Goal: Check status: Check status

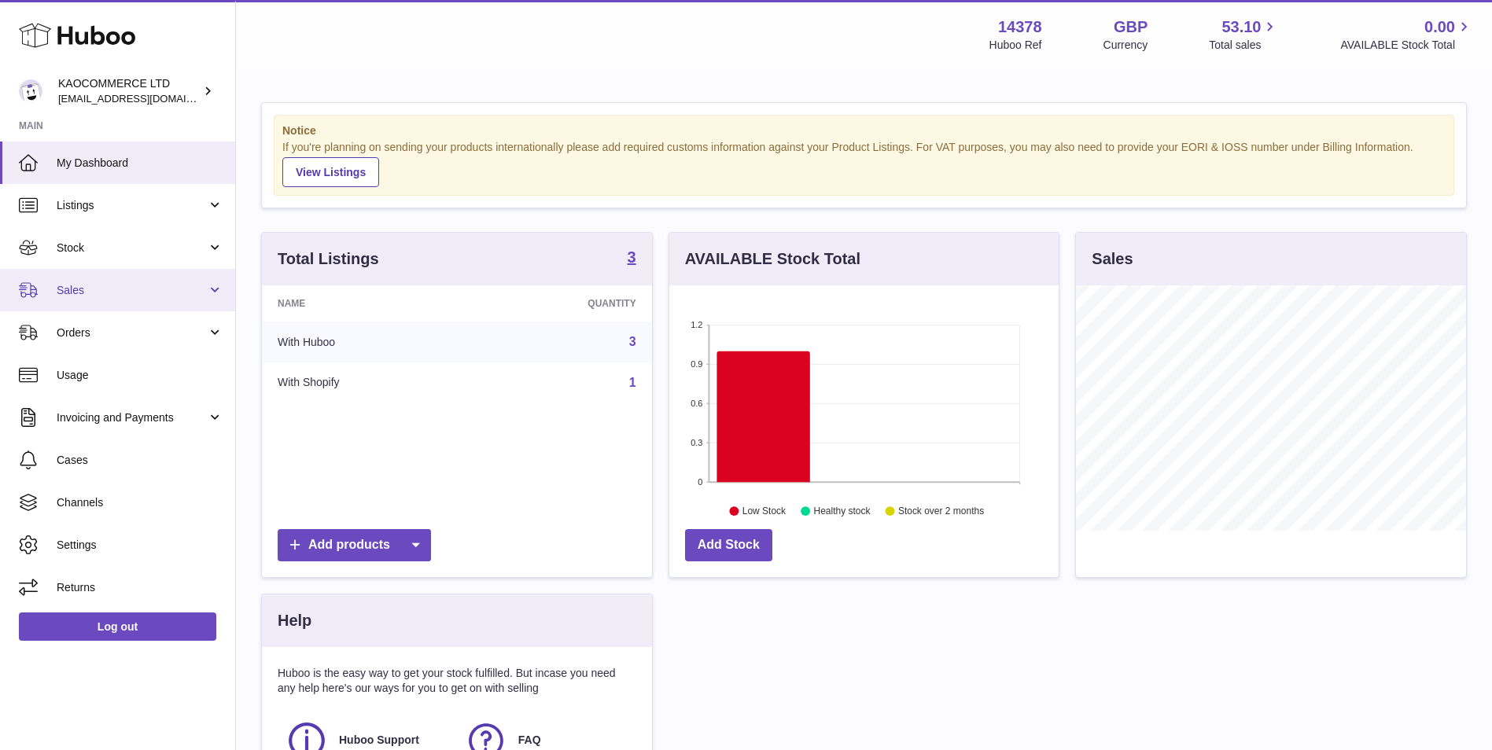
scroll to position [245, 389]
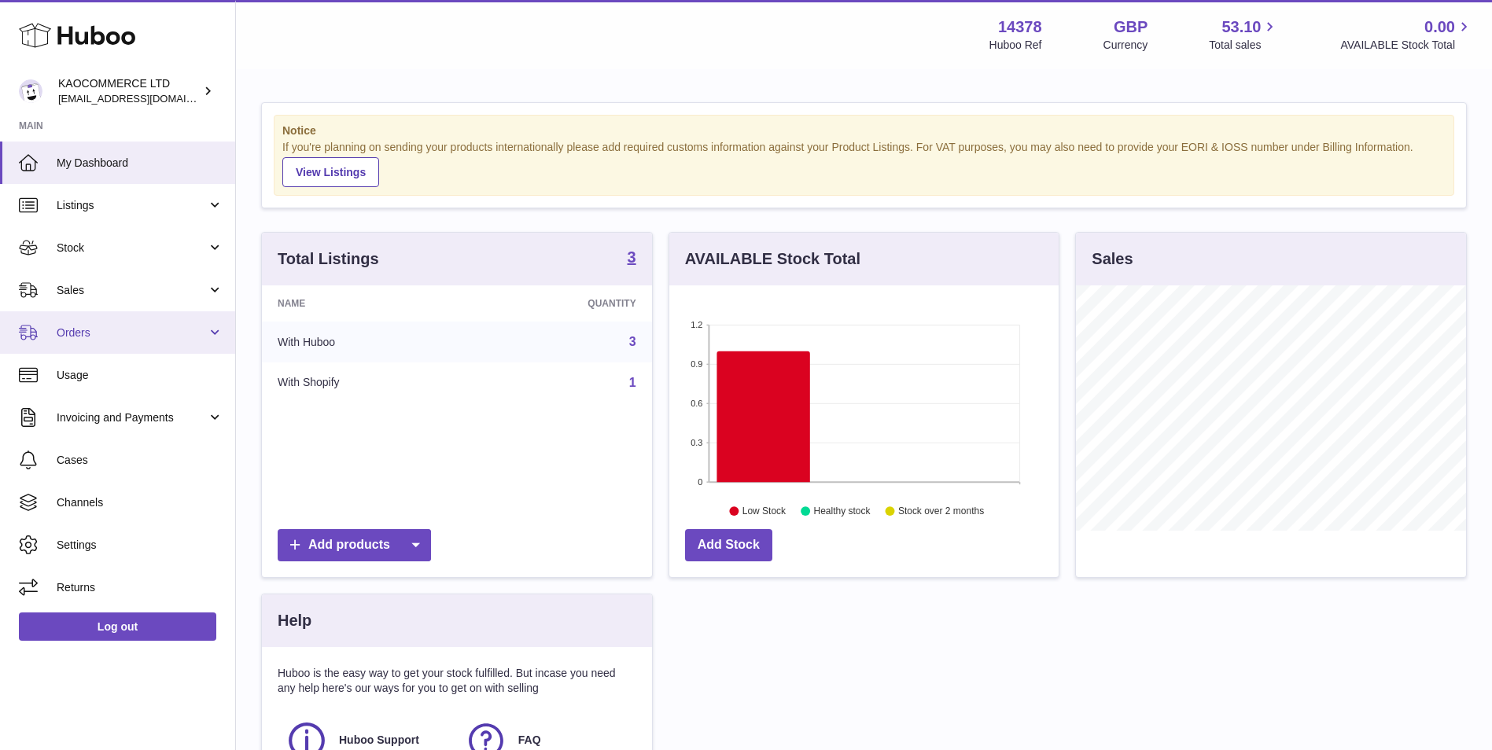
click at [131, 333] on span "Orders" at bounding box center [132, 333] width 150 height 15
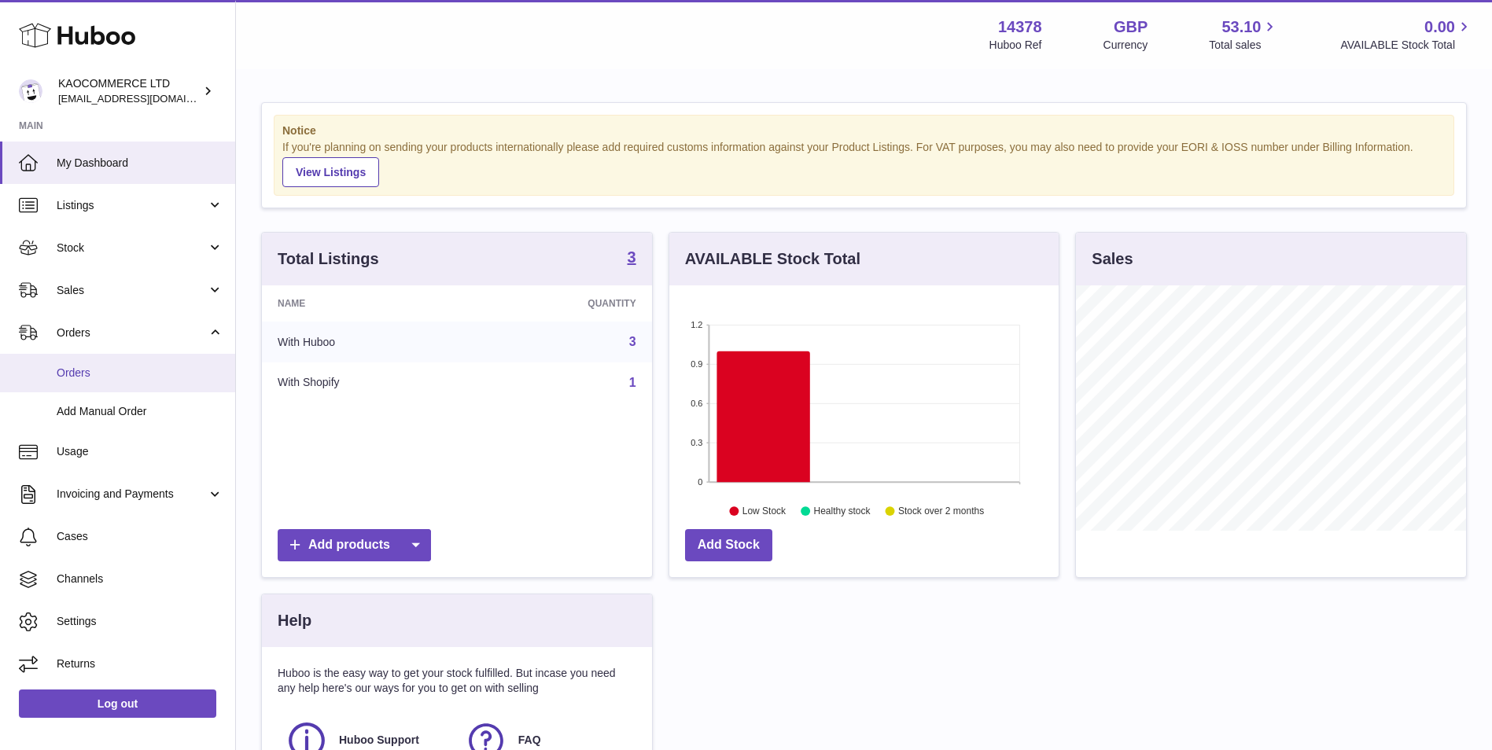
click at [131, 371] on span "Orders" at bounding box center [140, 373] width 167 height 15
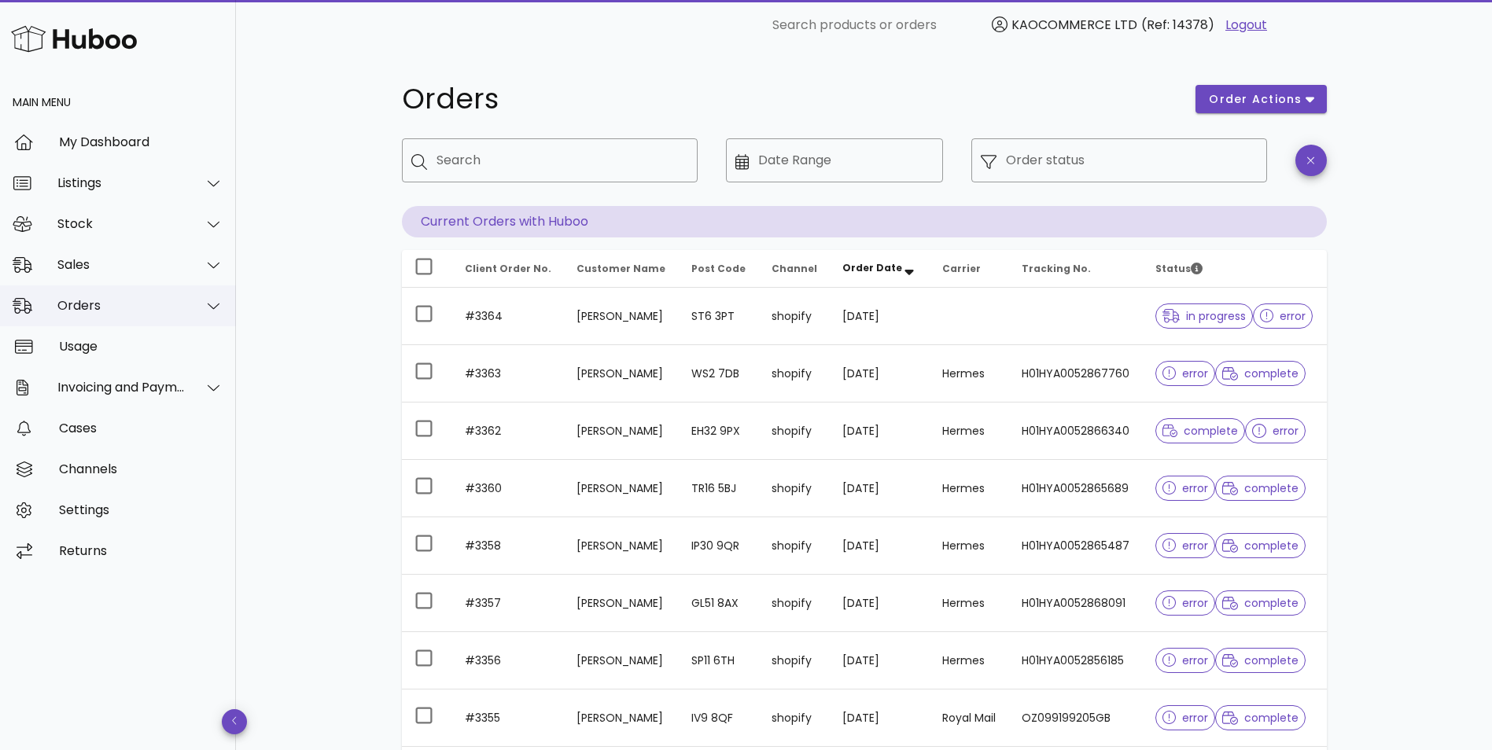
click at [82, 308] on div "Orders" at bounding box center [121, 305] width 128 height 15
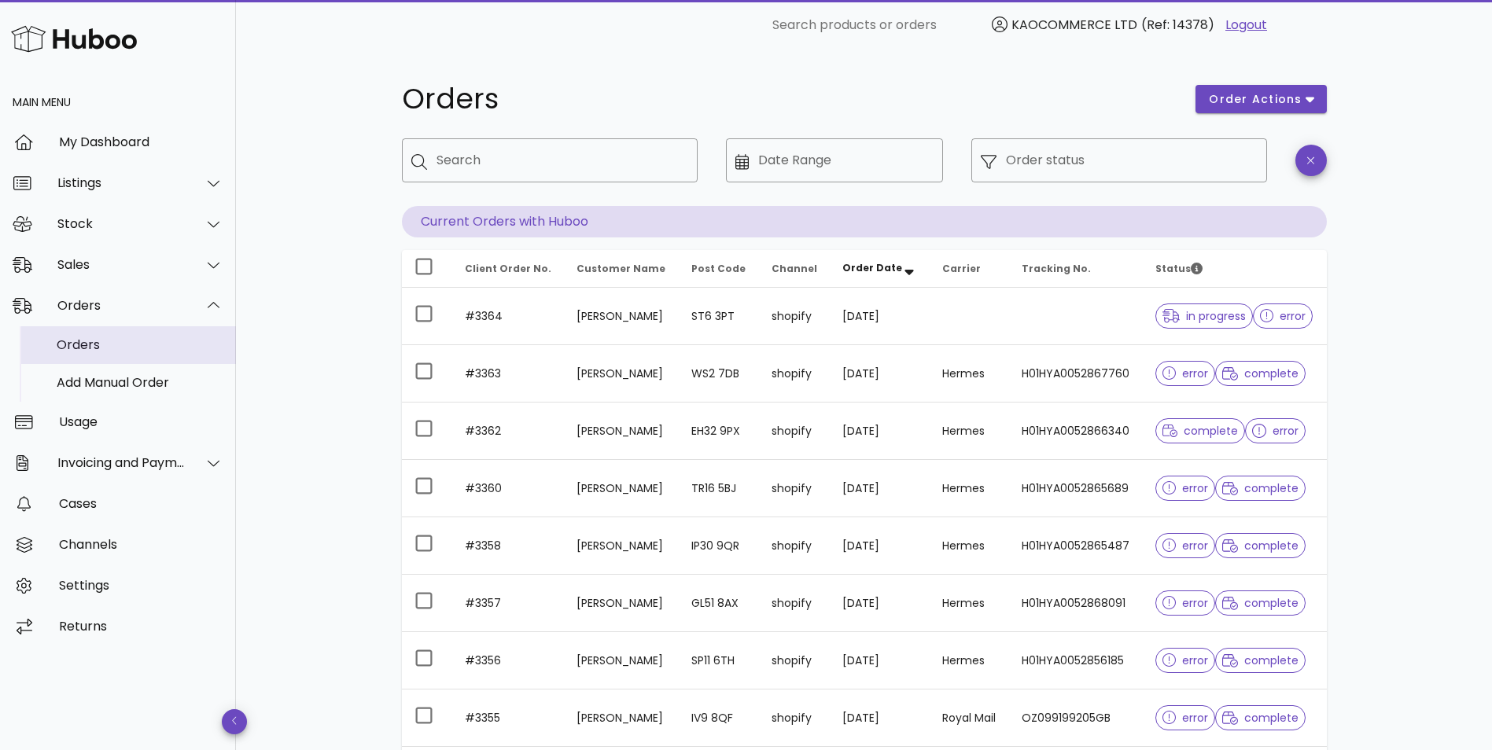
click at [116, 353] on div "Orders" at bounding box center [140, 345] width 167 height 34
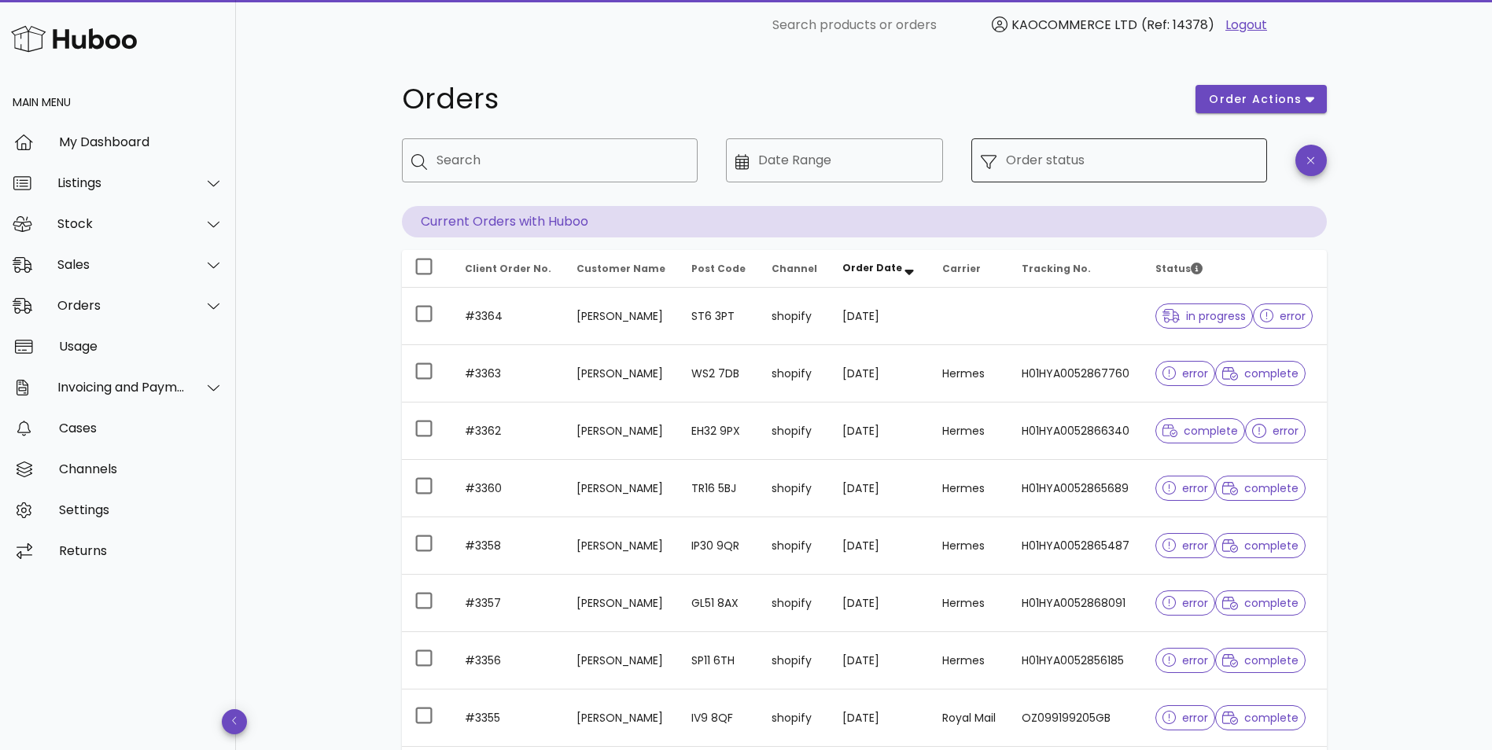
click at [1197, 149] on input "Order status" at bounding box center [1132, 160] width 252 height 25
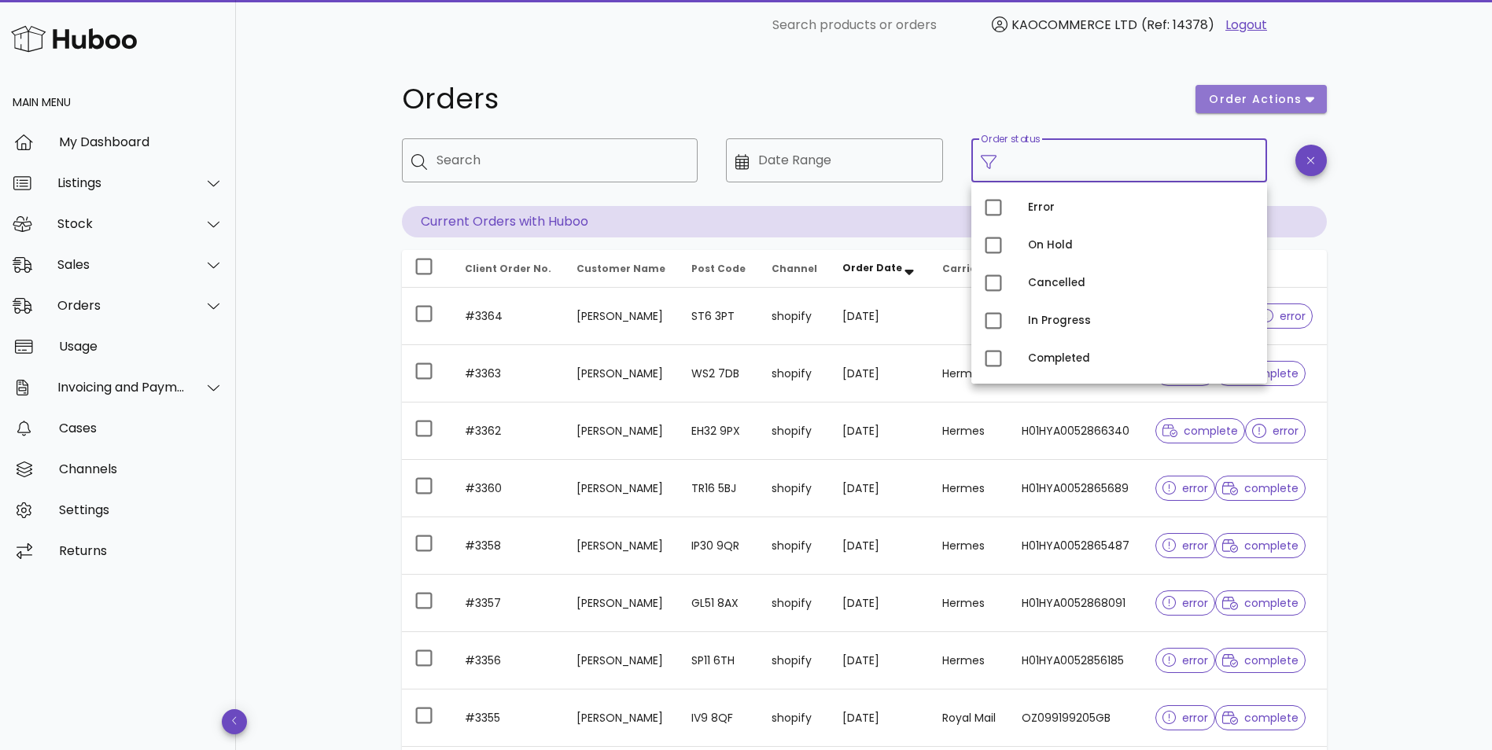
click at [1285, 105] on span "order actions" at bounding box center [1255, 99] width 94 height 17
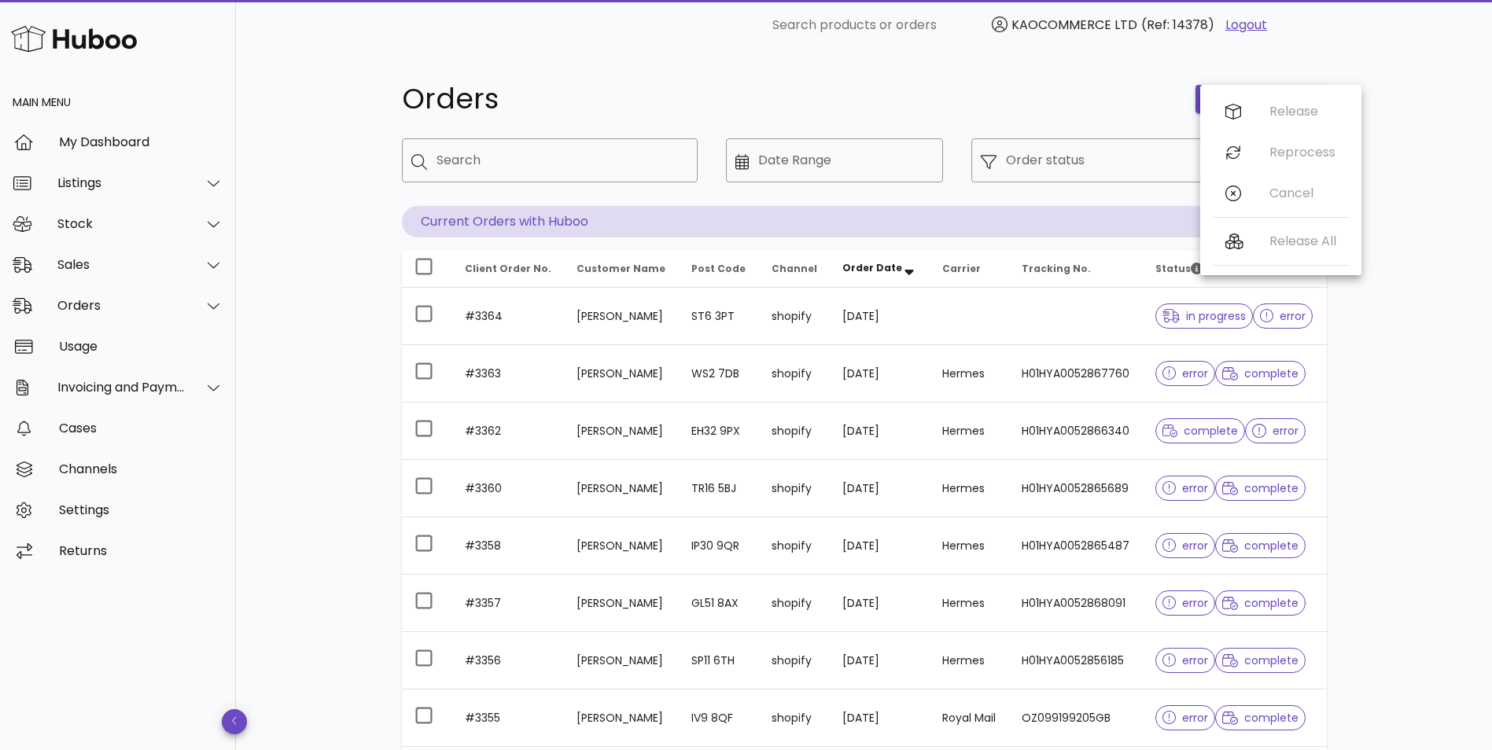
click at [1395, 384] on div "Orders order actions ​ Search ​ Date Range ​ Order status Current Orders with H…" at bounding box center [864, 542] width 1256 height 984
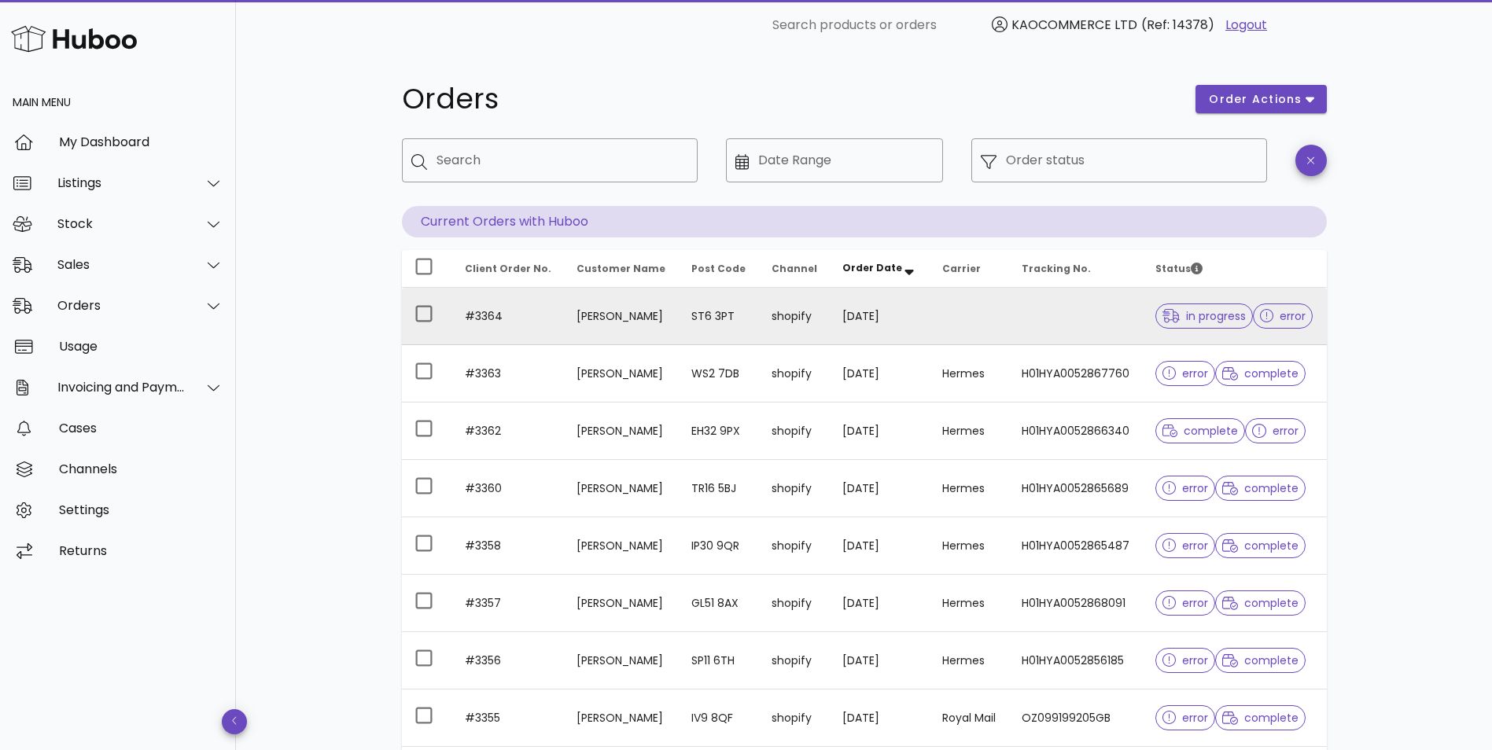
click at [1137, 318] on td at bounding box center [1076, 316] width 134 height 57
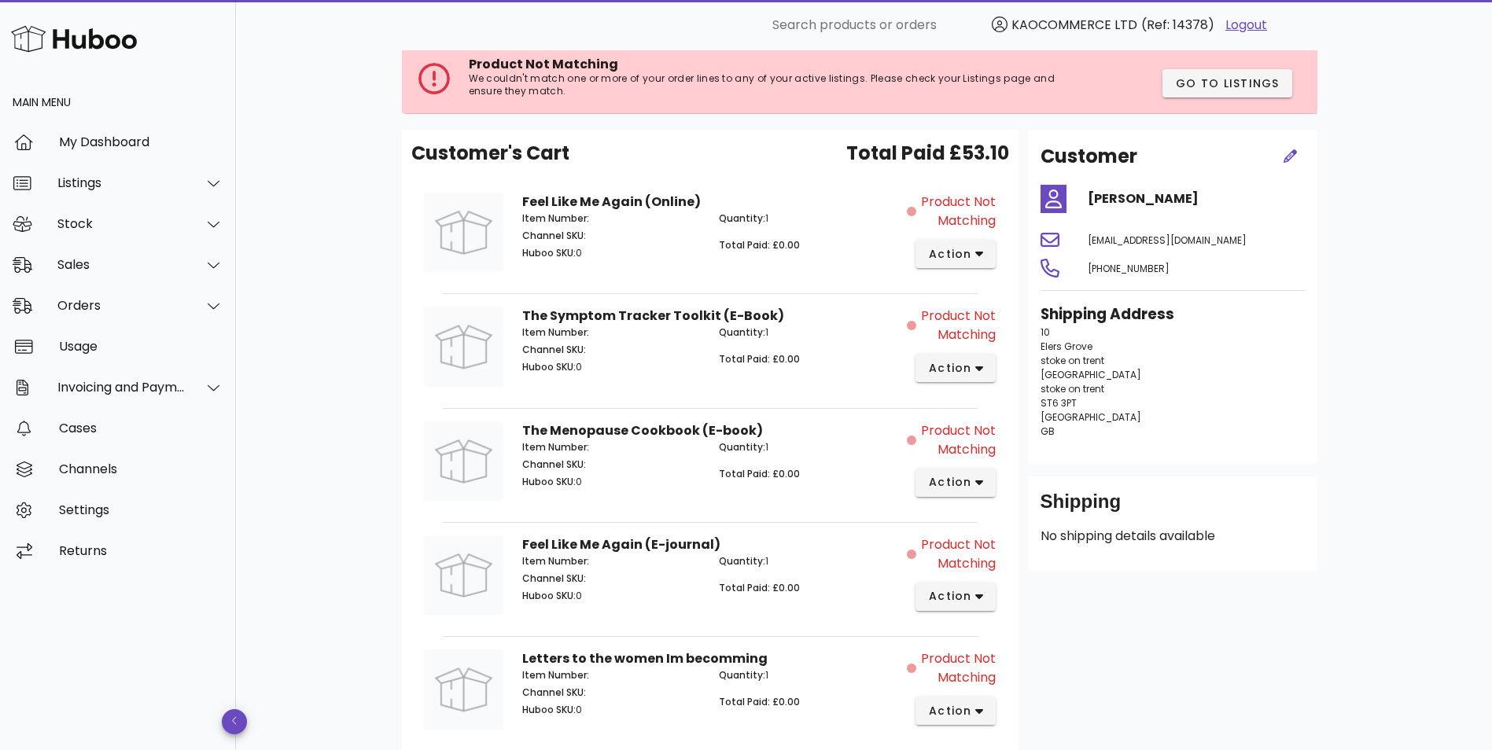
scroll to position [131, 0]
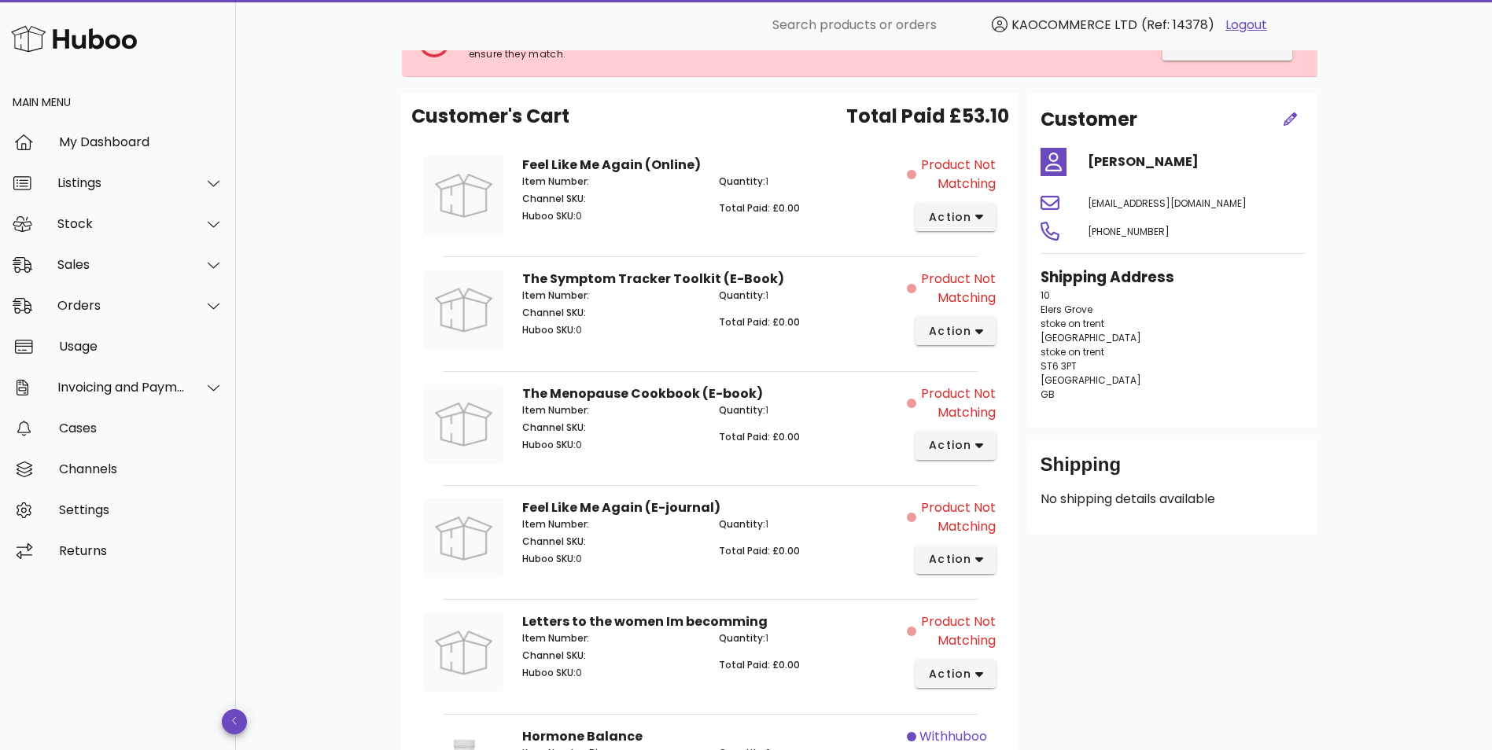
drag, startPoint x: 915, startPoint y: 157, endPoint x: 1002, endPoint y: 188, distance: 92.5
click at [1002, 188] on div "Product Not Matching action" at bounding box center [956, 198] width 98 height 104
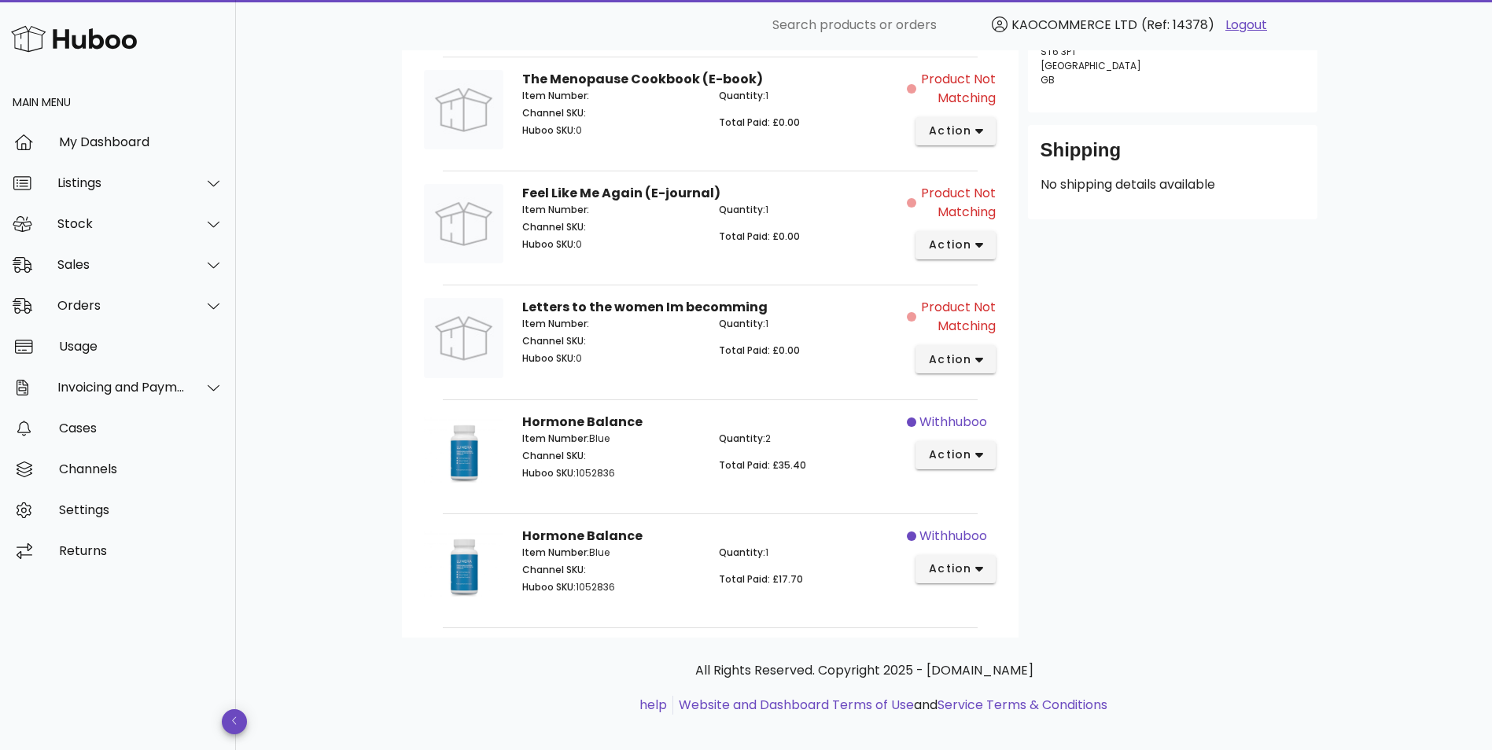
scroll to position [461, 0]
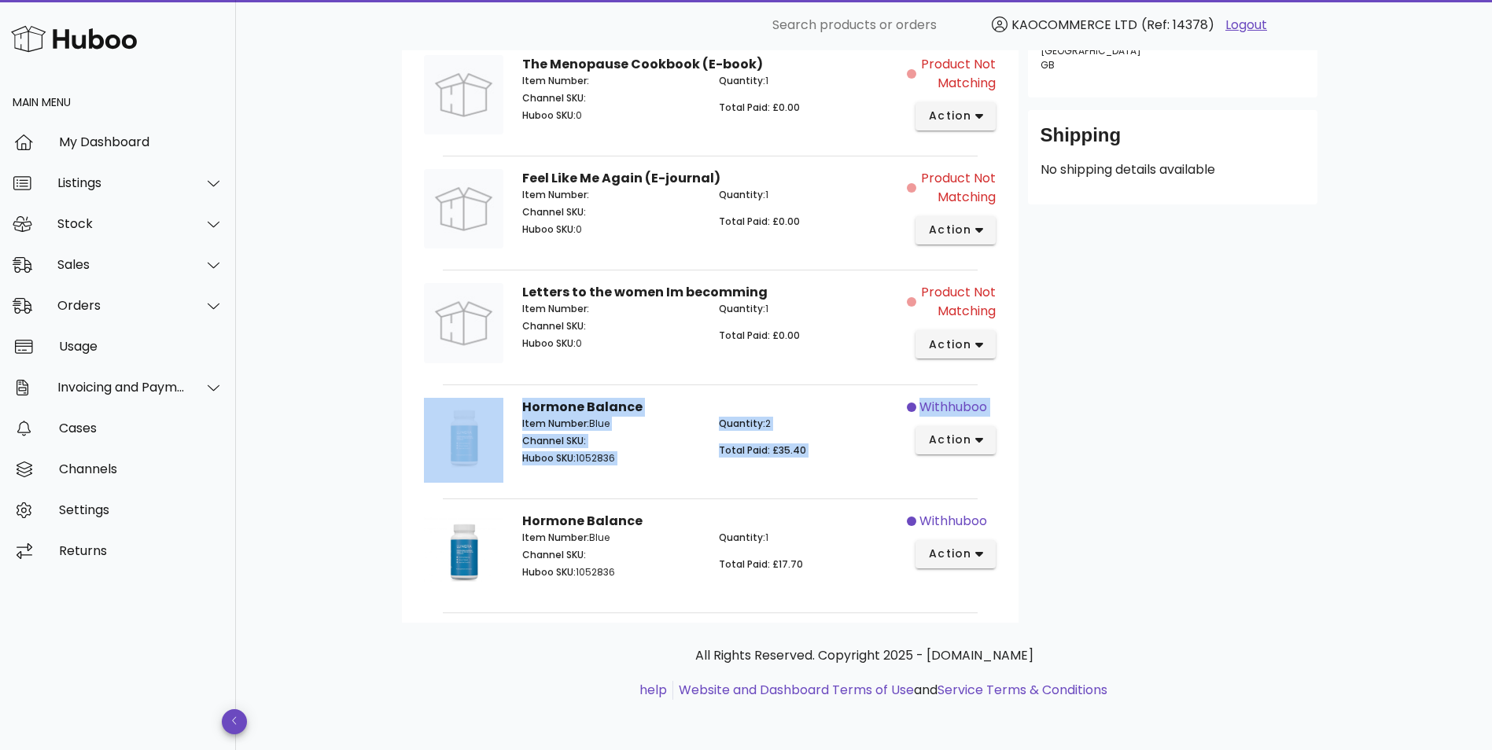
drag, startPoint x: 442, startPoint y: 407, endPoint x: 1002, endPoint y: 589, distance: 589.5
click at [1002, 589] on div "B2C Order # #3364 09 October 2025 at 2:16 PM order actions Product Not Matching…" at bounding box center [864, 170] width 1256 height 1161
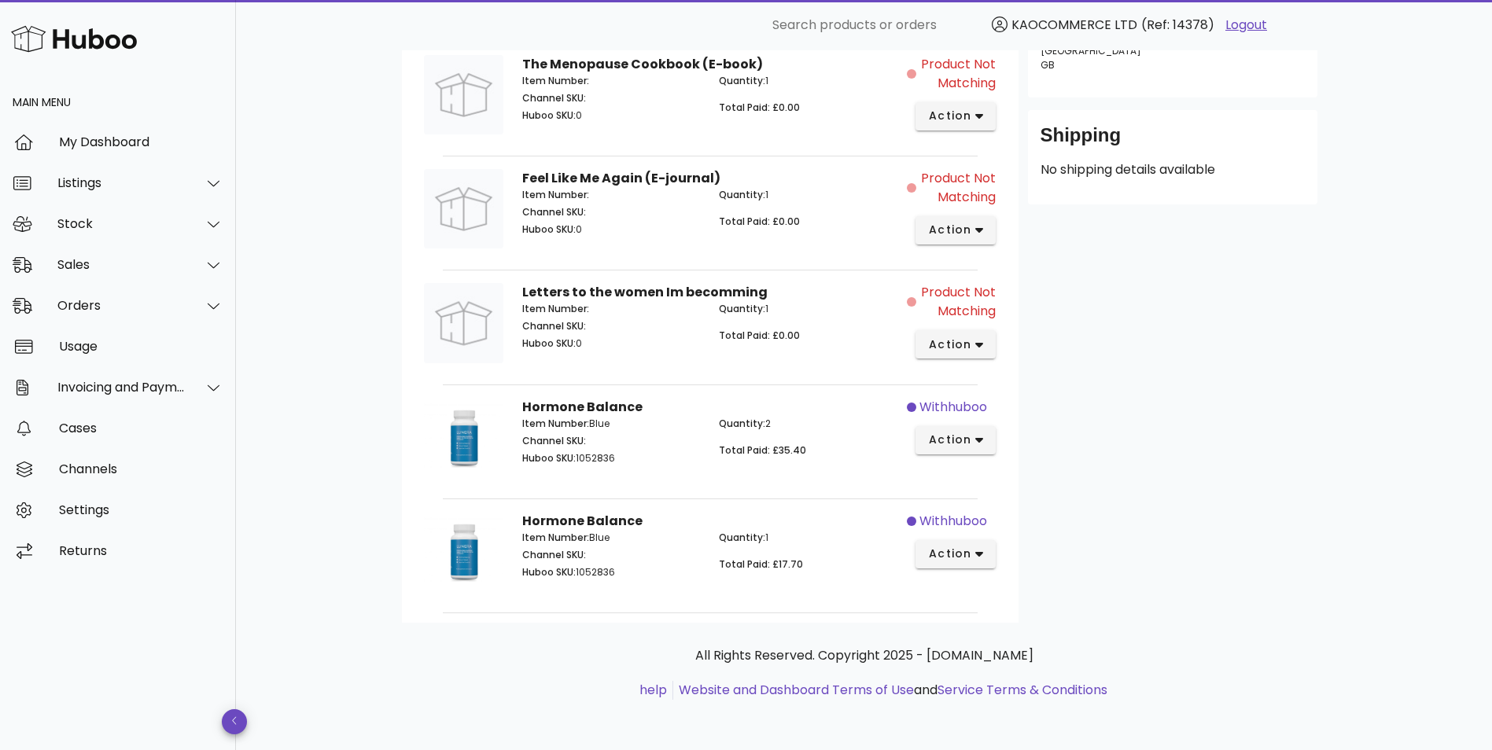
drag, startPoint x: 1002, startPoint y: 589, endPoint x: 1032, endPoint y: 618, distance: 41.7
click at [1032, 618] on div "Customer Paula Timmis loobylou_01@hotmail.com +441782825764 Shipping Address 10…" at bounding box center [1172, 192] width 308 height 859
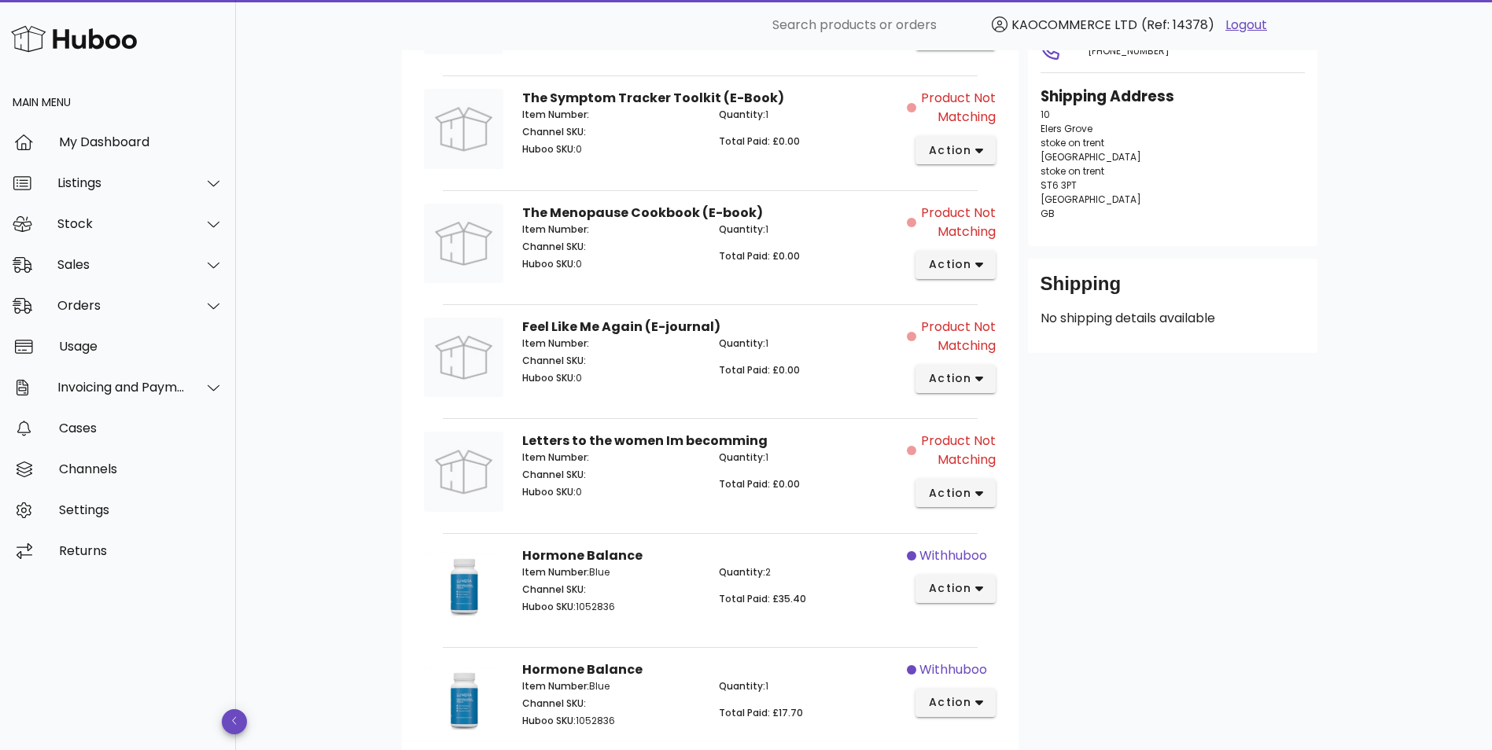
scroll to position [199, 0]
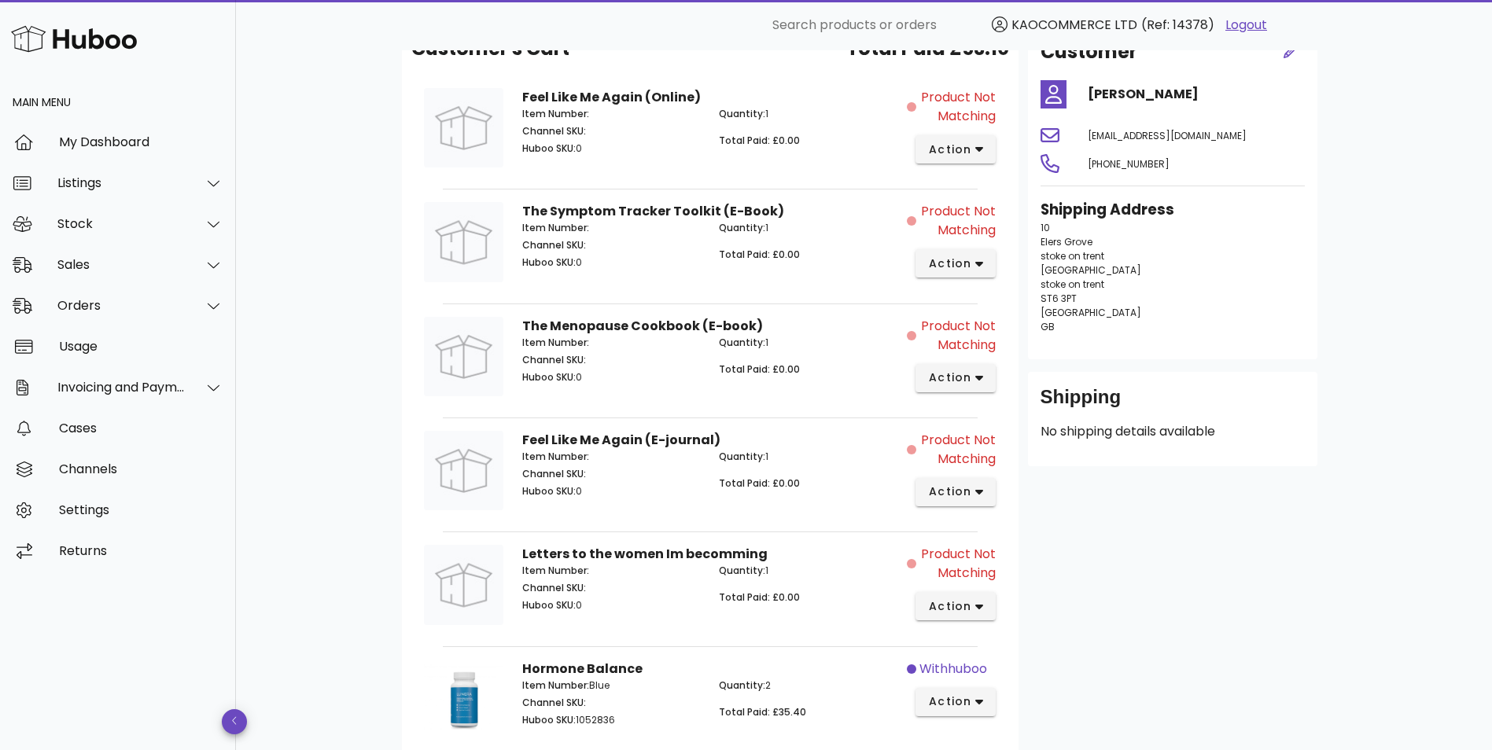
drag, startPoint x: 1008, startPoint y: 572, endPoint x: 914, endPoint y: 553, distance: 95.6
click at [914, 553] on div "Letters to the women Im becomming Item Number: Channel SKU: Huboo SKU: 0 Quanti…" at bounding box center [710, 587] width 598 height 110
click at [967, 567] on span "Product Not Matching" at bounding box center [957, 564] width 76 height 38
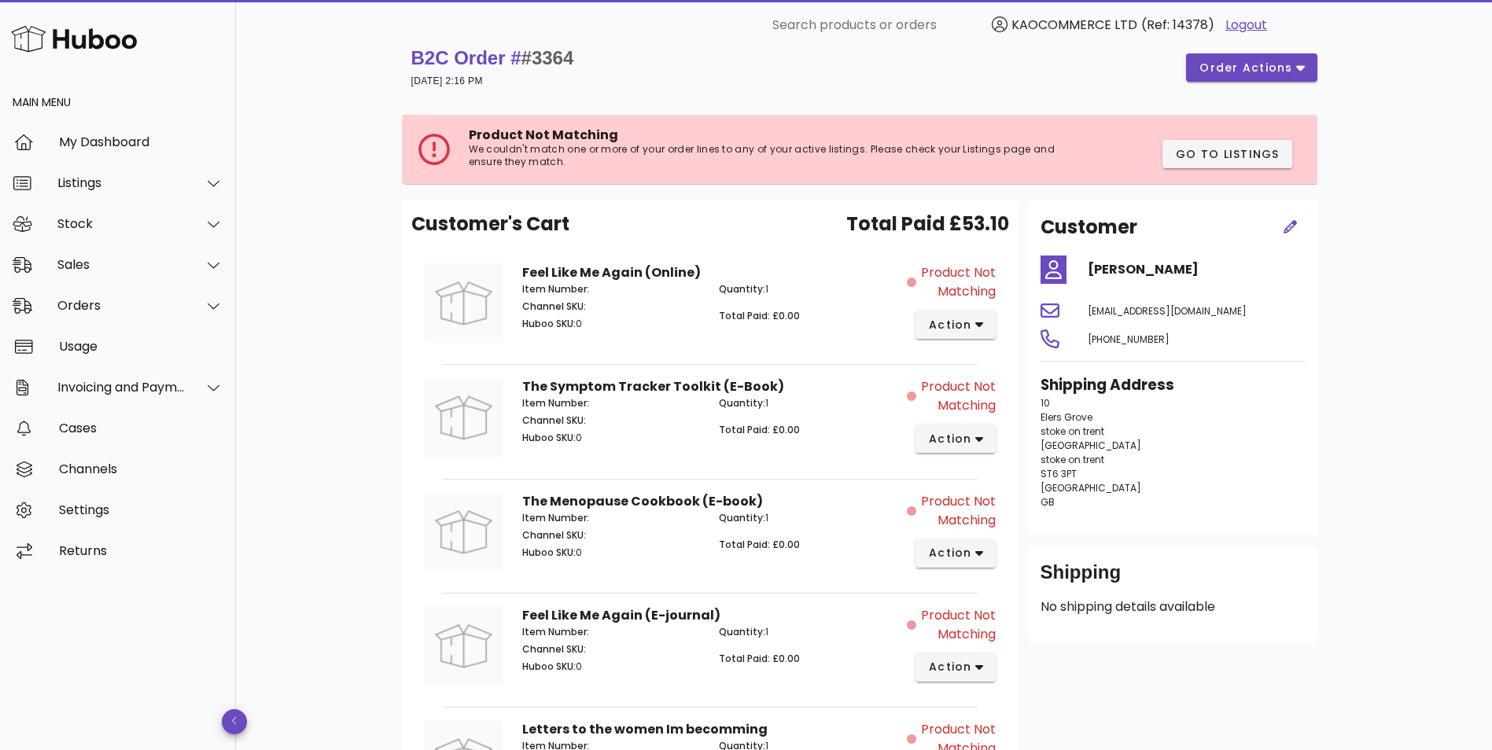
scroll to position [0, 0]
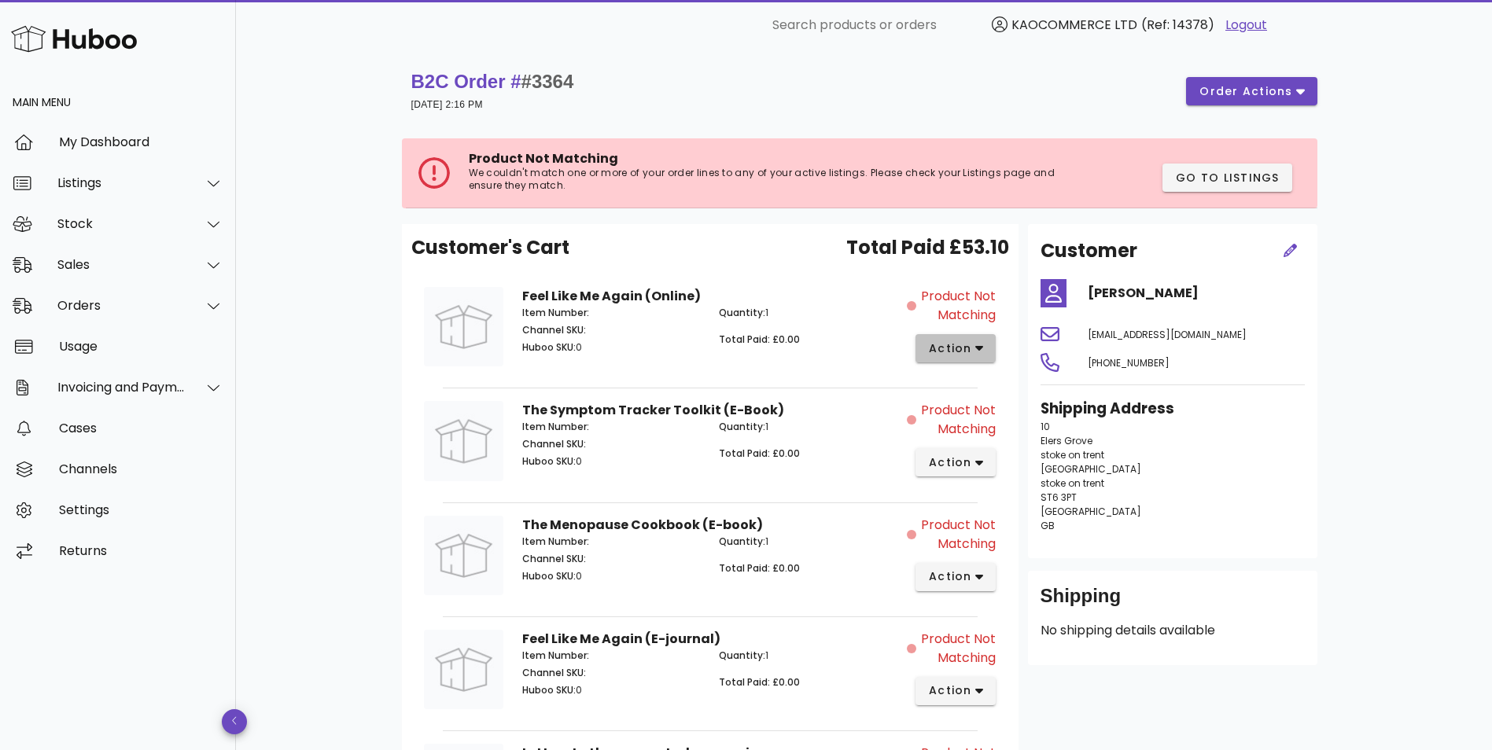
click at [972, 351] on span "action" at bounding box center [956, 348] width 56 height 17
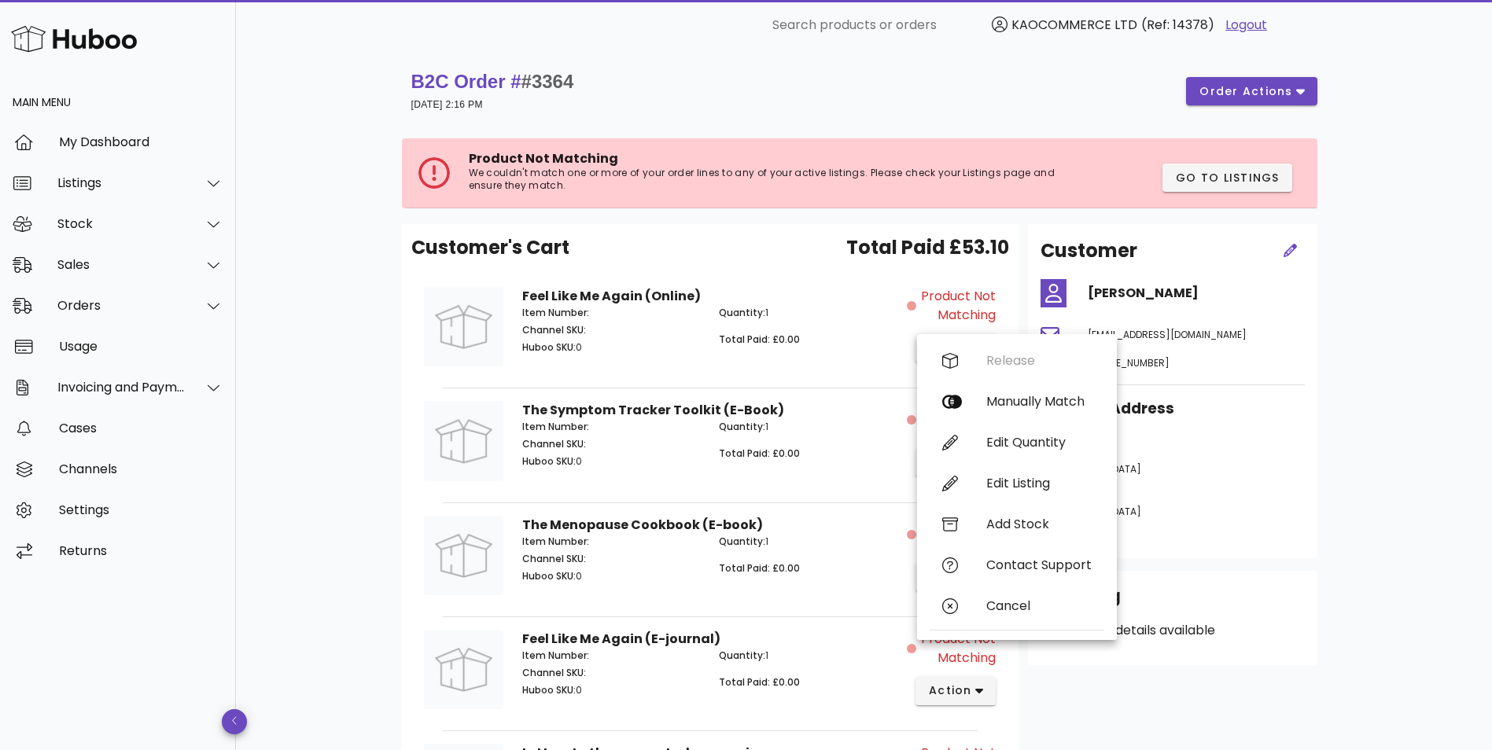
click at [766, 398] on div "The Symptom Tracker Toolkit (E-Book) Item Number: Channel SKU: Huboo SKU: 0 Qua…" at bounding box center [710, 444] width 394 height 104
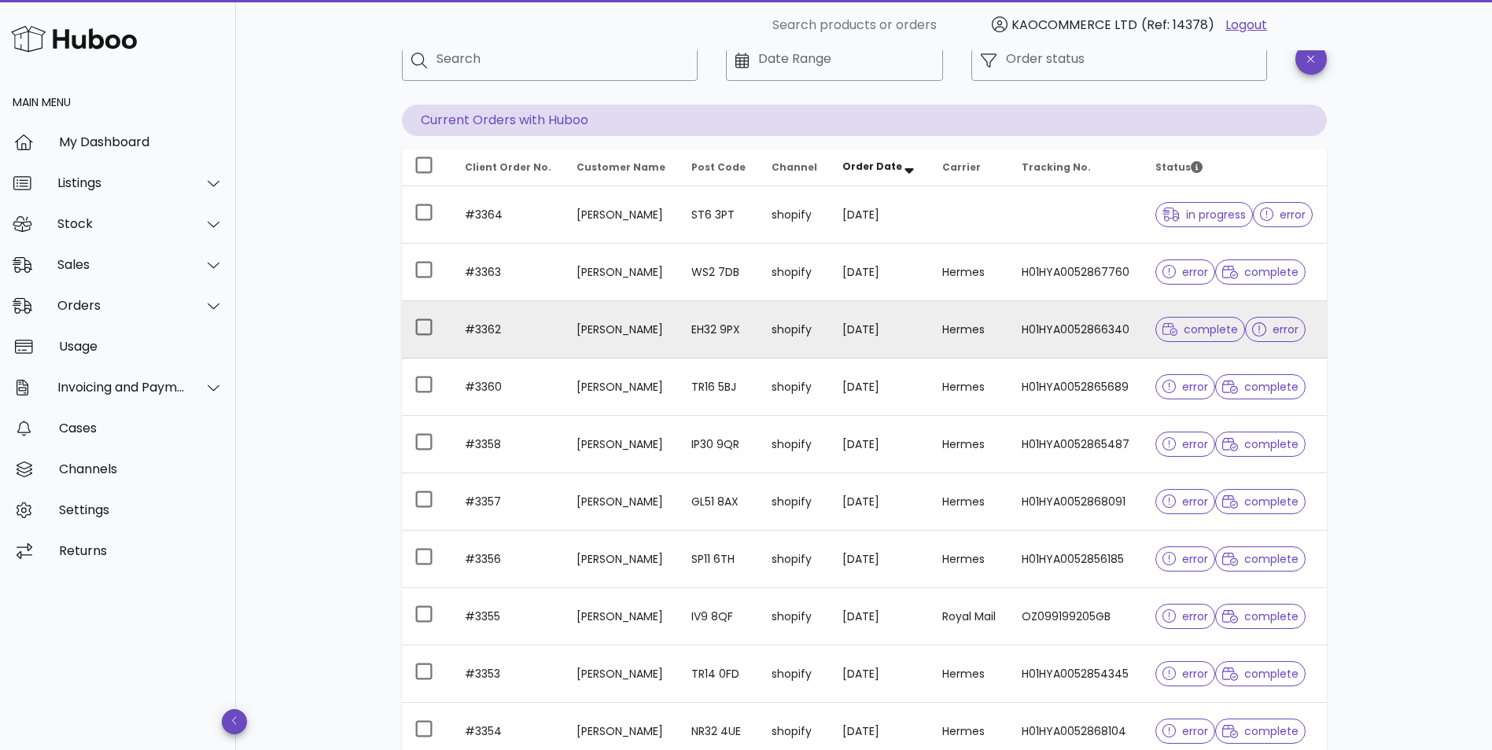
scroll to position [131, 0]
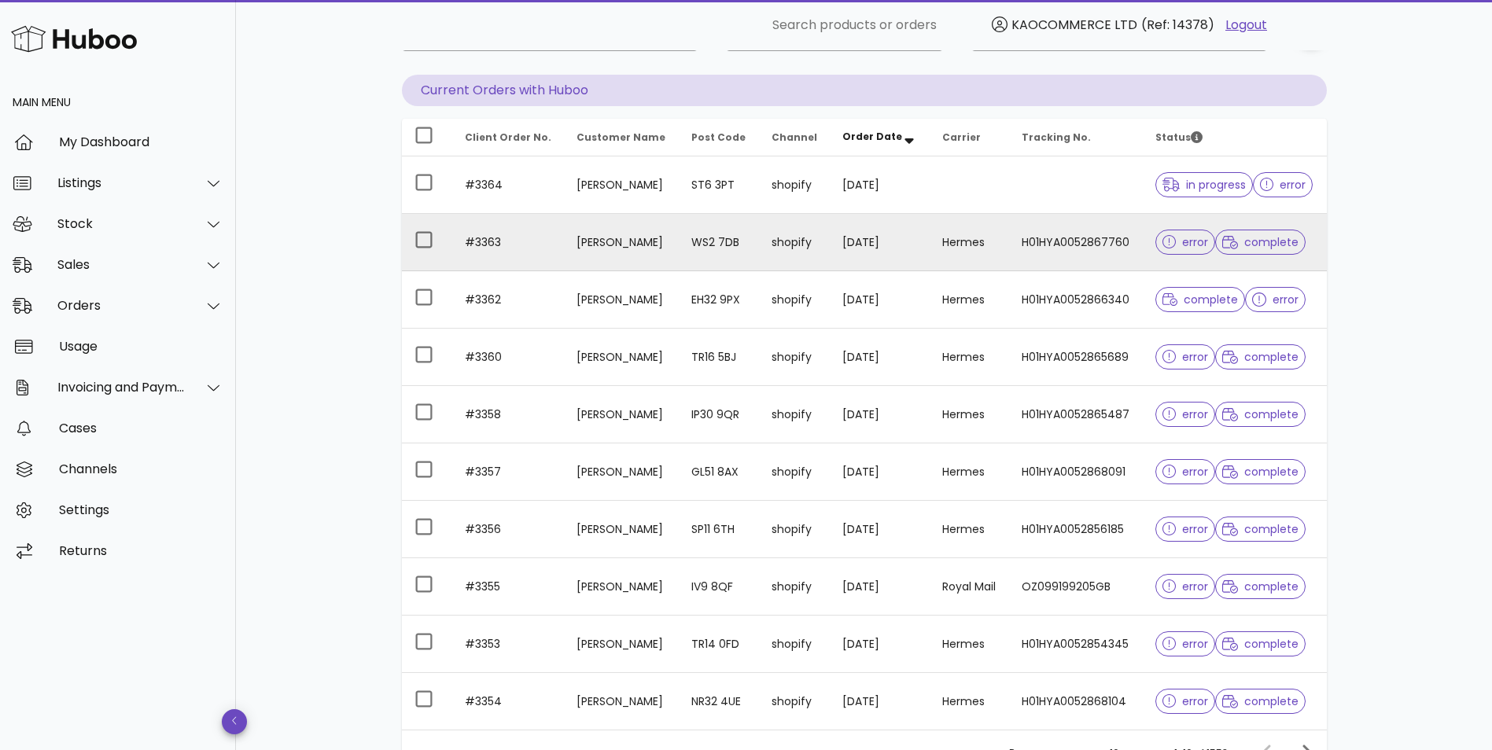
click at [1029, 249] on td "H01HYA0052867760" at bounding box center [1076, 242] width 134 height 57
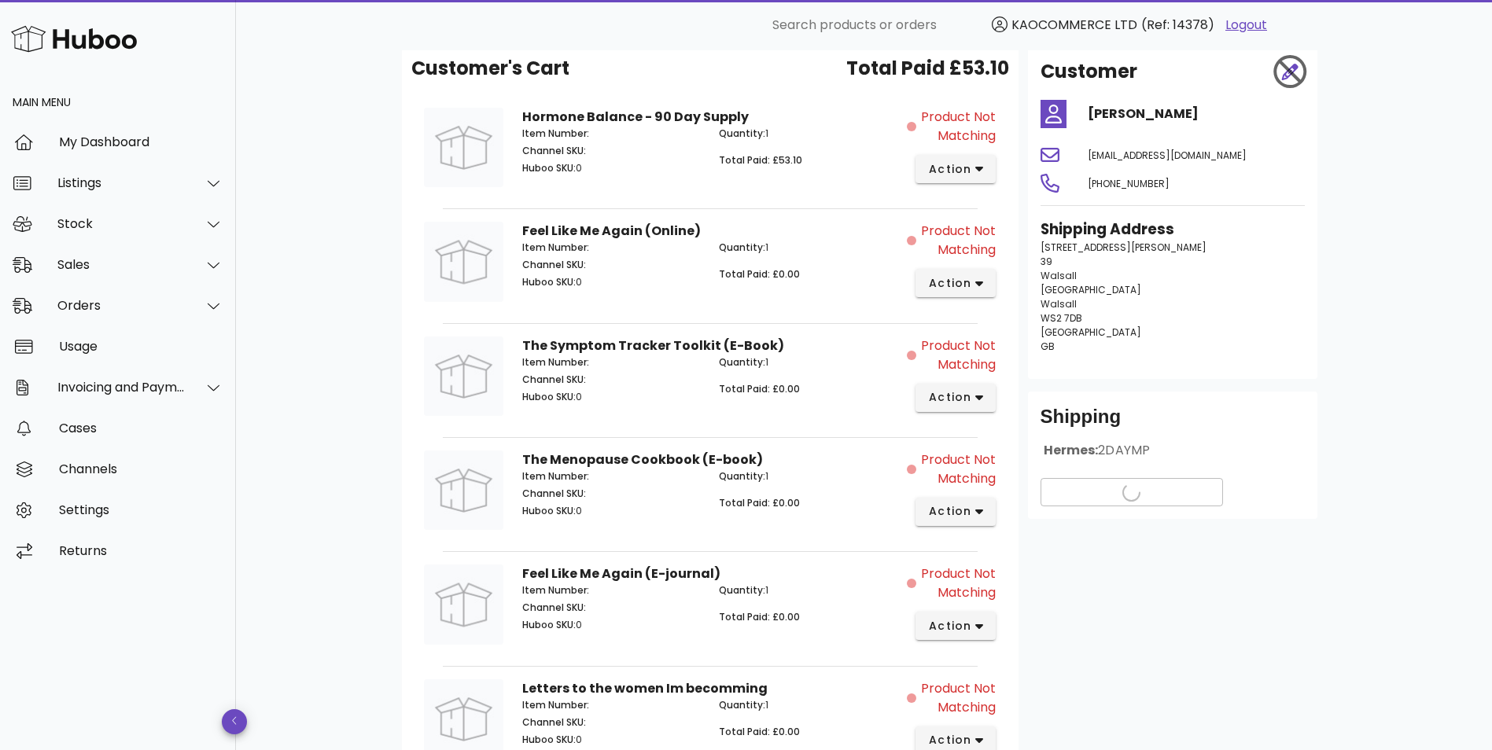
scroll to position [131, 0]
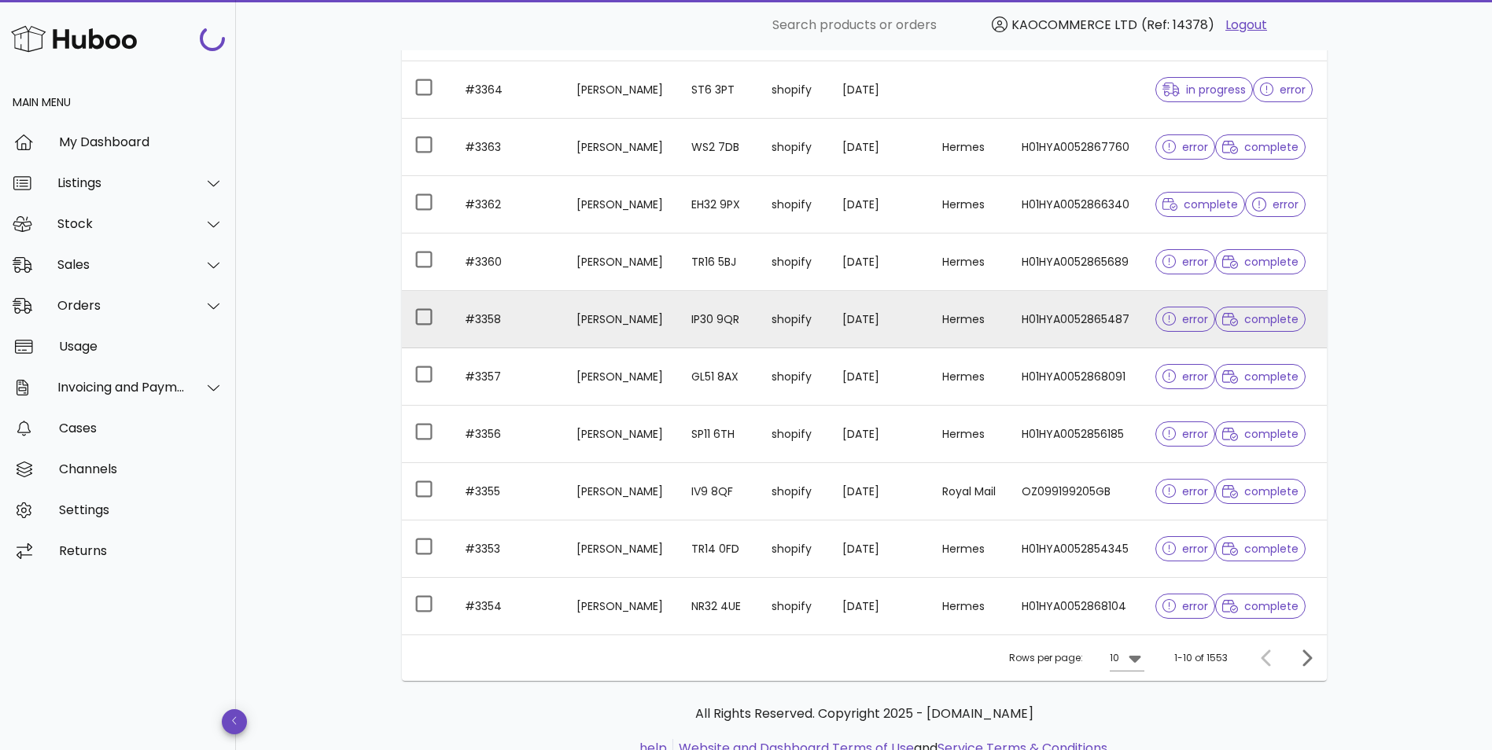
scroll to position [262, 0]
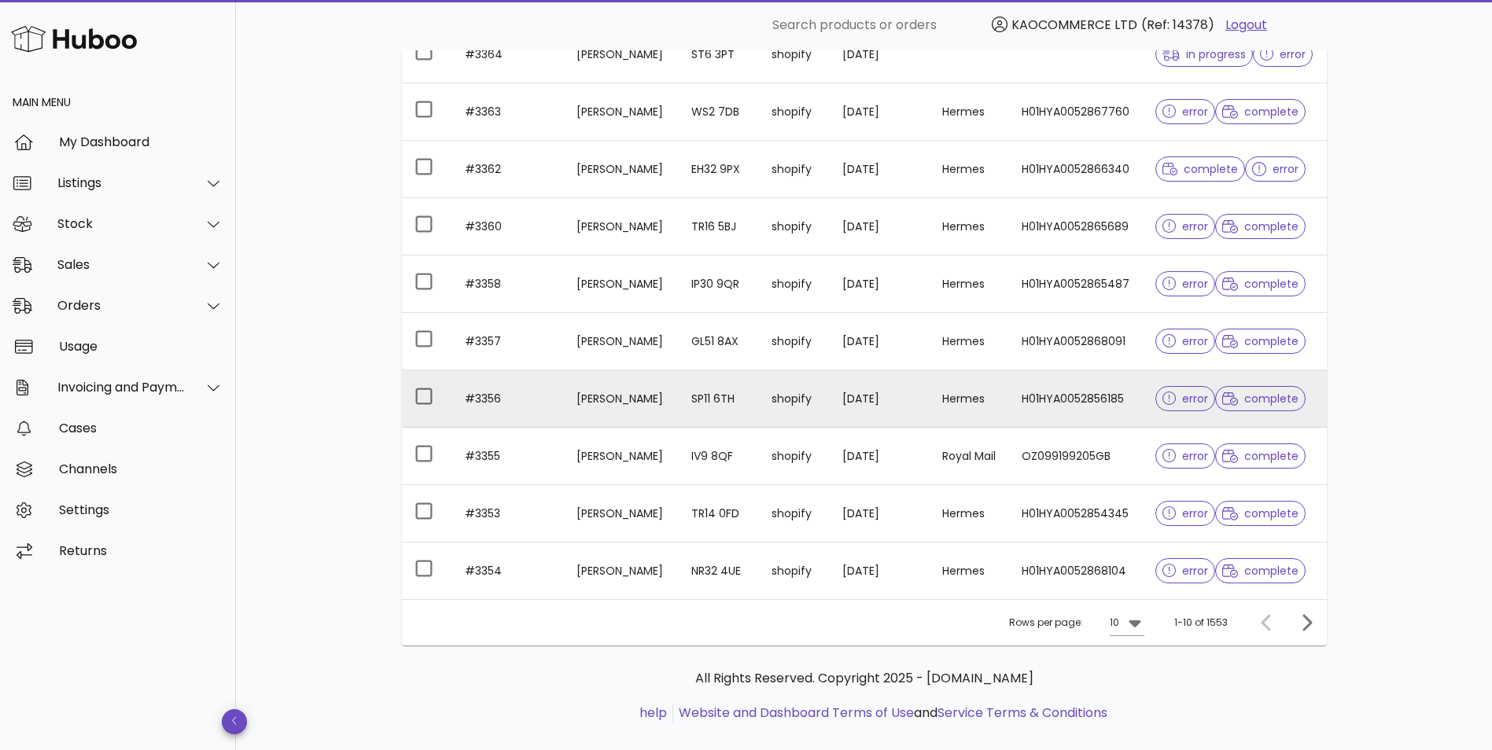
click at [1030, 390] on td "H01HYA0052856185" at bounding box center [1076, 398] width 134 height 57
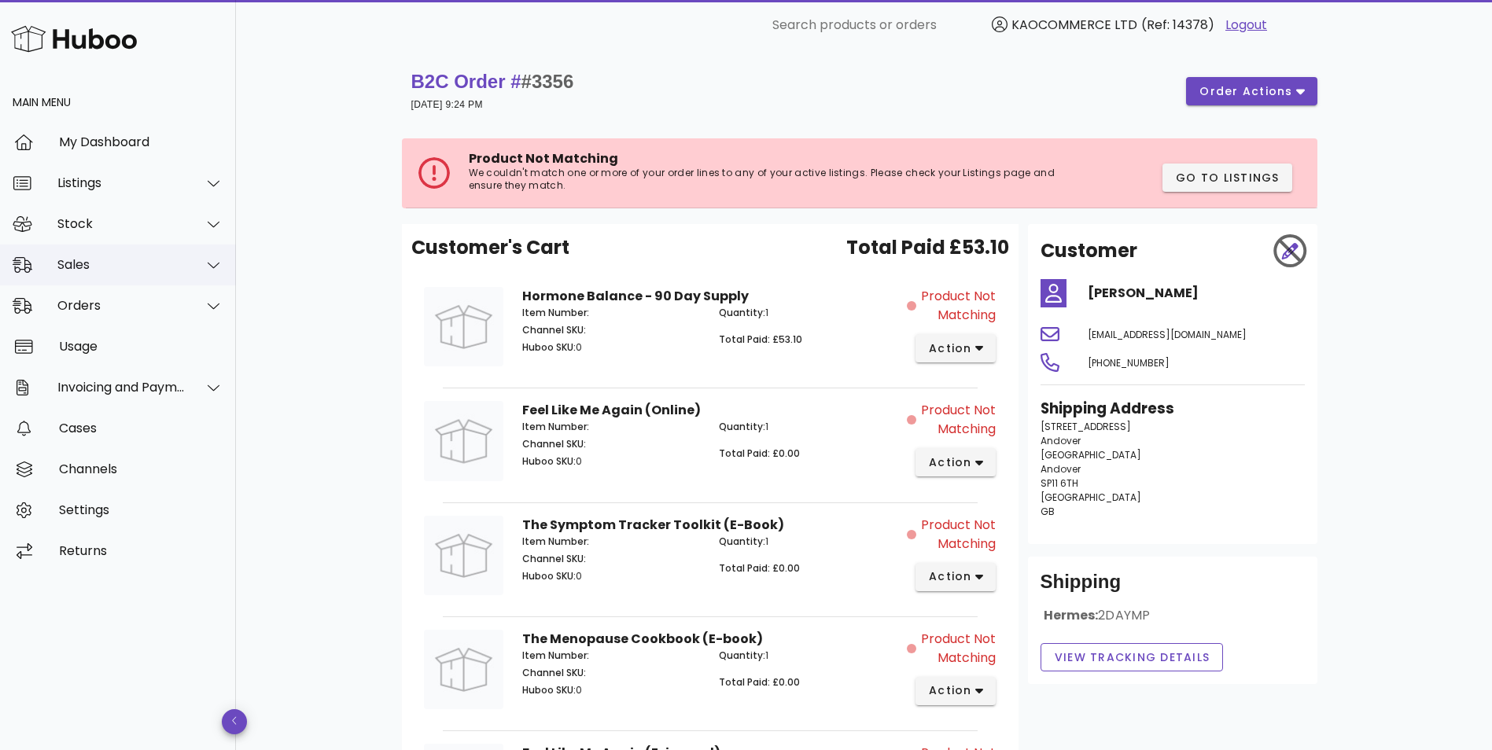
click at [133, 263] on div "Sales" at bounding box center [121, 264] width 128 height 15
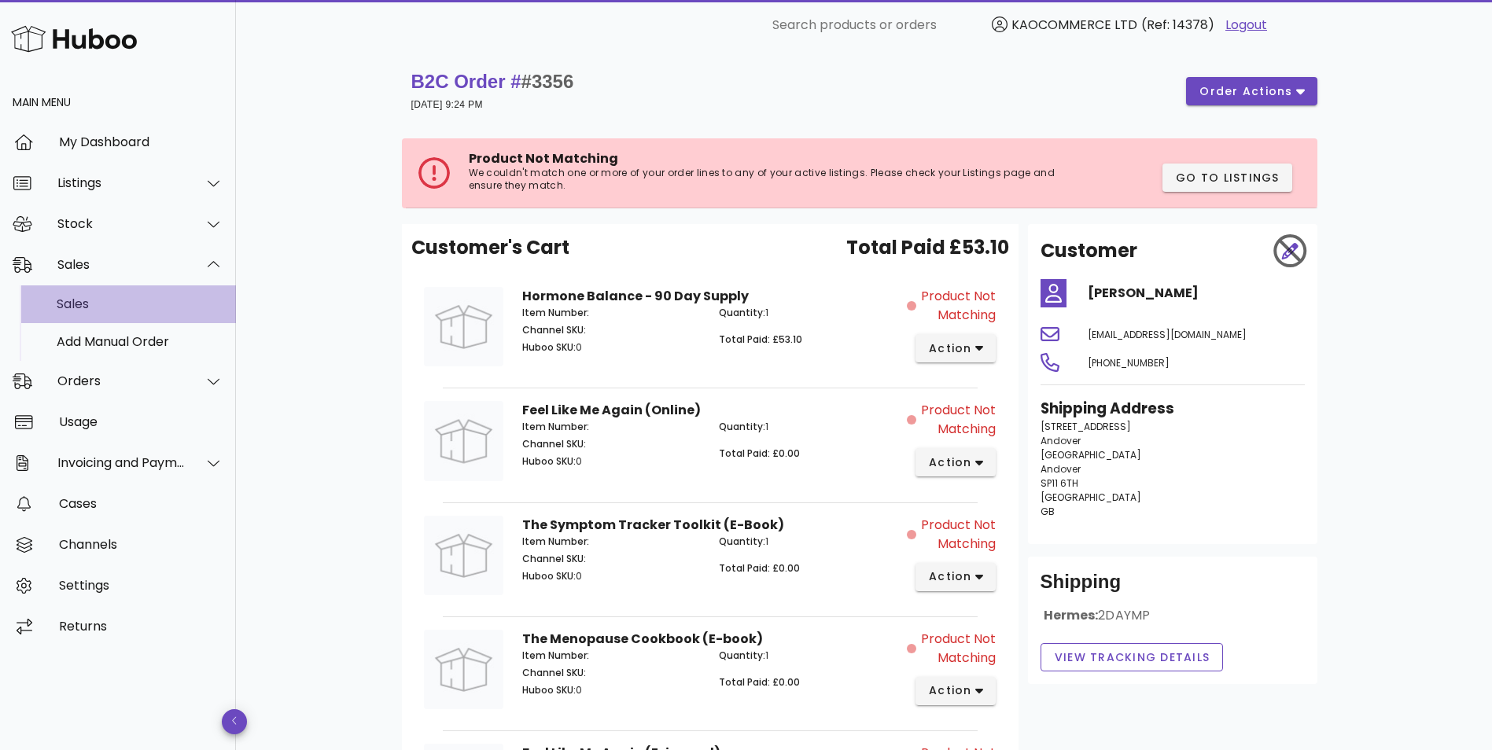
click at [150, 305] on div "Sales" at bounding box center [140, 303] width 167 height 15
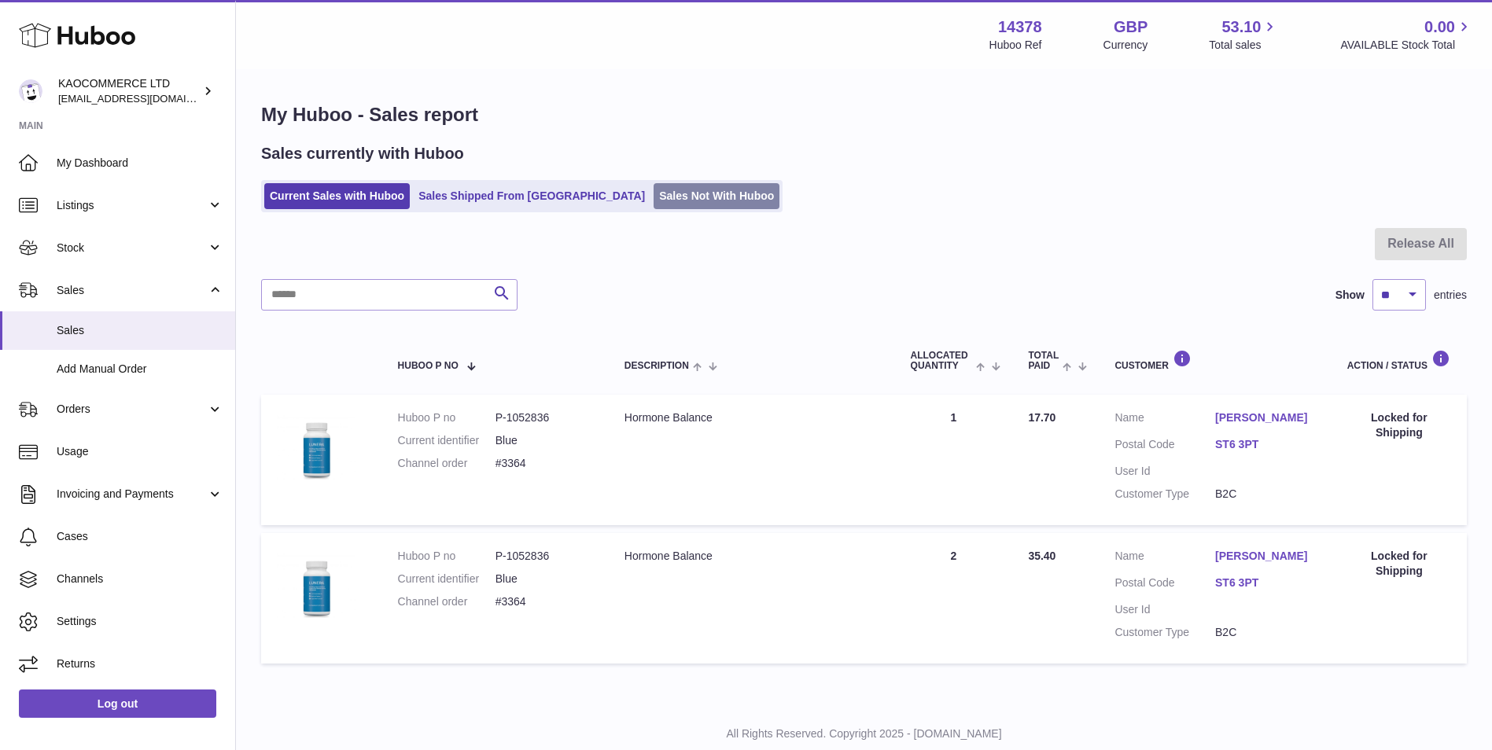
click at [653, 194] on link "Sales Not With Huboo" at bounding box center [716, 196] width 126 height 26
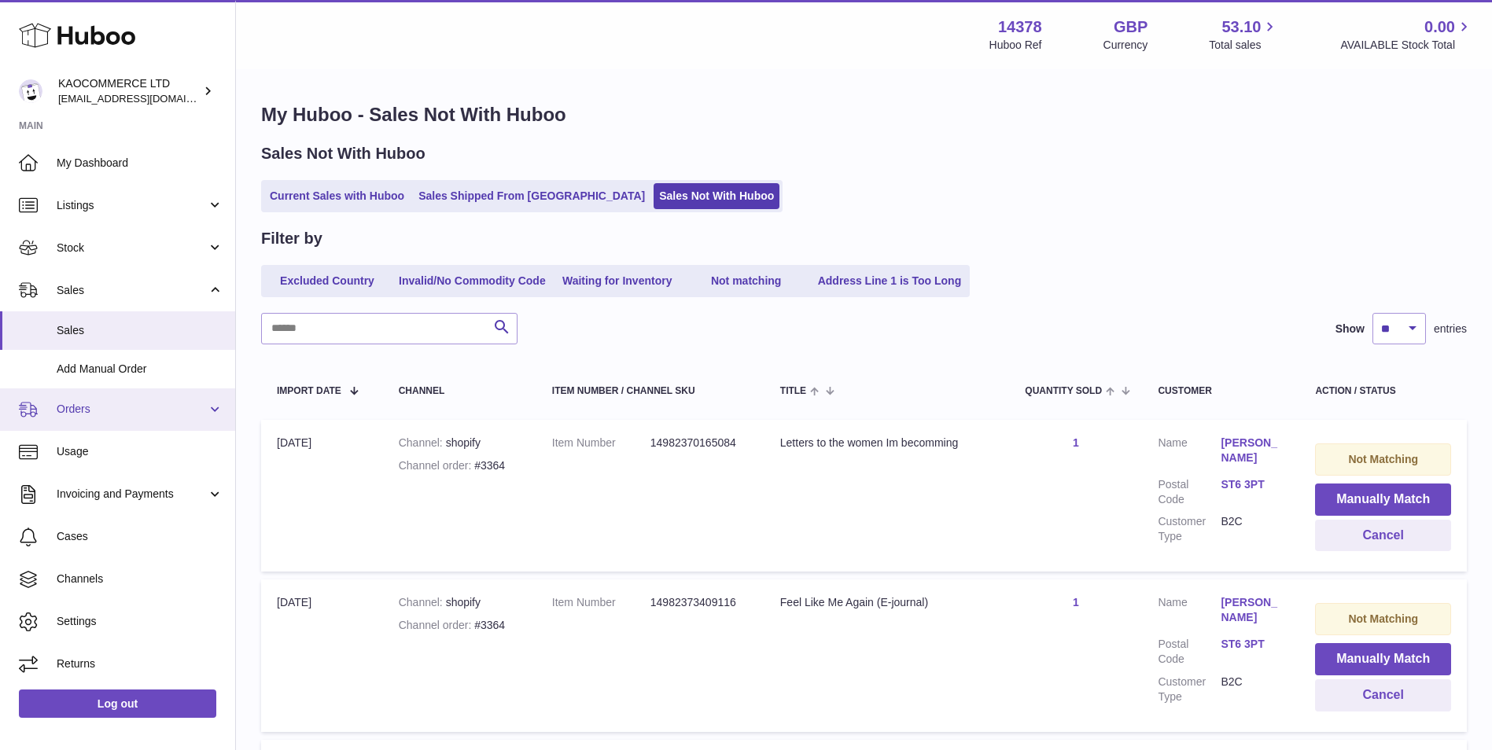
click at [94, 418] on link "Orders" at bounding box center [117, 409] width 235 height 42
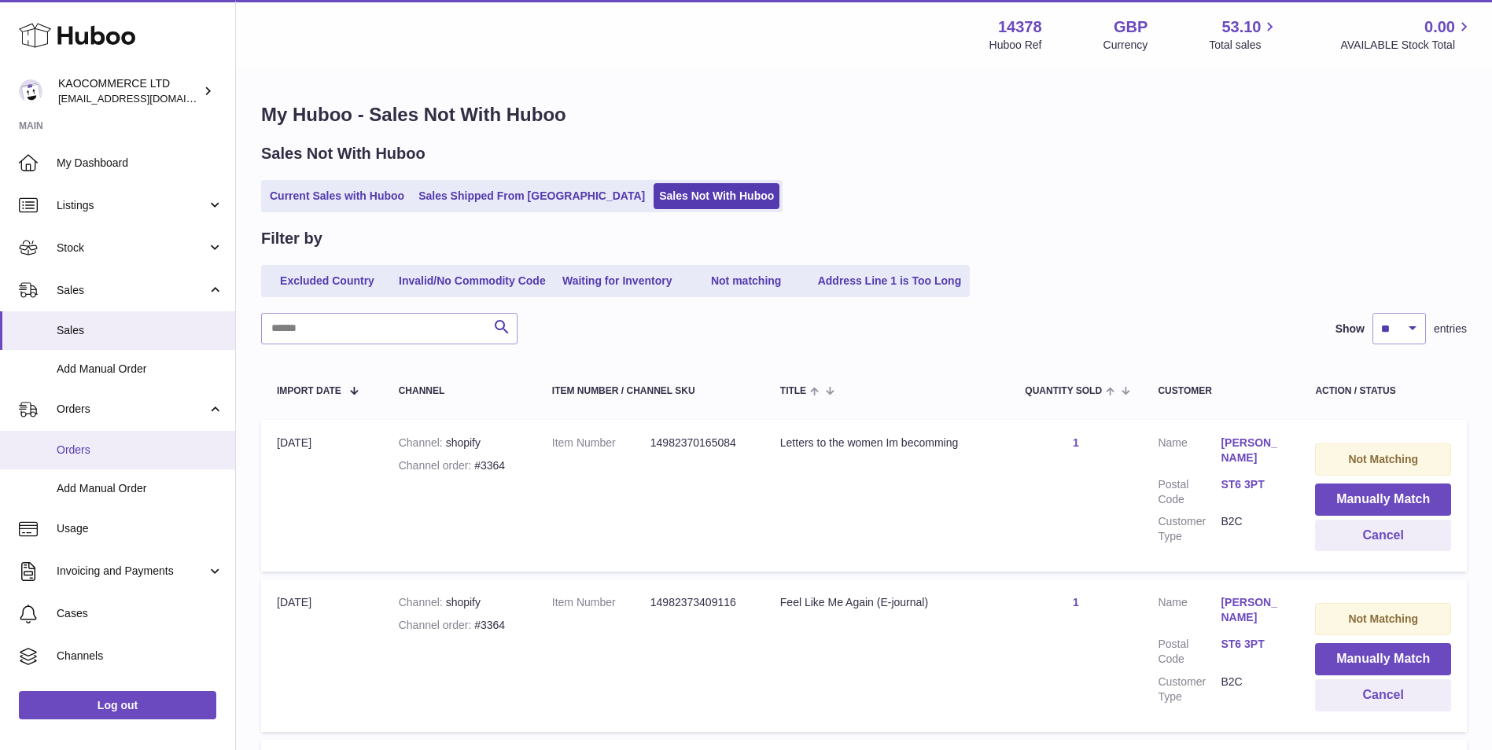
click at [103, 446] on span "Orders" at bounding box center [140, 450] width 167 height 15
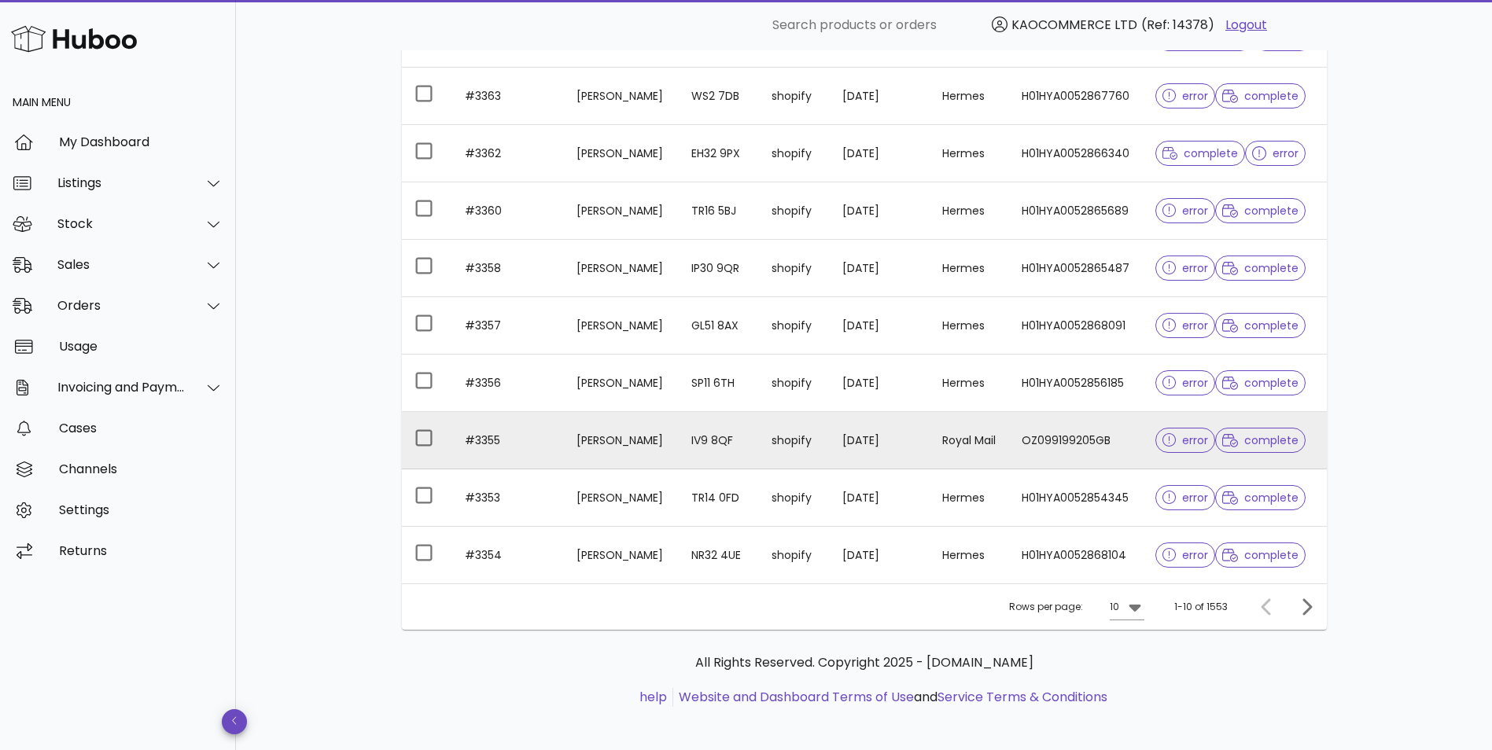
scroll to position [285, 0]
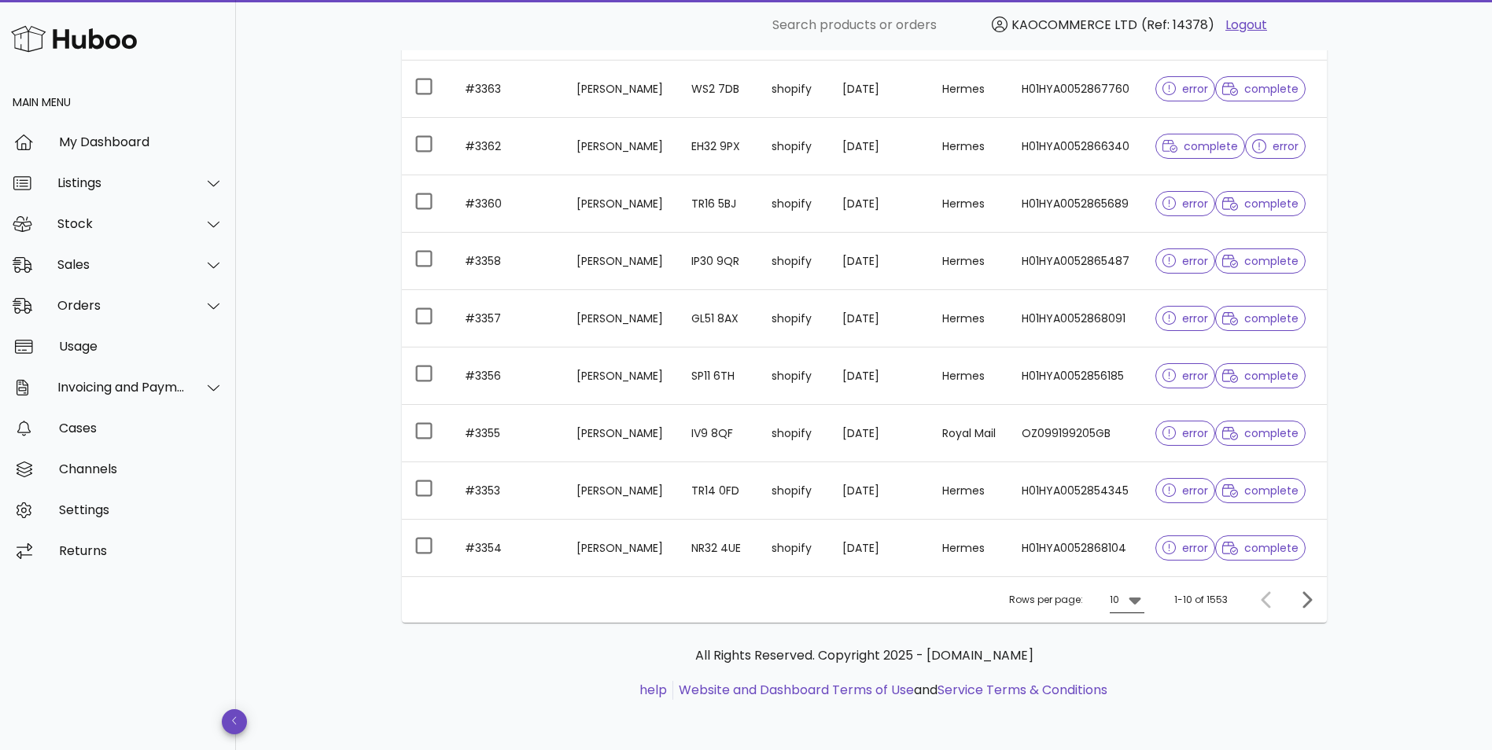
click at [1129, 601] on icon at bounding box center [1134, 599] width 19 height 19
click at [1131, 679] on div "50" at bounding box center [1132, 688] width 16 height 34
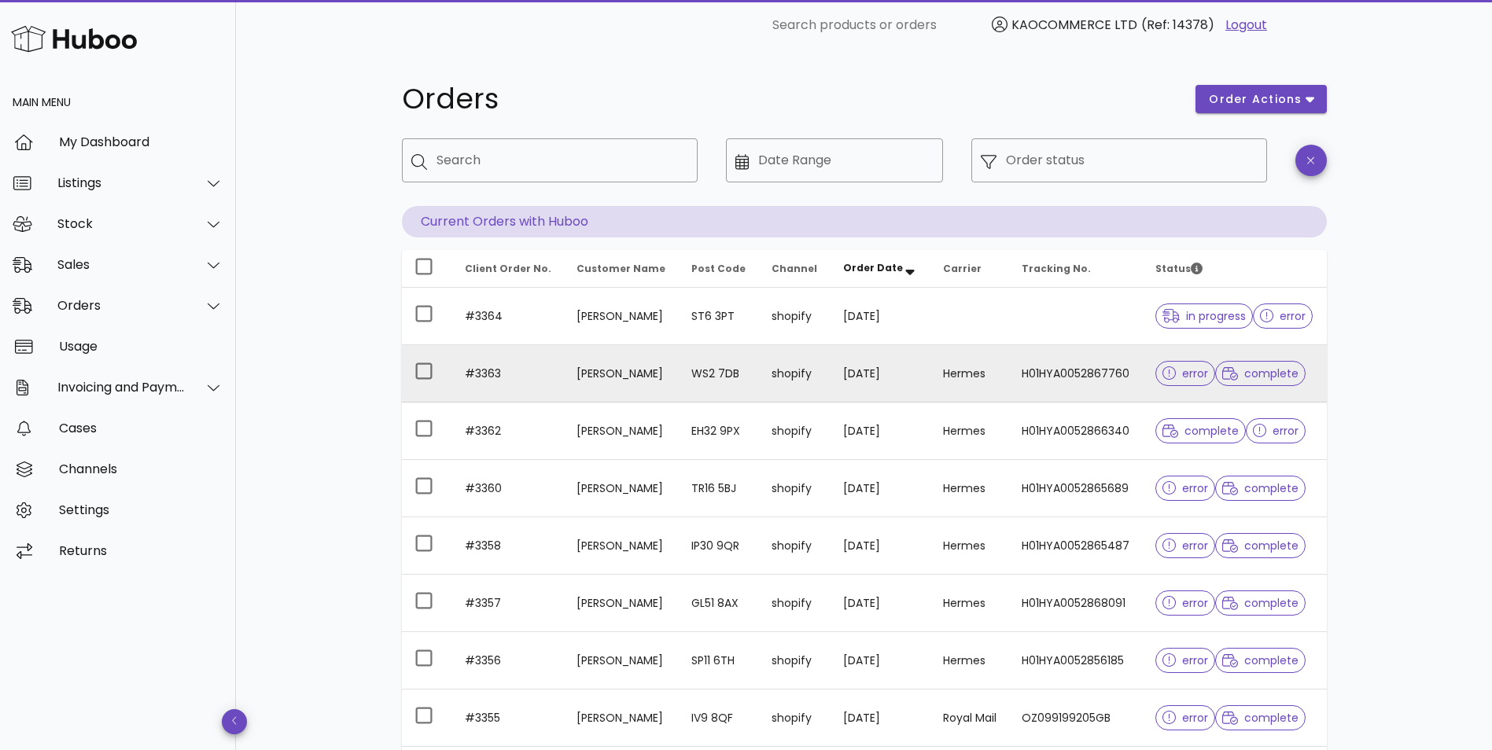
click at [875, 403] on td "[DATE]" at bounding box center [880, 373] width 100 height 57
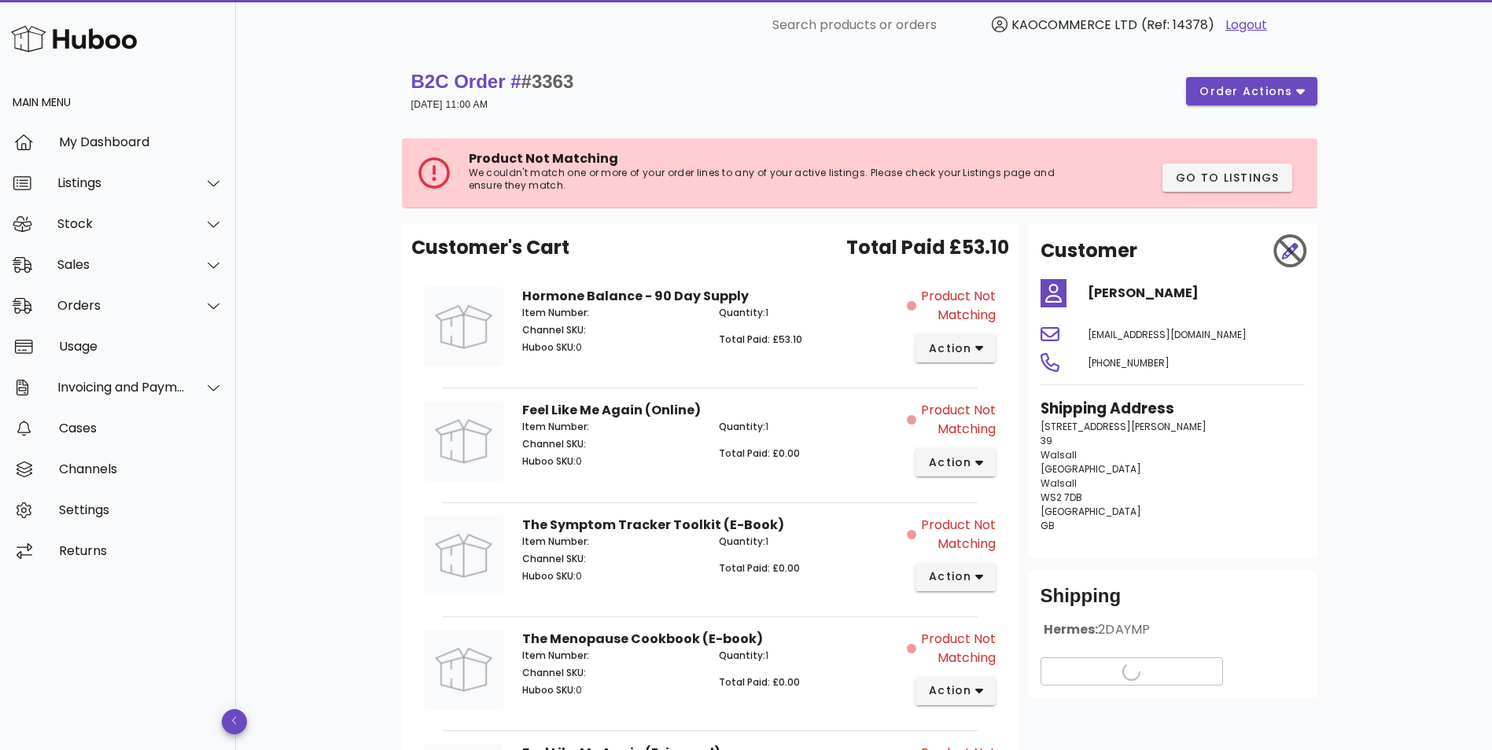
click at [1286, 248] on div at bounding box center [1290, 250] width 47 height 47
click at [124, 306] on div "Orders" at bounding box center [121, 305] width 128 height 15
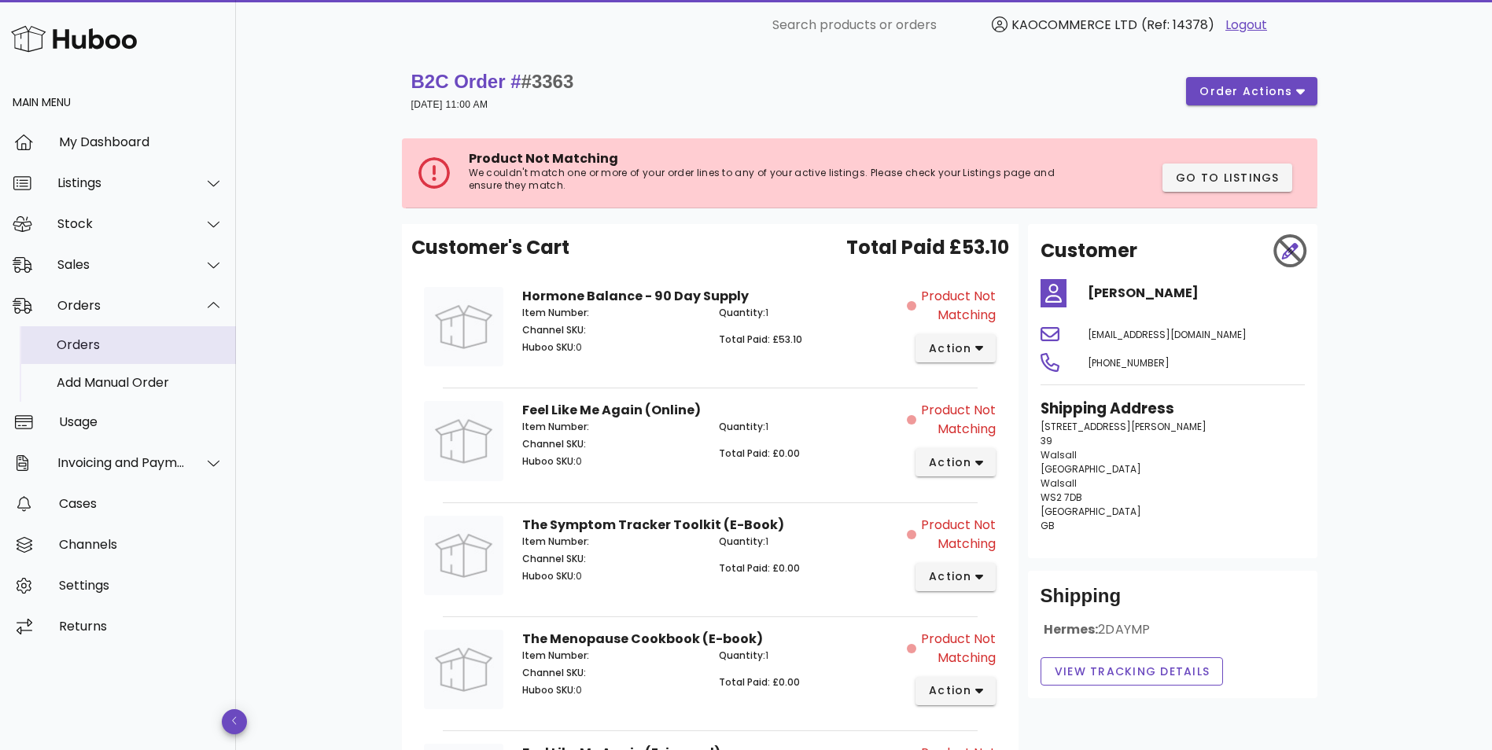
click at [124, 351] on div "Orders" at bounding box center [140, 344] width 167 height 15
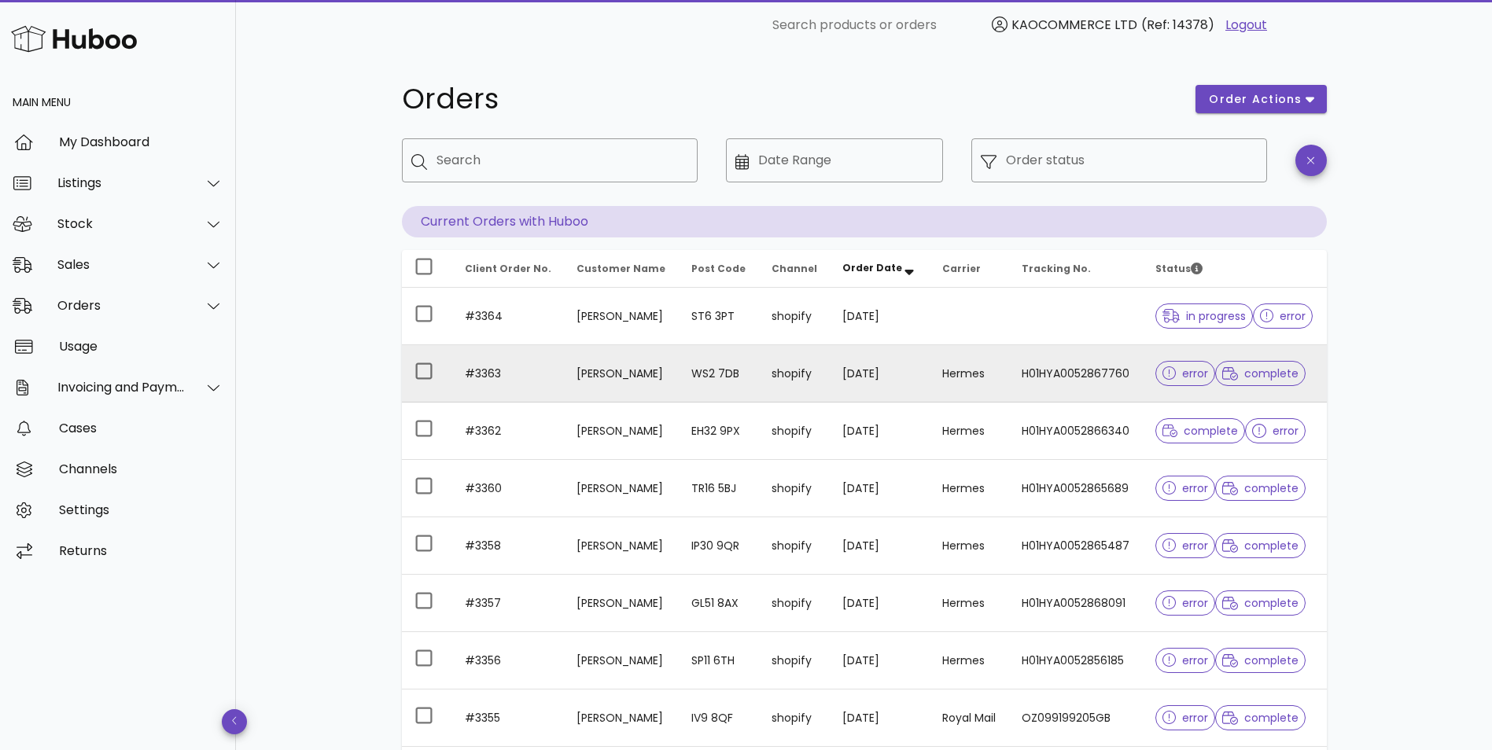
click at [658, 373] on td "[PERSON_NAME]" at bounding box center [621, 373] width 115 height 57
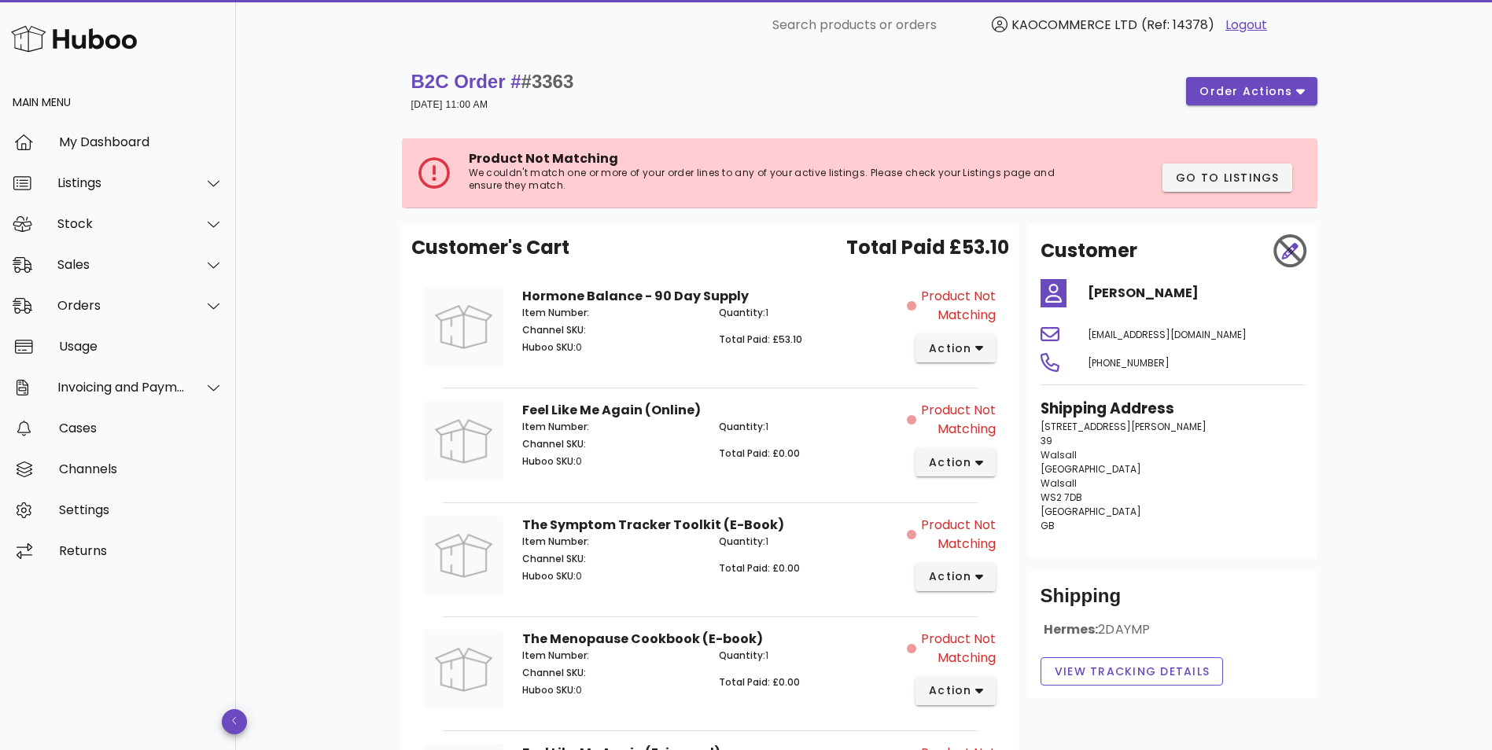
scroll to position [262, 0]
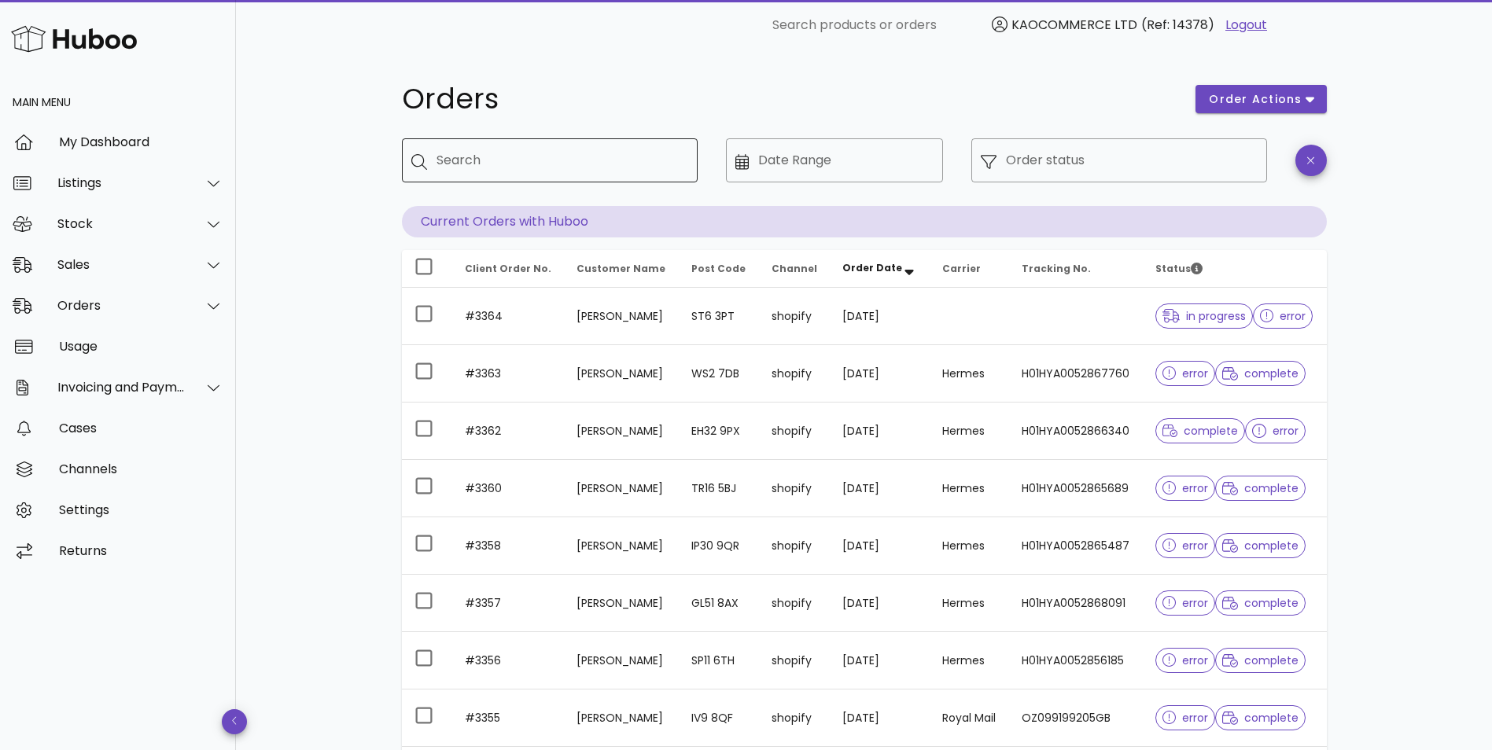
click at [530, 152] on input "Search" at bounding box center [560, 160] width 248 height 25
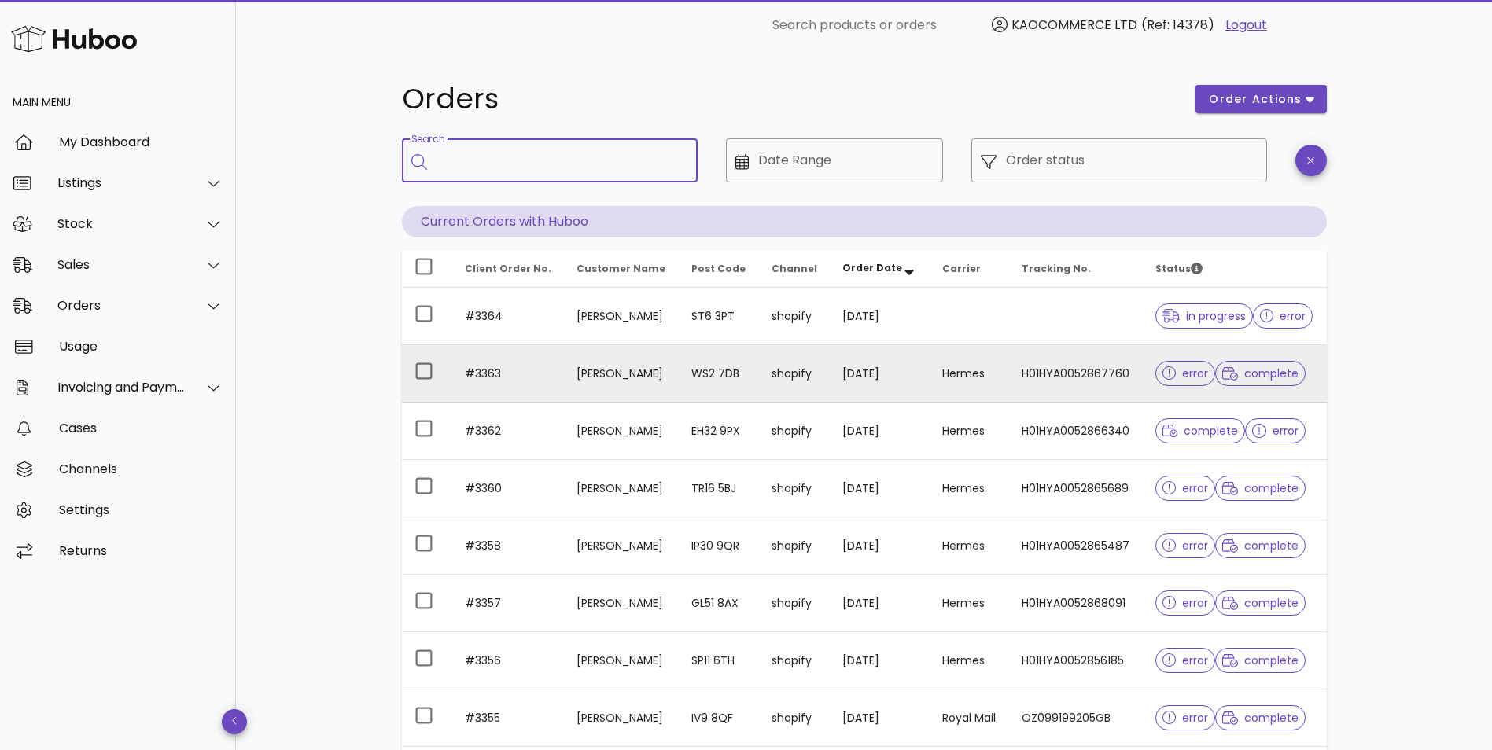
click at [664, 381] on td "[PERSON_NAME]" at bounding box center [621, 373] width 115 height 57
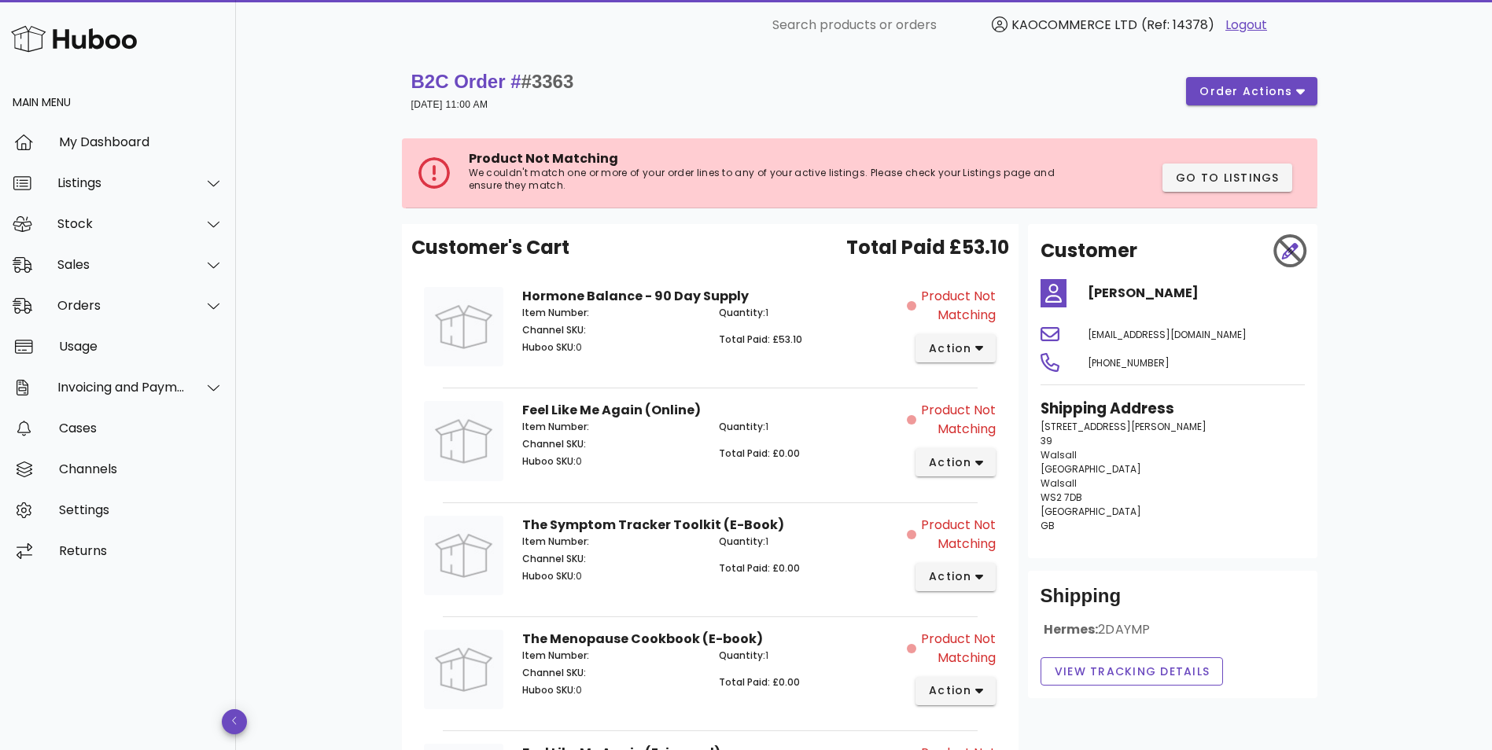
drag, startPoint x: 1094, startPoint y: 532, endPoint x: 1040, endPoint y: 402, distance: 140.6
click at [1040, 402] on div "Shipping Address [STREET_ADDRESS][PERSON_NAME]" at bounding box center [1172, 471] width 283 height 167
drag, startPoint x: 1040, startPoint y: 402, endPoint x: 1233, endPoint y: 365, distance: 196.1
click at [1233, 365] on div "[PHONE_NUMBER]" at bounding box center [1196, 363] width 236 height 38
drag, startPoint x: 1216, startPoint y: 359, endPoint x: 1046, endPoint y: 275, distance: 190.2
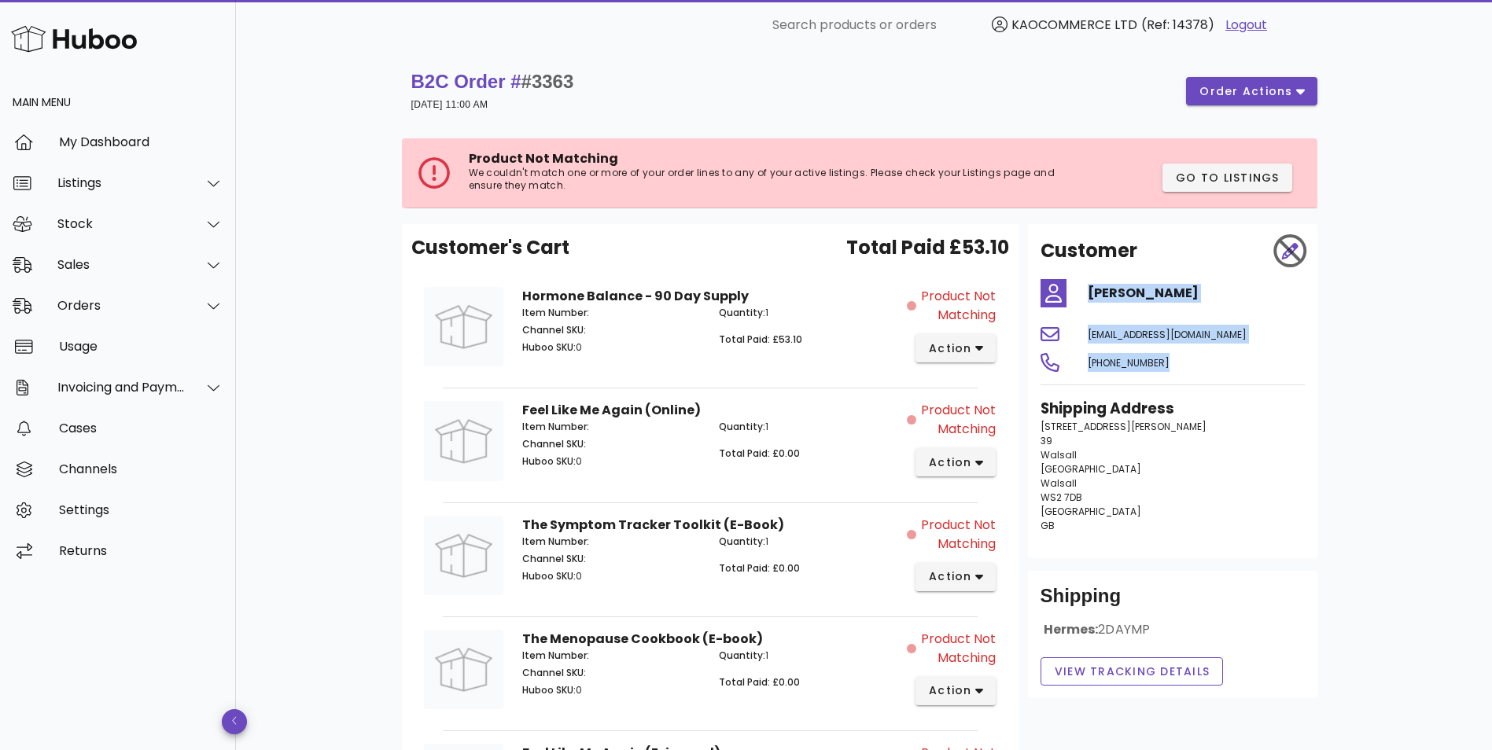
click at [1046, 275] on div "Customer [PERSON_NAME] [EMAIL_ADDRESS][DOMAIN_NAME] [PHONE_NUMBER] Shipping Add…" at bounding box center [1172, 391] width 289 height 334
click at [1212, 510] on p "[STREET_ADDRESS][PERSON_NAME]" at bounding box center [1172, 476] width 264 height 113
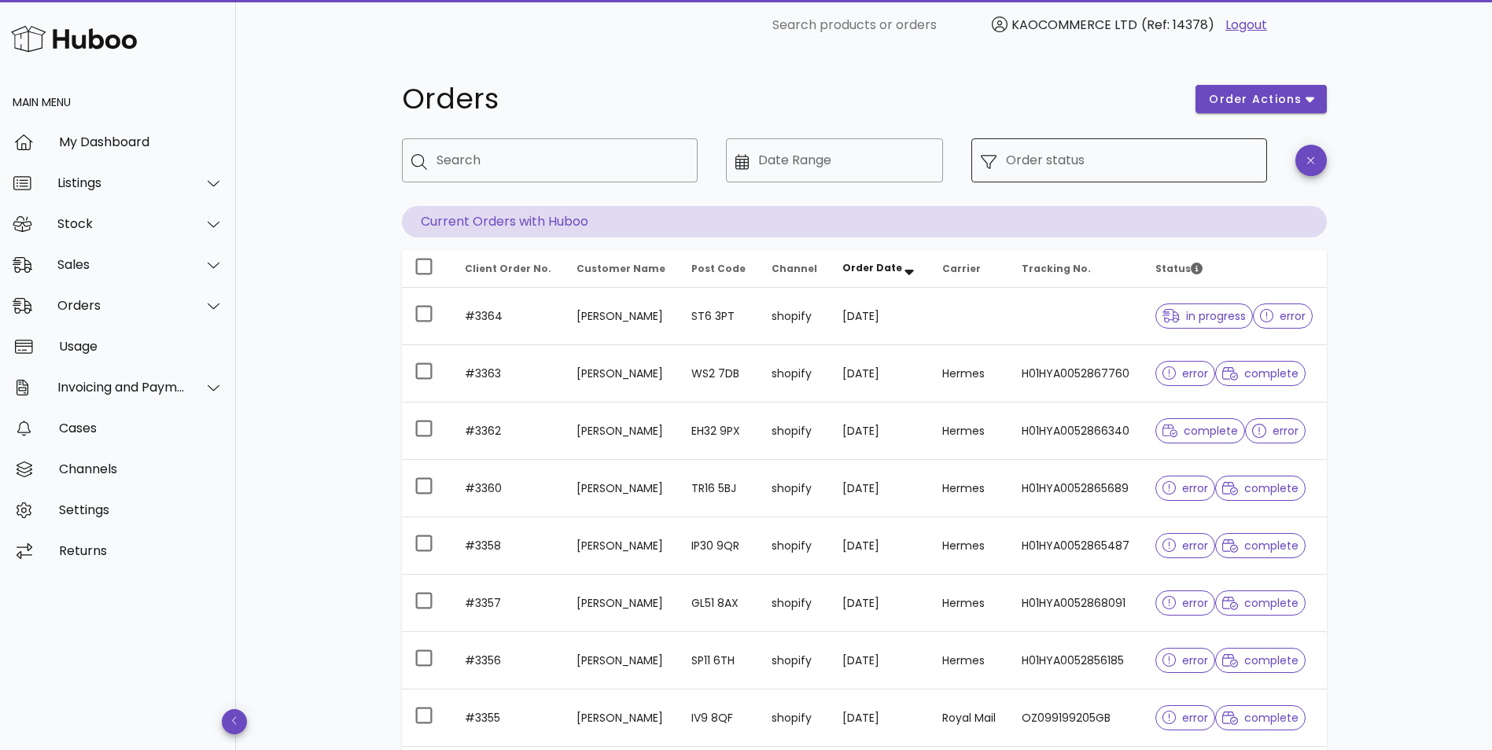
click at [1186, 145] on div "Order status" at bounding box center [1132, 160] width 252 height 44
click at [1123, 175] on div "Order status" at bounding box center [1132, 160] width 252 height 44
click at [989, 164] on icon at bounding box center [988, 162] width 16 height 14
drag, startPoint x: 992, startPoint y: 160, endPoint x: 984, endPoint y: 162, distance: 8.2
click at [987, 161] on icon at bounding box center [988, 162] width 16 height 16
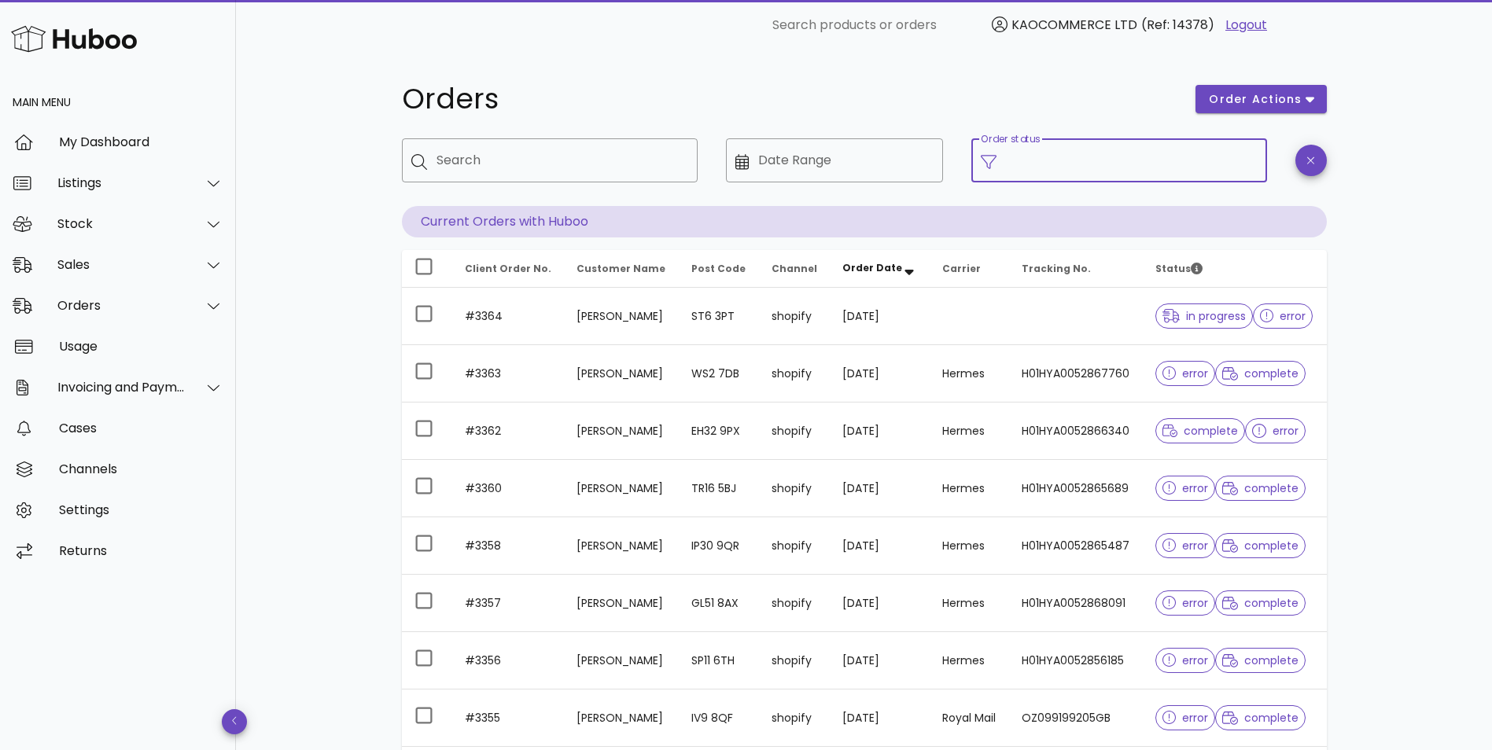
click at [982, 162] on icon at bounding box center [988, 162] width 16 height 16
click at [1031, 160] on input "Order status" at bounding box center [1132, 160] width 252 height 25
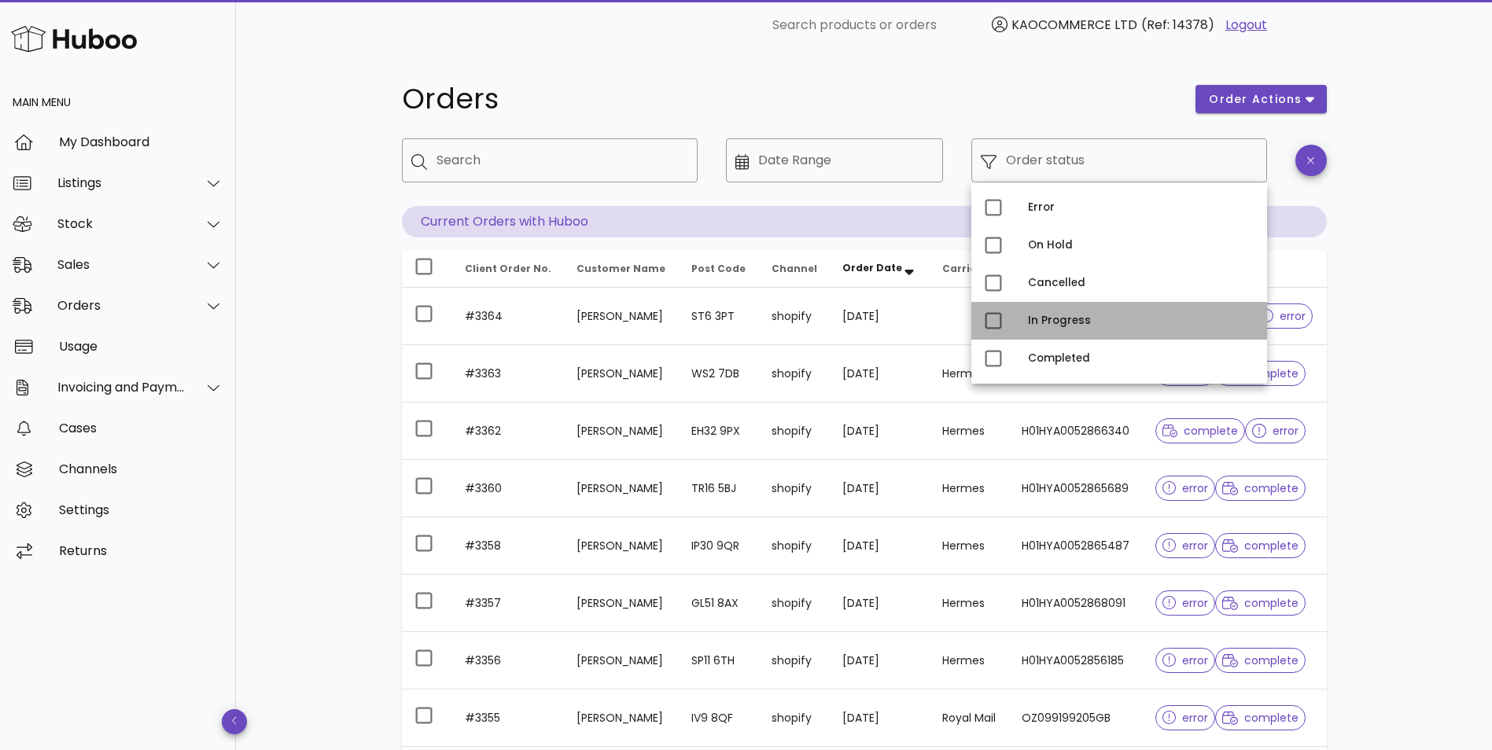
click at [1087, 311] on div "In Progress" at bounding box center [1141, 320] width 226 height 25
type input "**********"
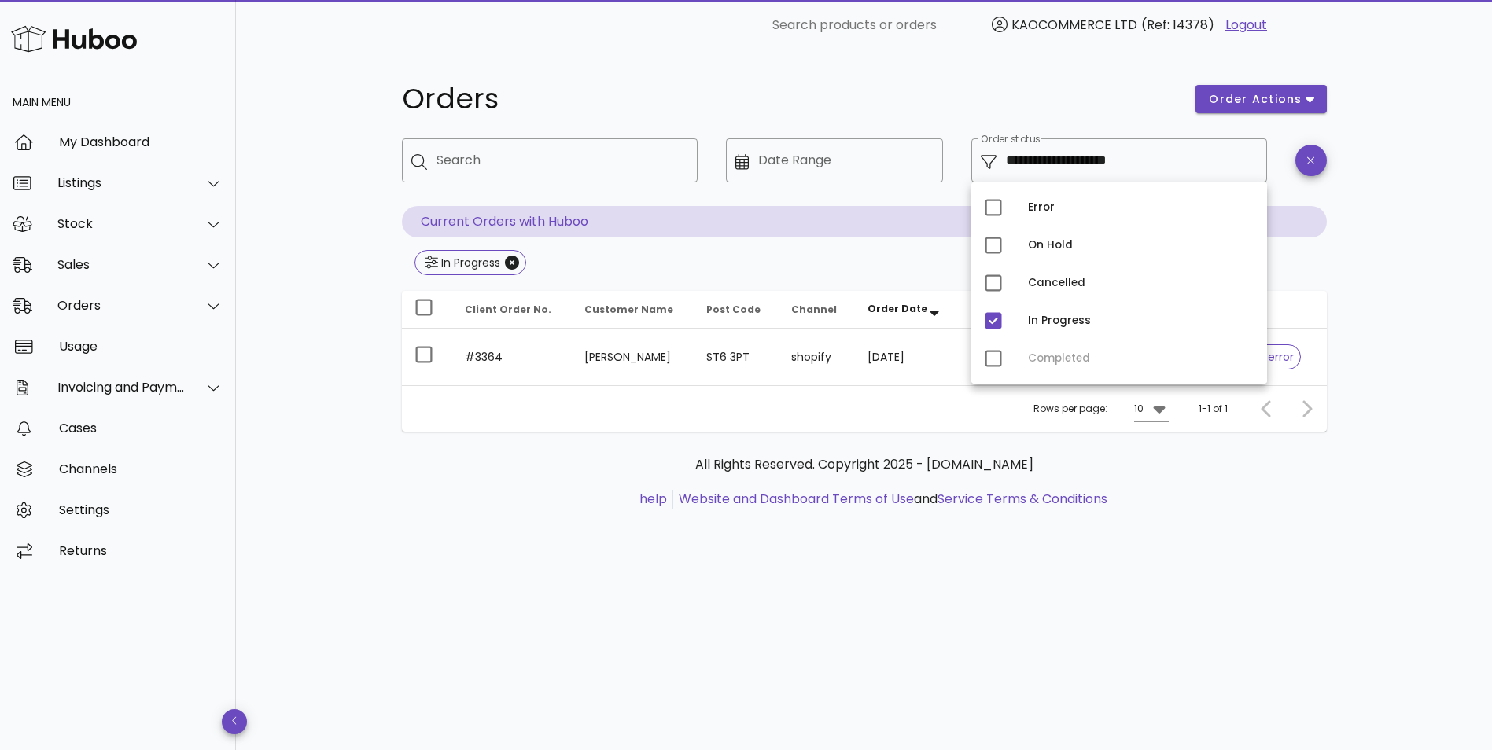
click at [1367, 419] on div "**********" at bounding box center [864, 400] width 1256 height 700
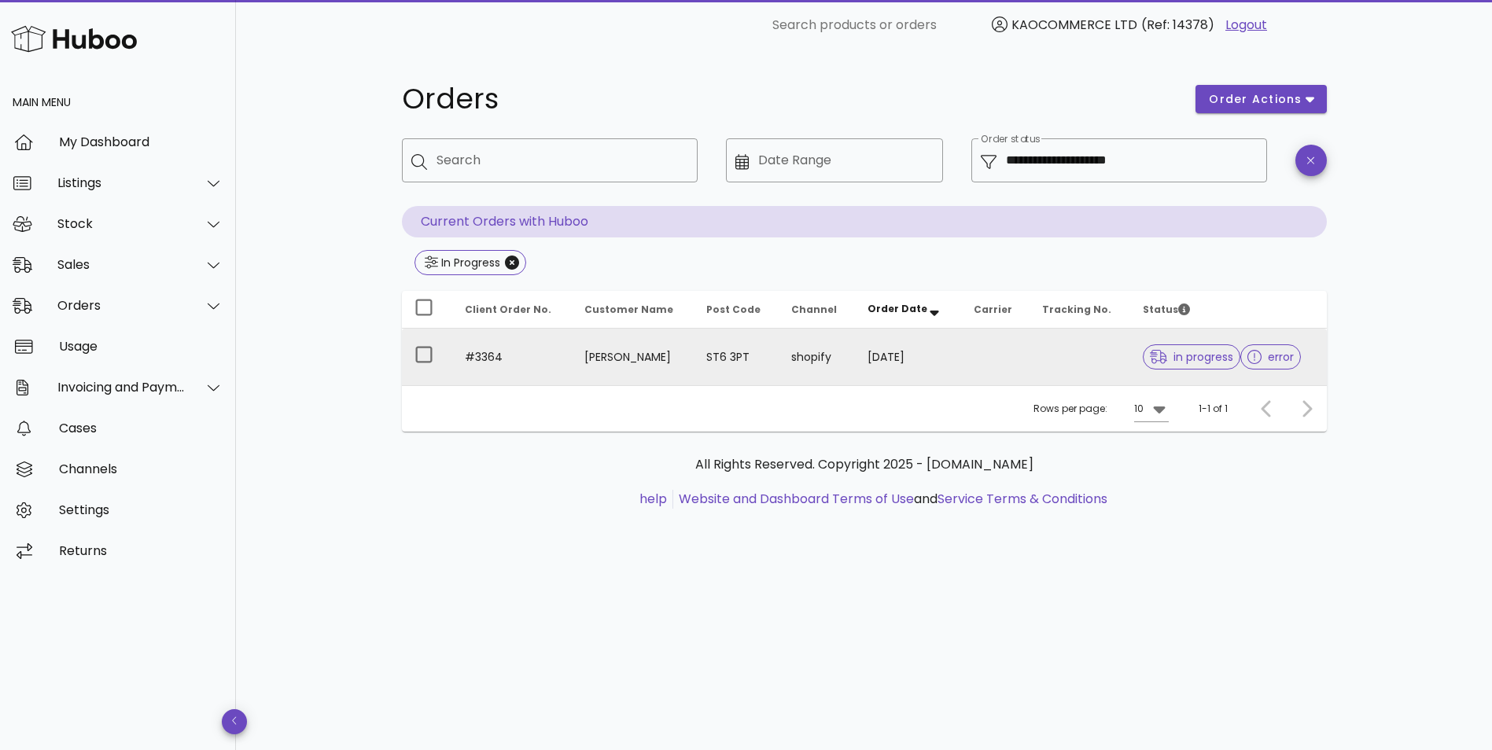
click at [1130, 362] on td "in progress error" at bounding box center [1228, 357] width 196 height 57
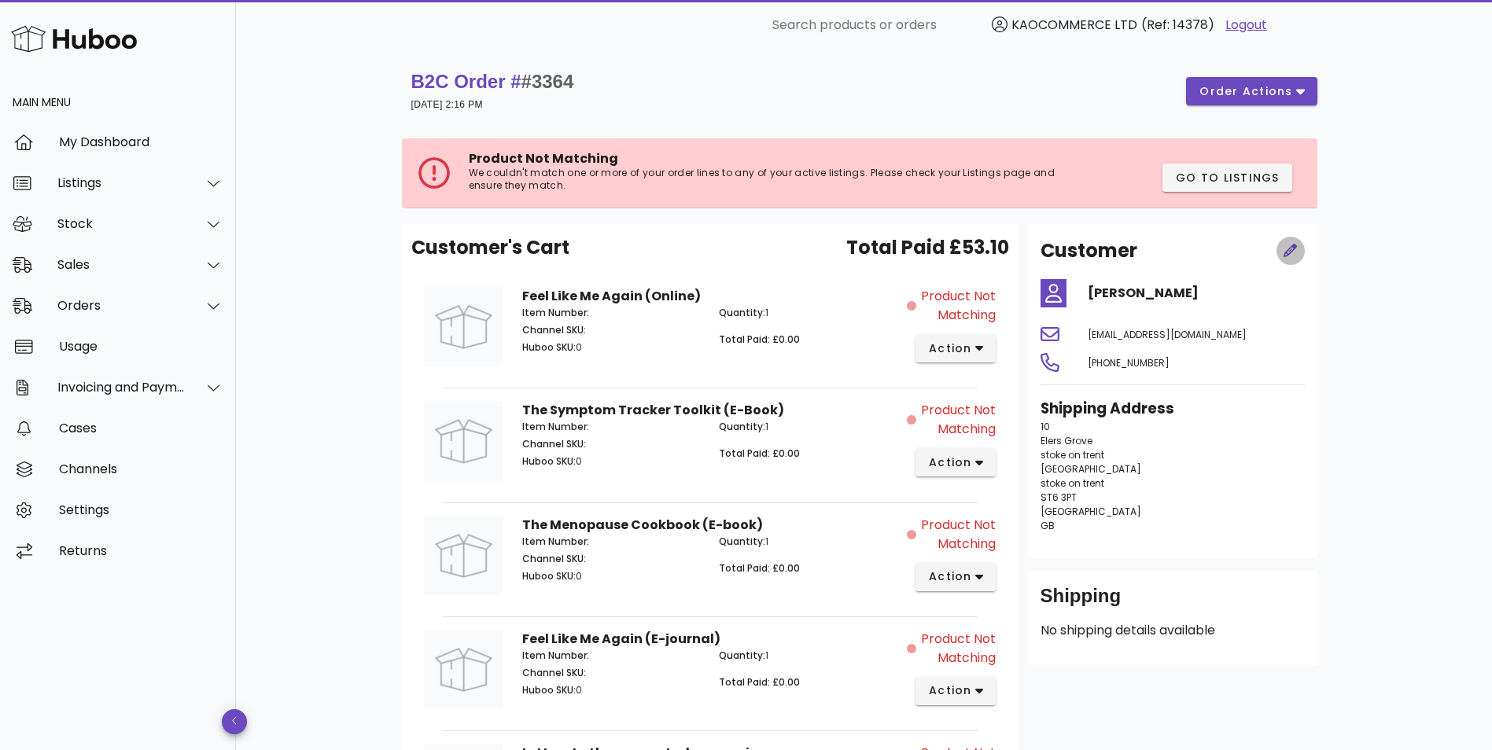
click at [1289, 252] on icon "button" at bounding box center [1289, 250] width 13 height 13
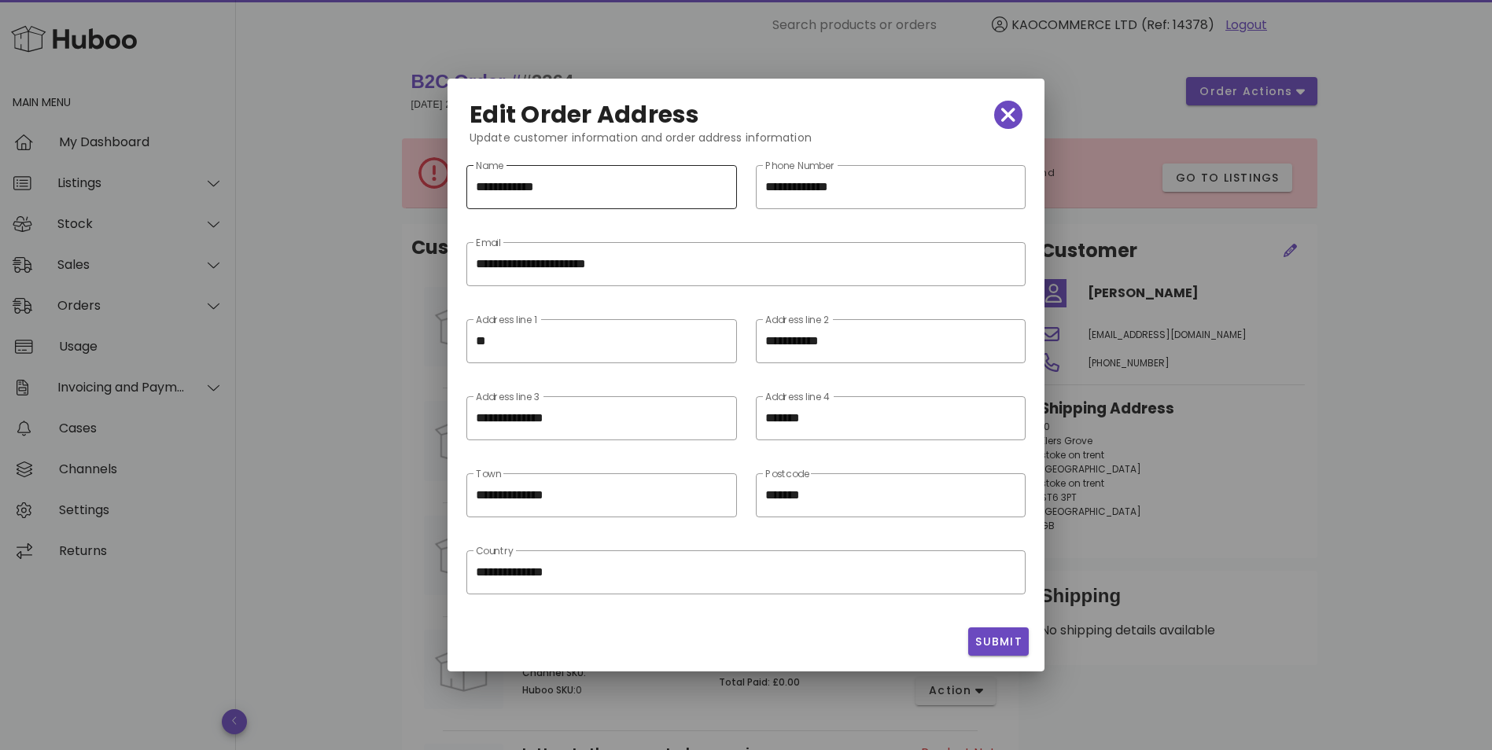
click at [664, 177] on input "**********" at bounding box center [601, 187] width 251 height 25
click at [863, 185] on input "**********" at bounding box center [890, 187] width 251 height 25
drag, startPoint x: 822, startPoint y: 273, endPoint x: 751, endPoint y: 299, distance: 76.1
click at [822, 272] on input "**********" at bounding box center [746, 264] width 540 height 25
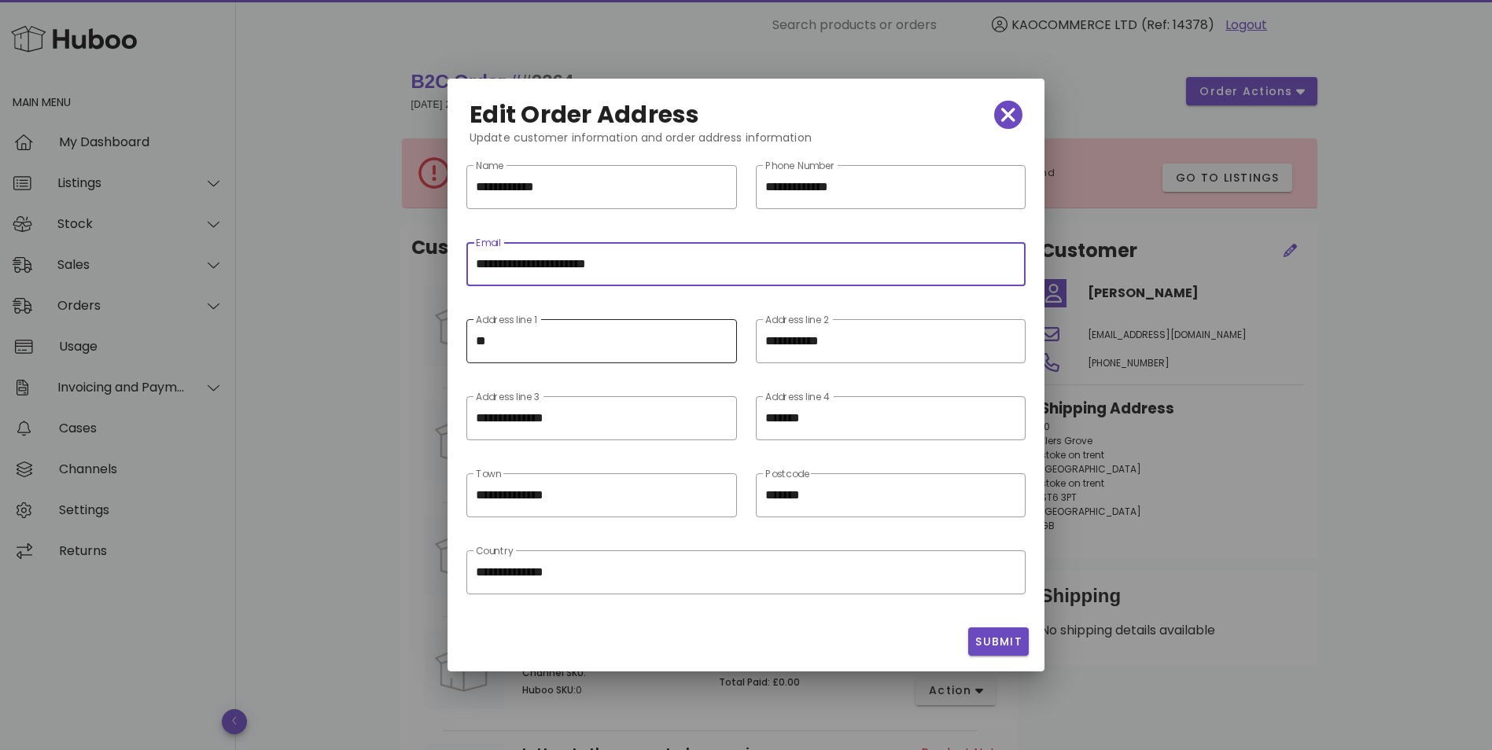
click at [646, 341] on input "**" at bounding box center [601, 341] width 251 height 25
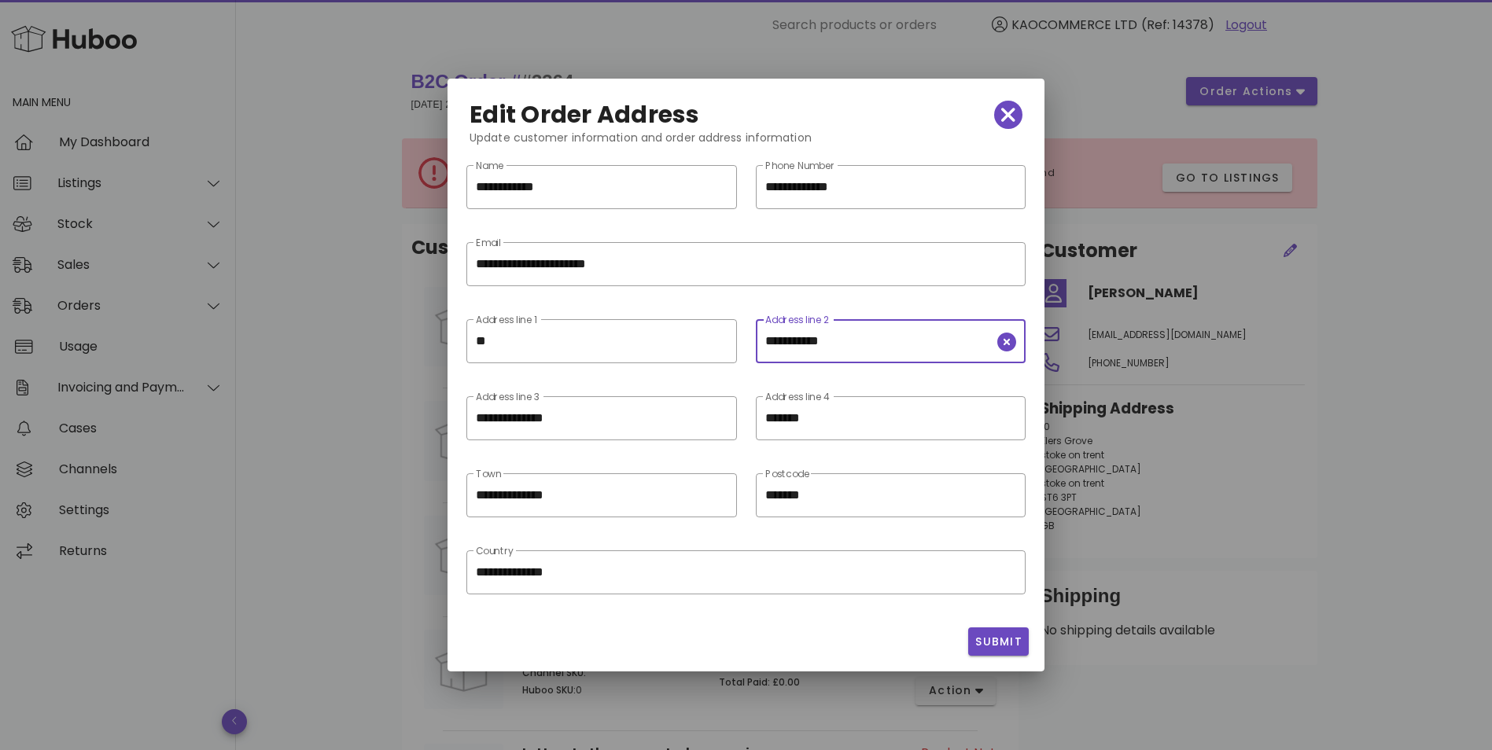
click at [866, 345] on input "**********" at bounding box center [879, 341] width 229 height 25
click at [835, 429] on input "*******" at bounding box center [879, 418] width 229 height 25
click at [495, 444] on div "**********" at bounding box center [601, 430] width 270 height 68
click at [1006, 112] on icon "button" at bounding box center [1008, 115] width 14 height 14
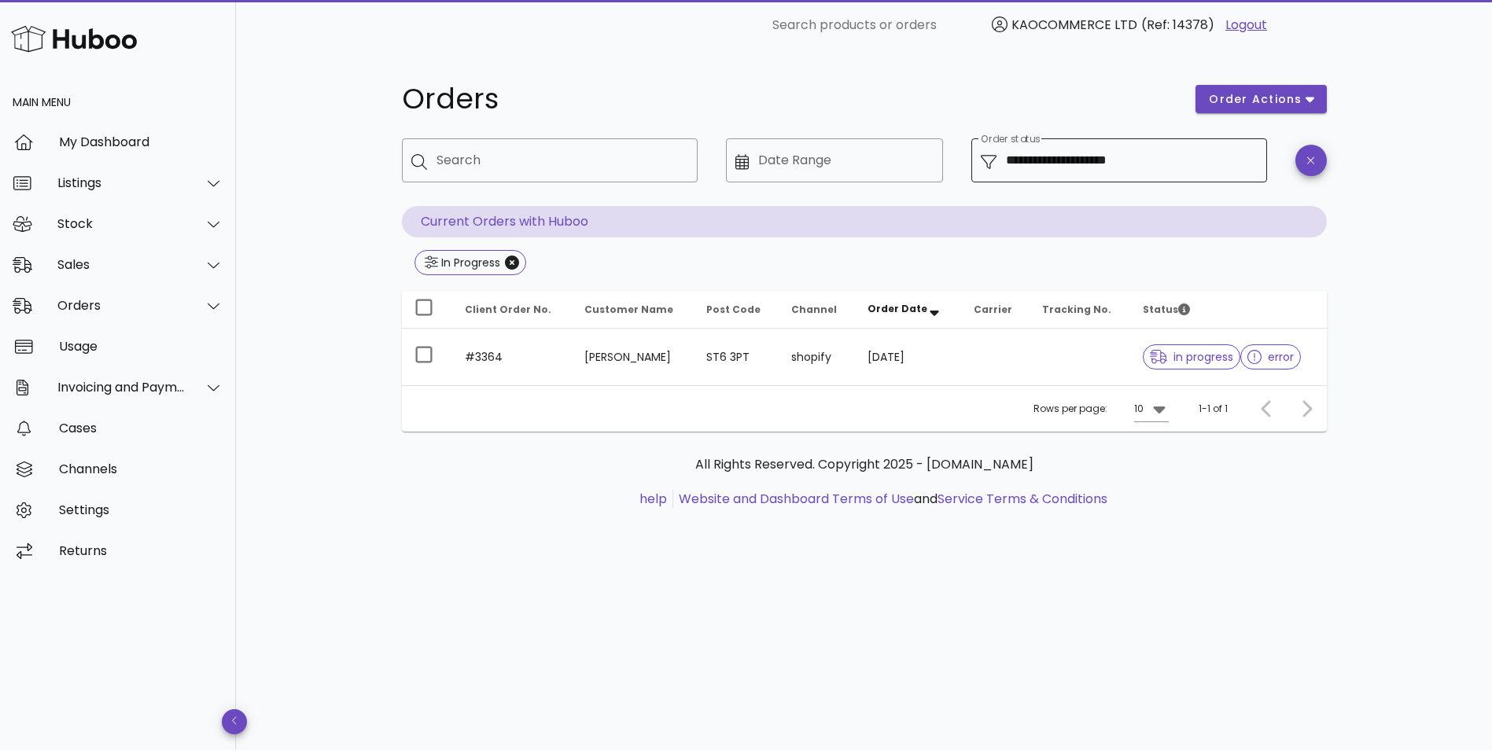
click at [1157, 164] on input "**********" at bounding box center [1132, 160] width 252 height 25
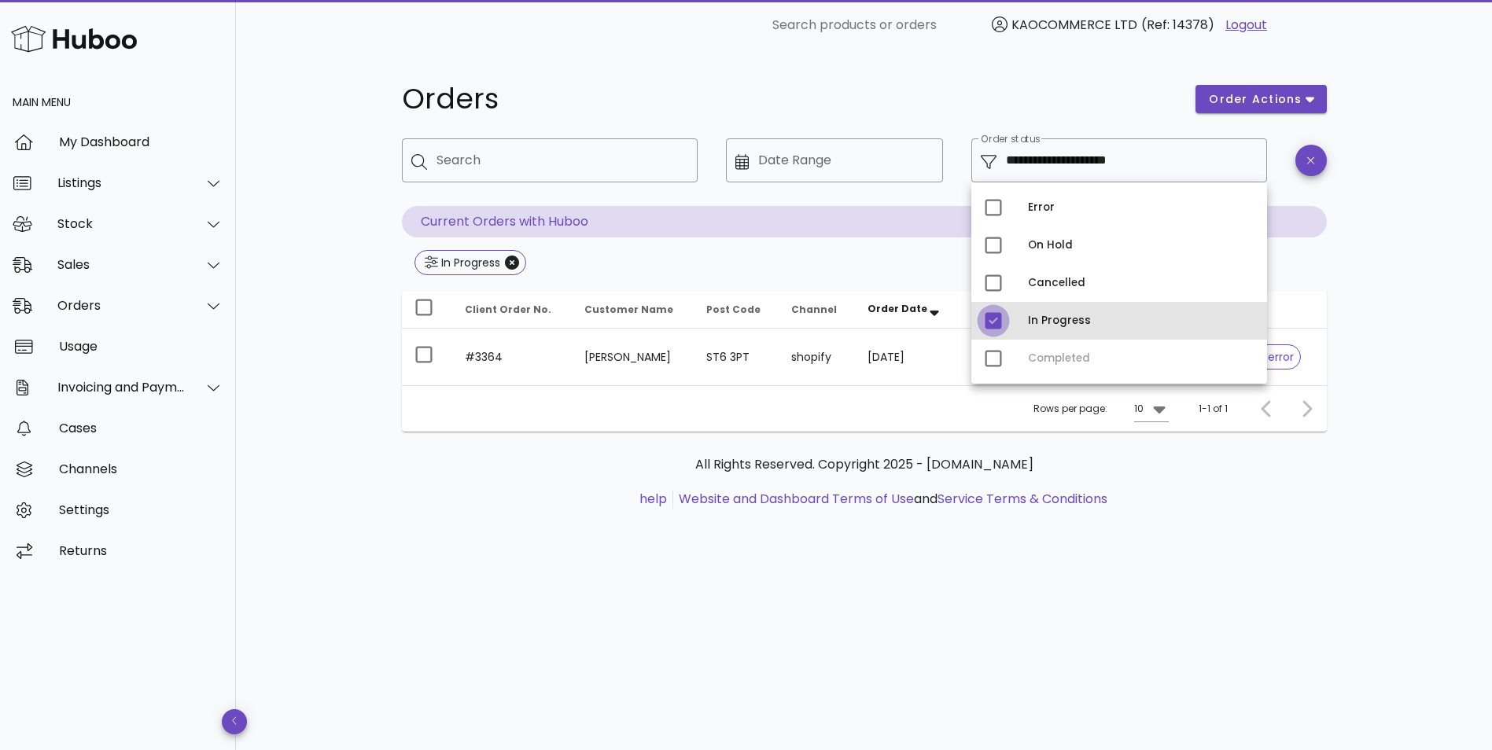
click at [997, 320] on div at bounding box center [993, 320] width 27 height 27
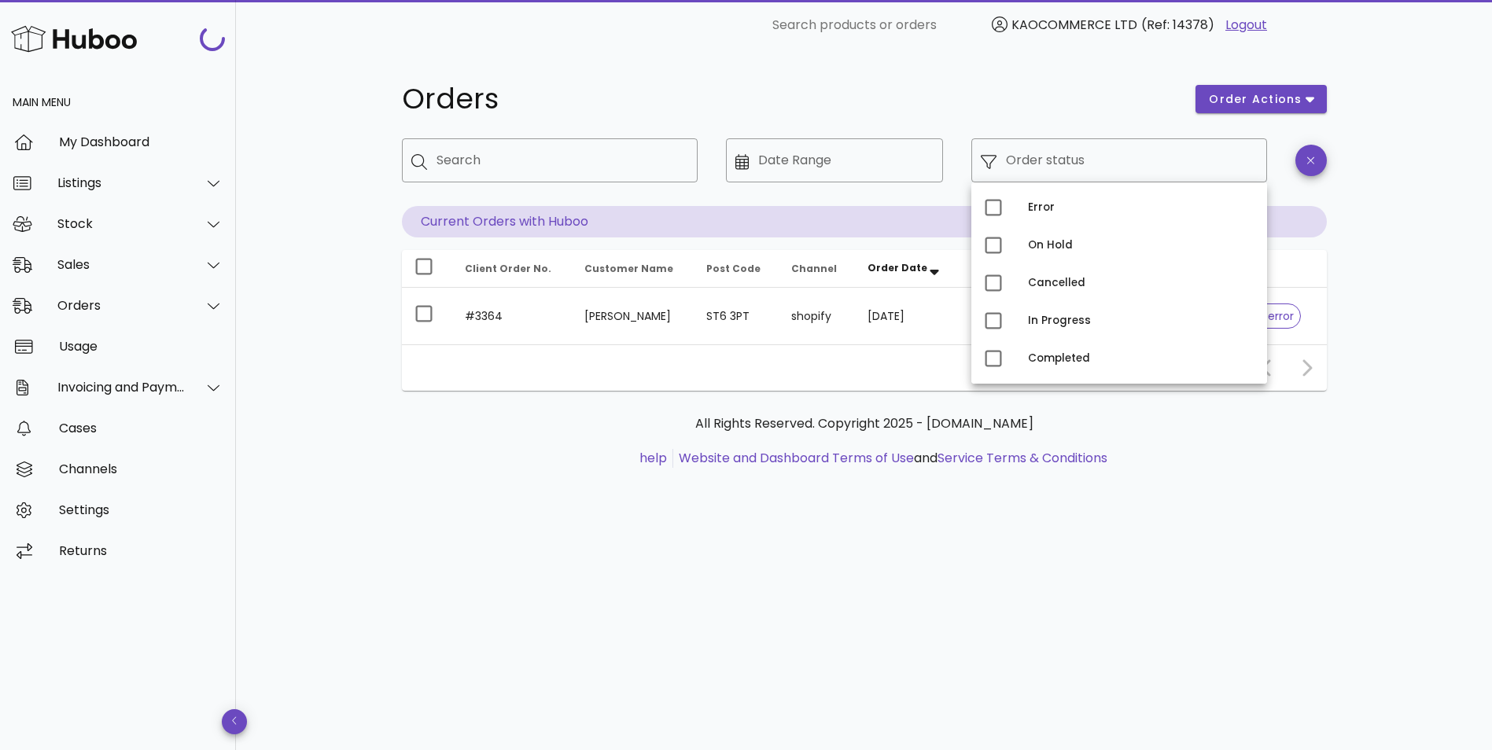
click at [1367, 229] on div "Orders order actions ​ Search ​ Date Range ​ Order status Current Orders with H…" at bounding box center [864, 400] width 1256 height 700
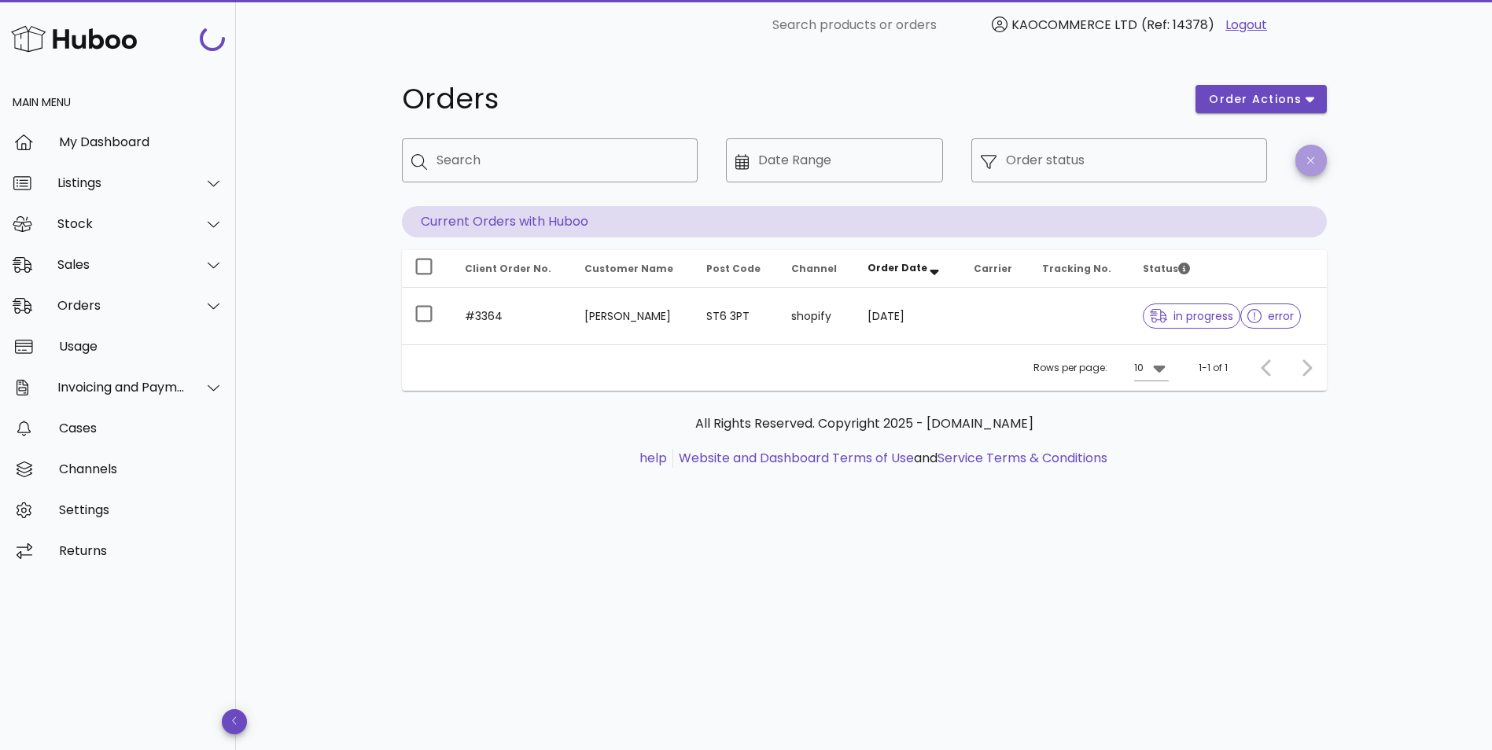
click at [1316, 160] on span "button" at bounding box center [1310, 161] width 31 height 12
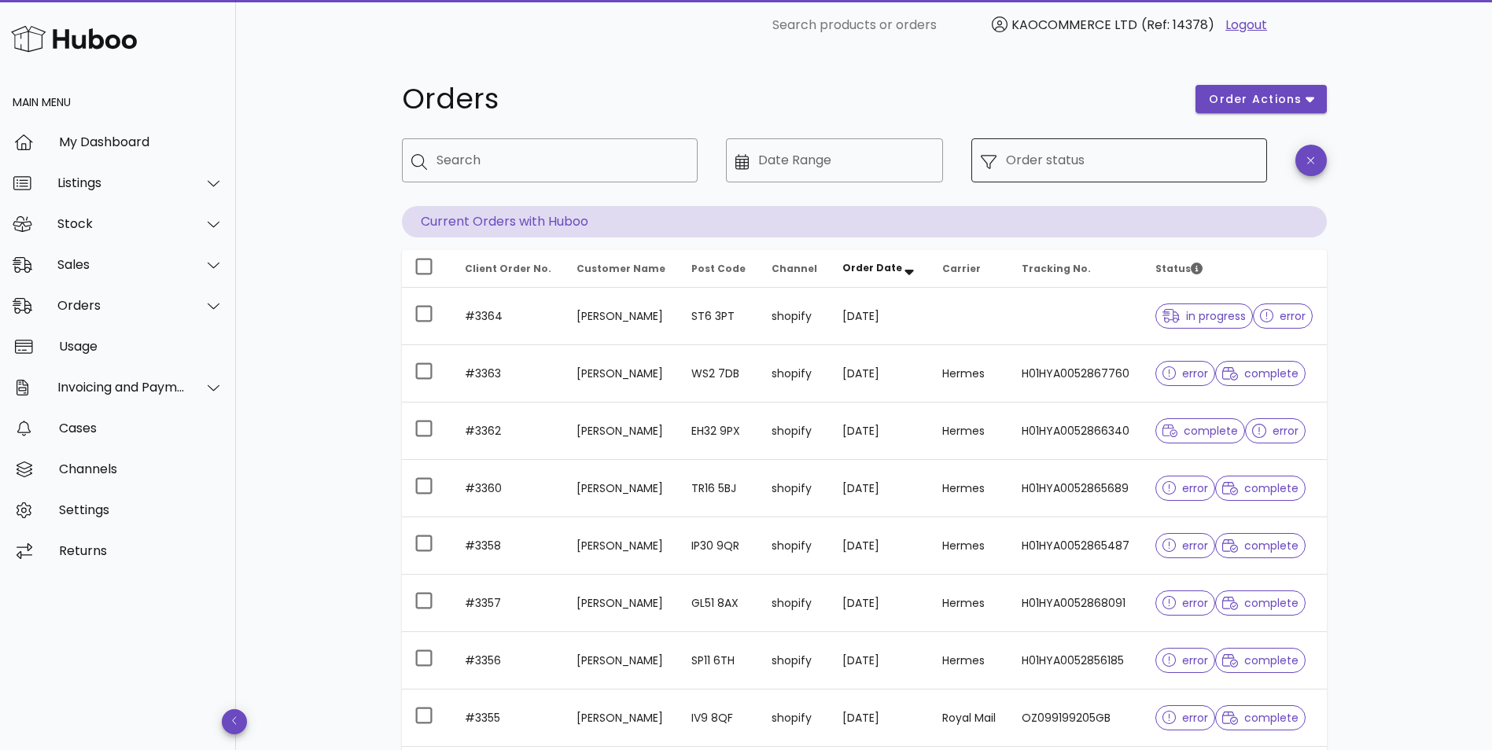
click at [1170, 171] on input "Order status" at bounding box center [1132, 160] width 252 height 25
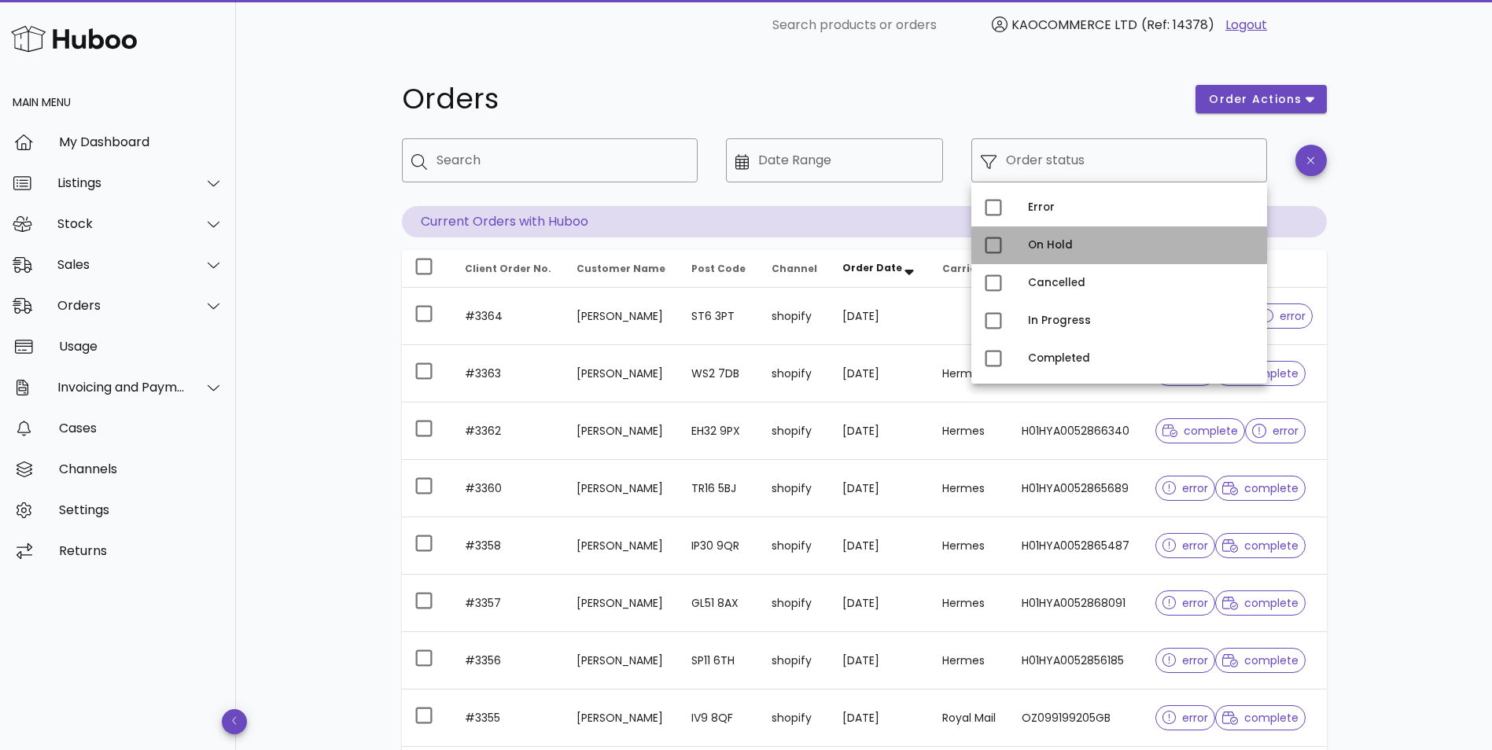
click at [1096, 245] on div "On Hold" at bounding box center [1141, 245] width 226 height 13
type input "**********"
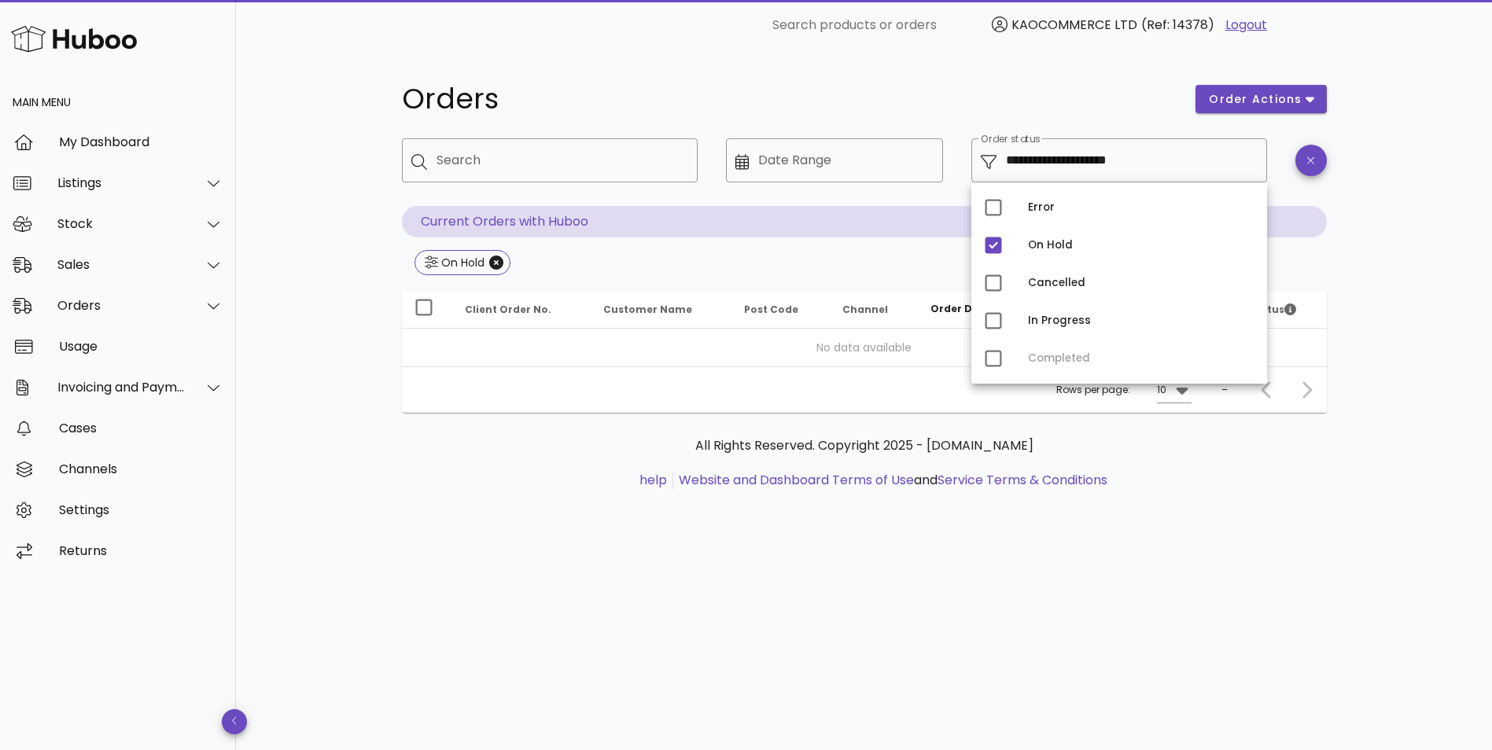
click at [1438, 365] on div "**********" at bounding box center [864, 400] width 1256 height 700
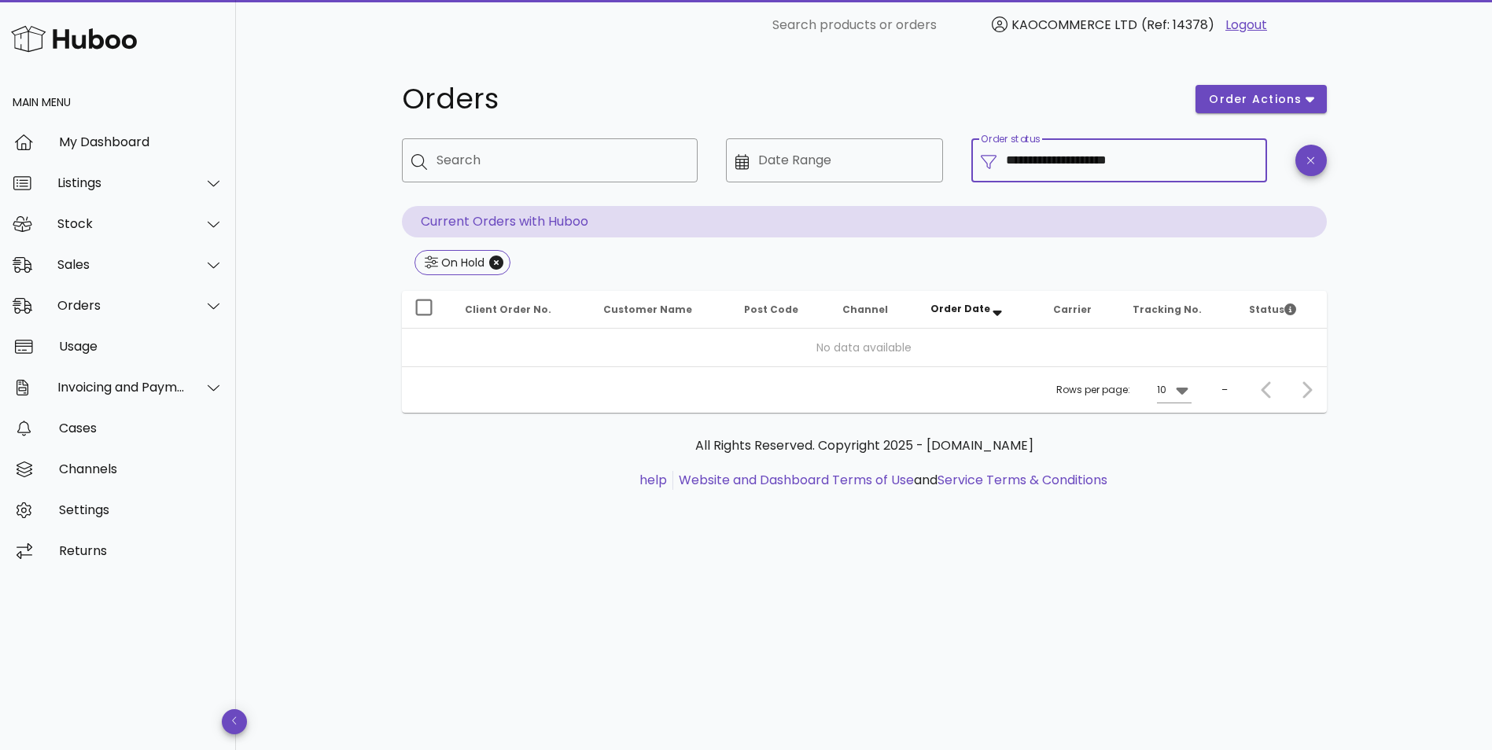
click at [1204, 158] on input "**********" at bounding box center [1132, 160] width 252 height 25
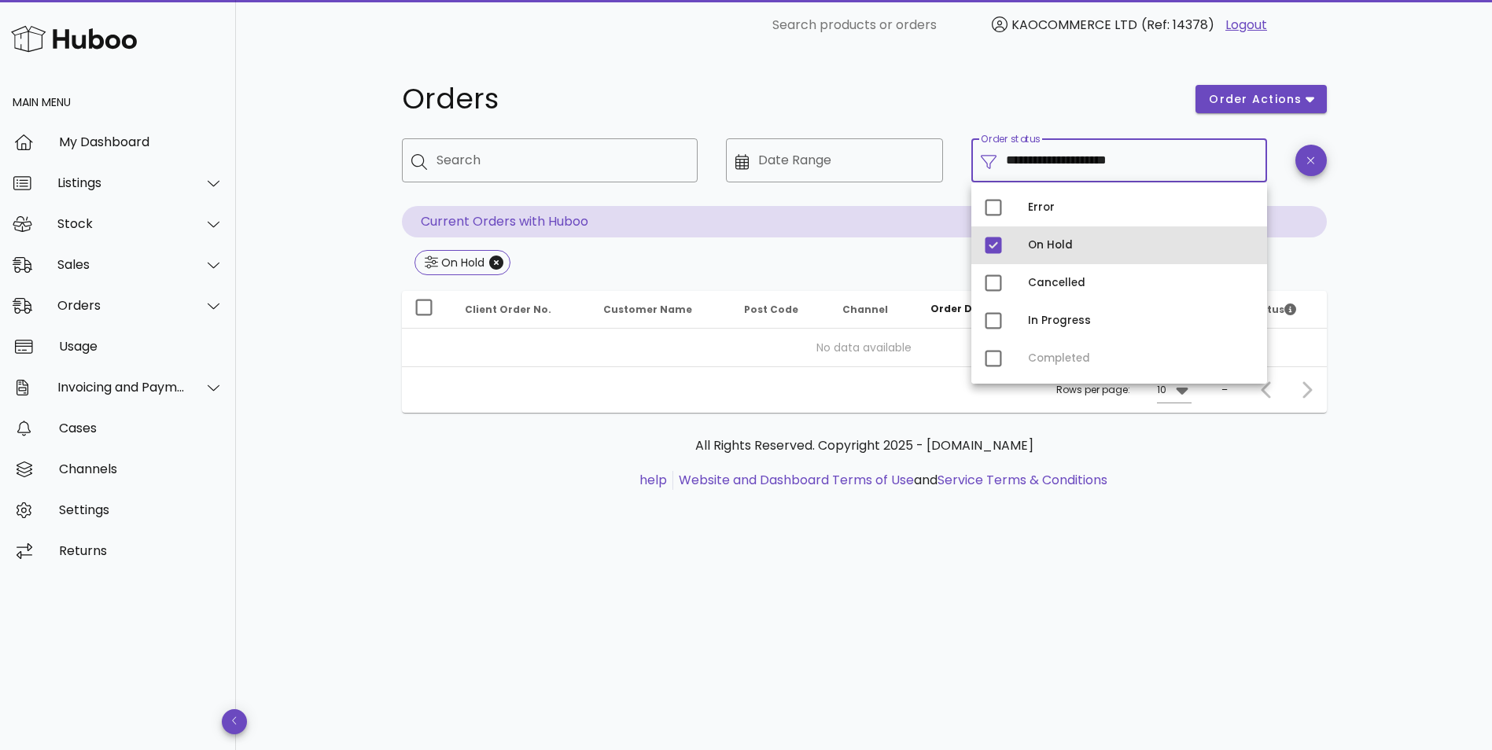
click at [1051, 250] on div "On Hold" at bounding box center [1141, 245] width 226 height 13
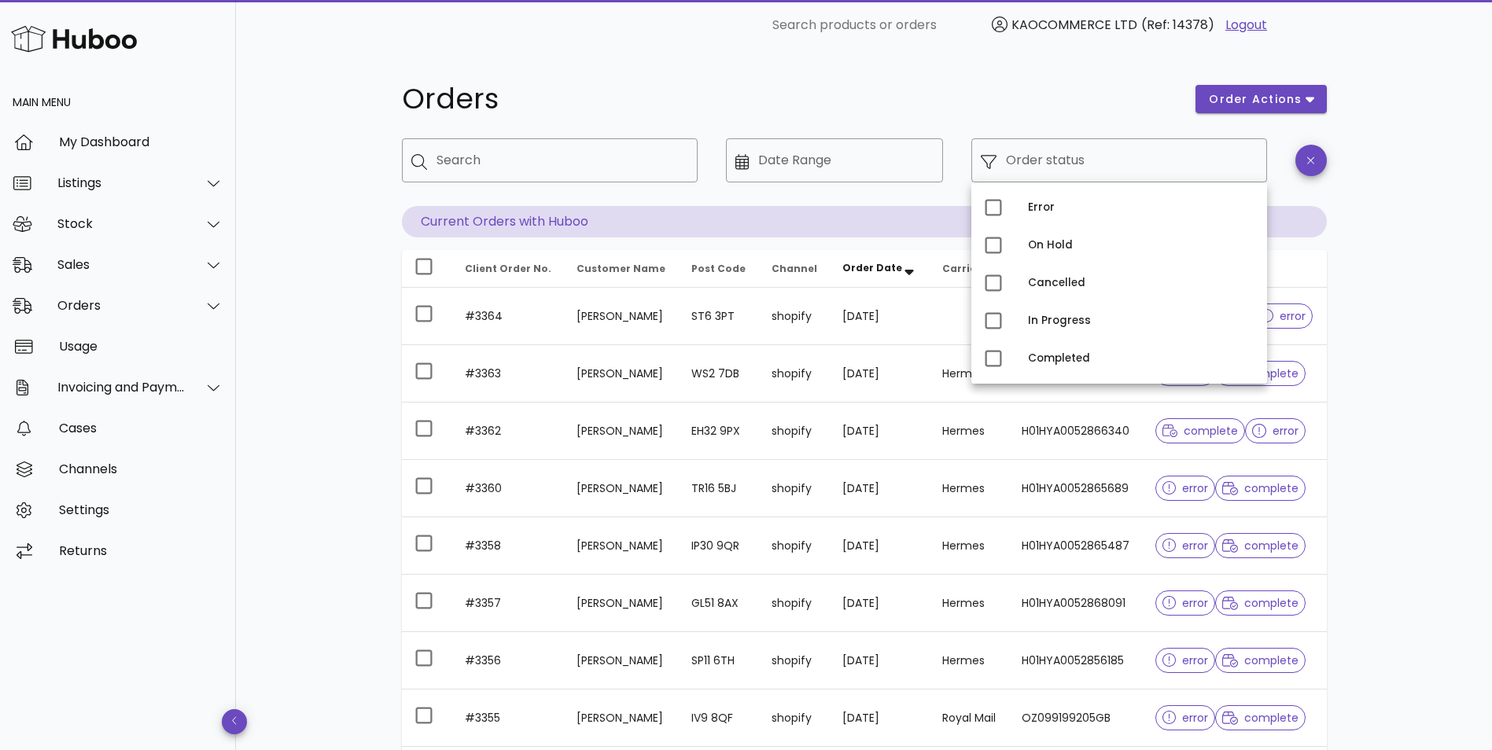
click at [1417, 318] on div "Orders order actions ​ Search ​ Date Range ​ Order status Current Orders with H…" at bounding box center [864, 542] width 1256 height 984
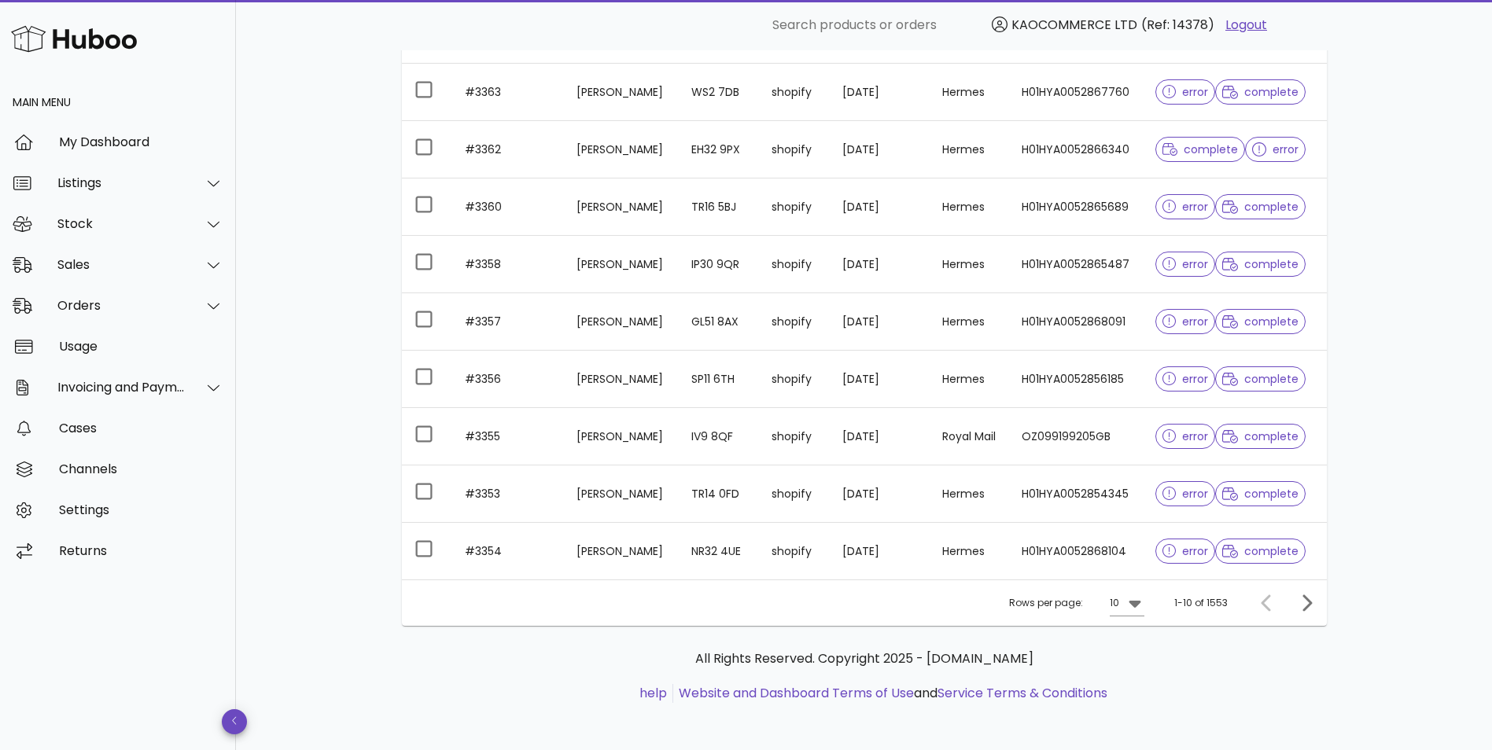
scroll to position [285, 0]
click at [1315, 601] on span "Next page" at bounding box center [1306, 599] width 28 height 19
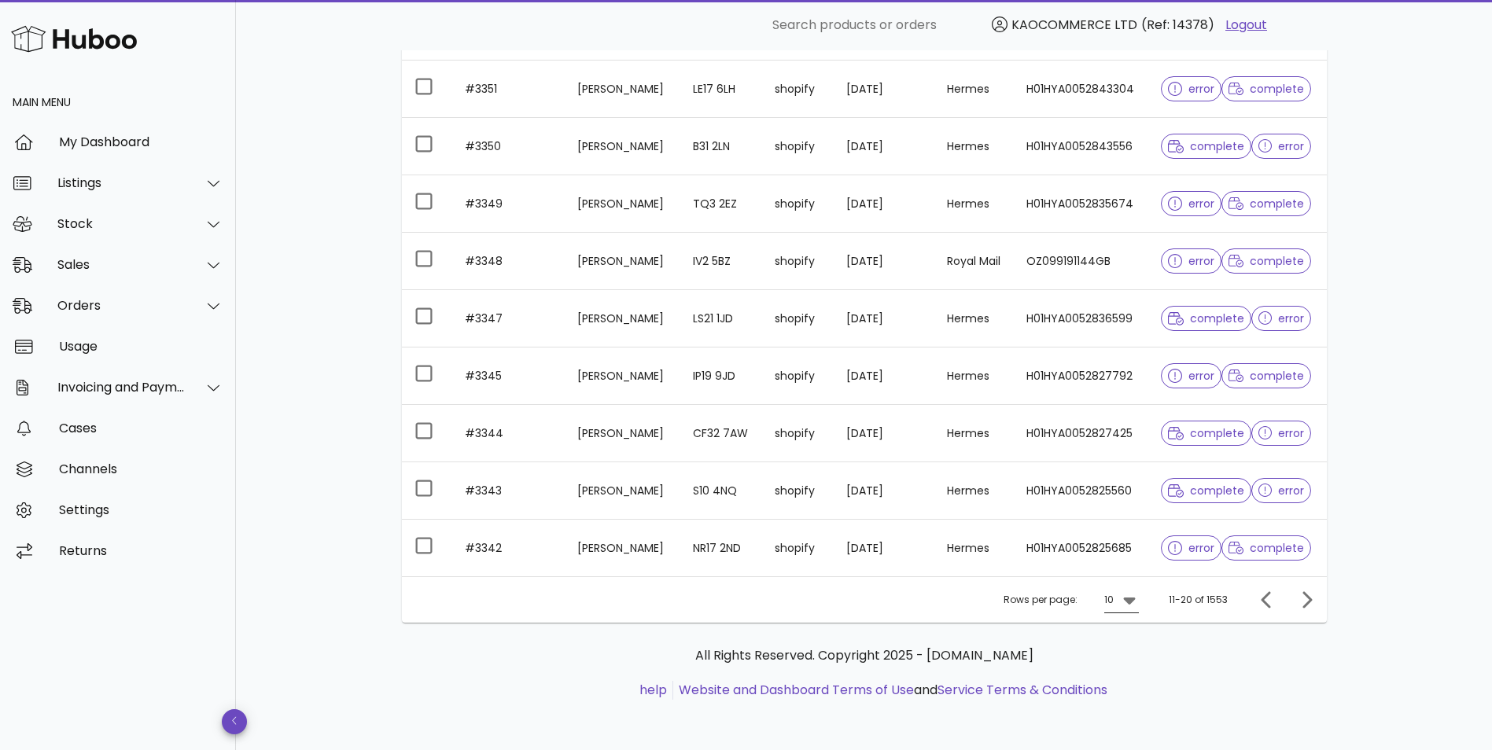
click at [1130, 601] on icon at bounding box center [1129, 601] width 12 height 7
click at [1126, 682] on div "50" at bounding box center [1126, 687] width 16 height 15
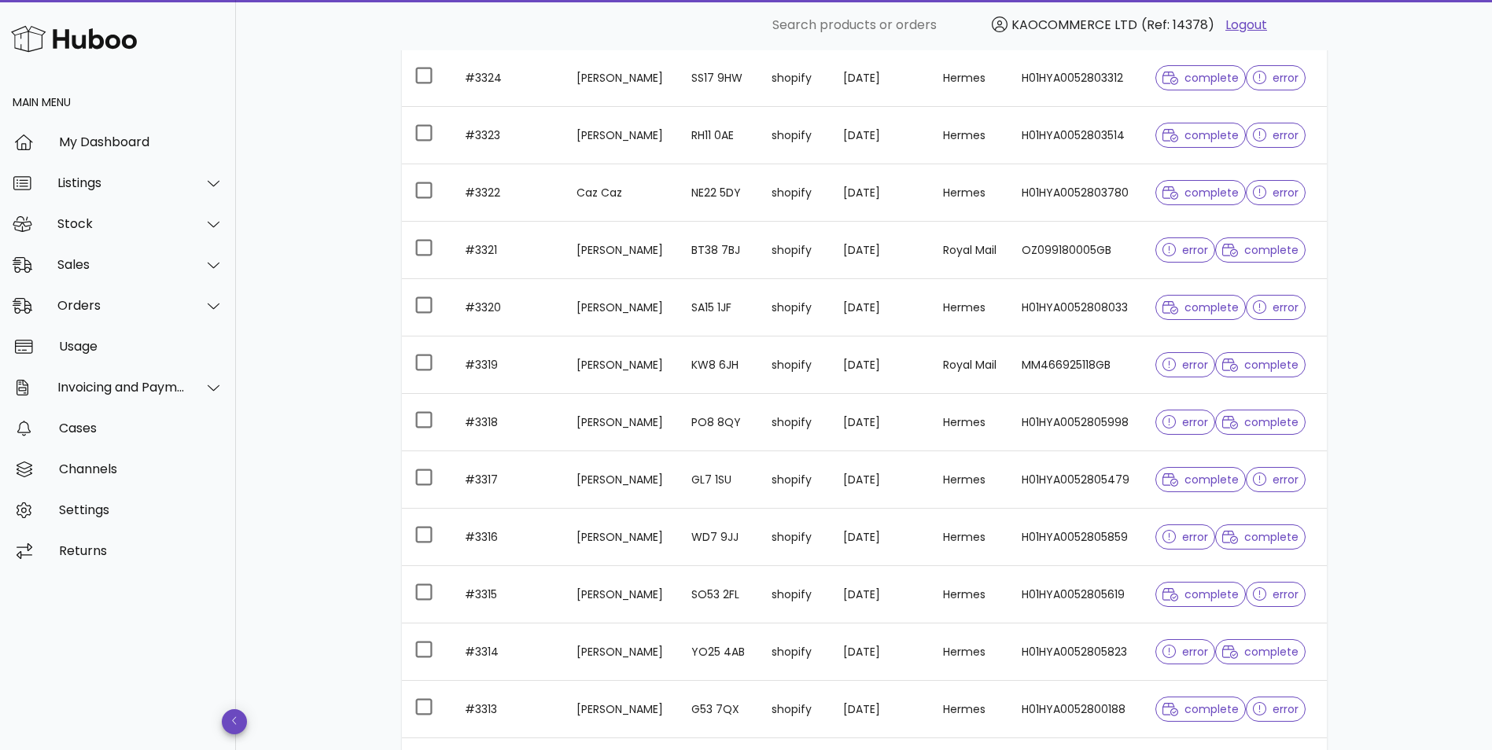
scroll to position [2621, 0]
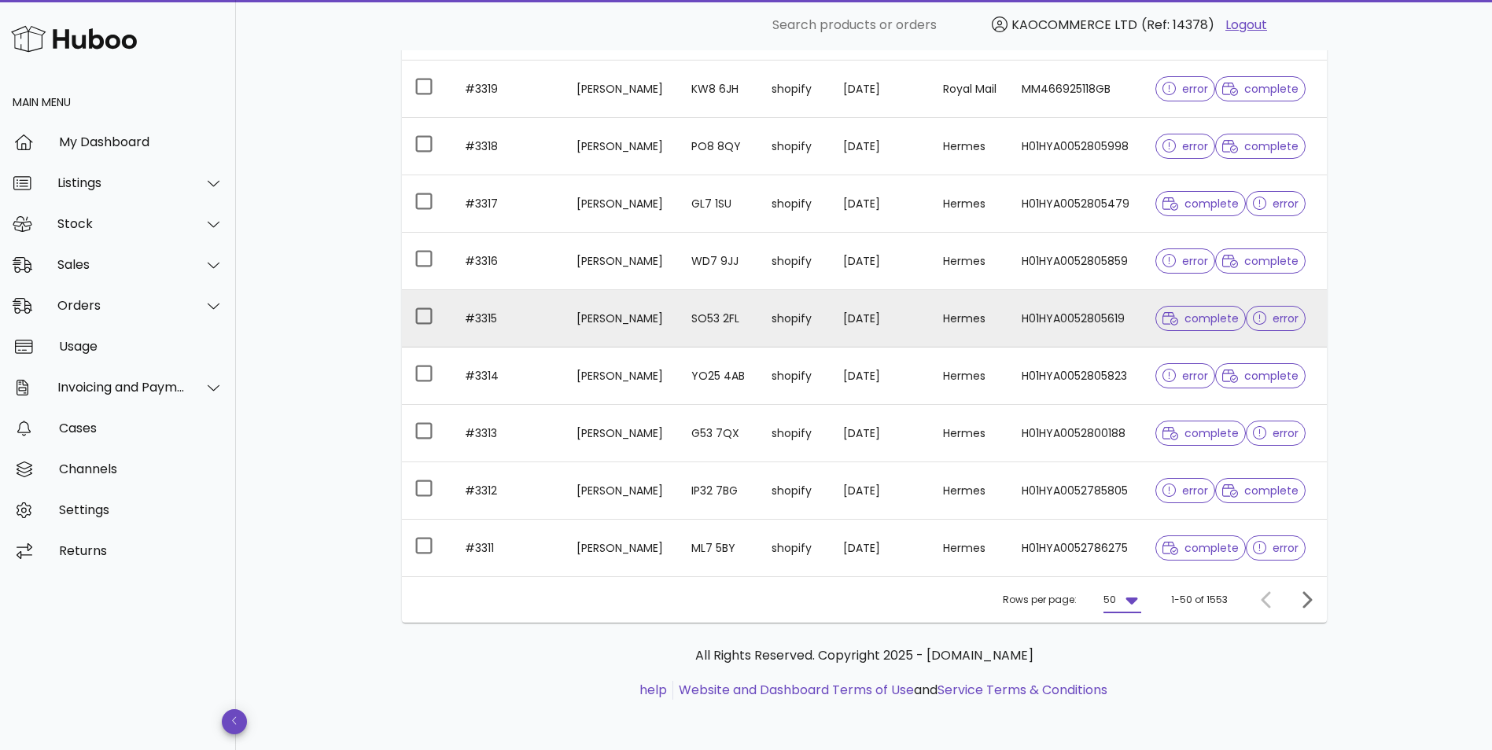
click at [987, 333] on td "Hermes" at bounding box center [969, 318] width 79 height 57
